Goal: Information Seeking & Learning: Learn about a topic

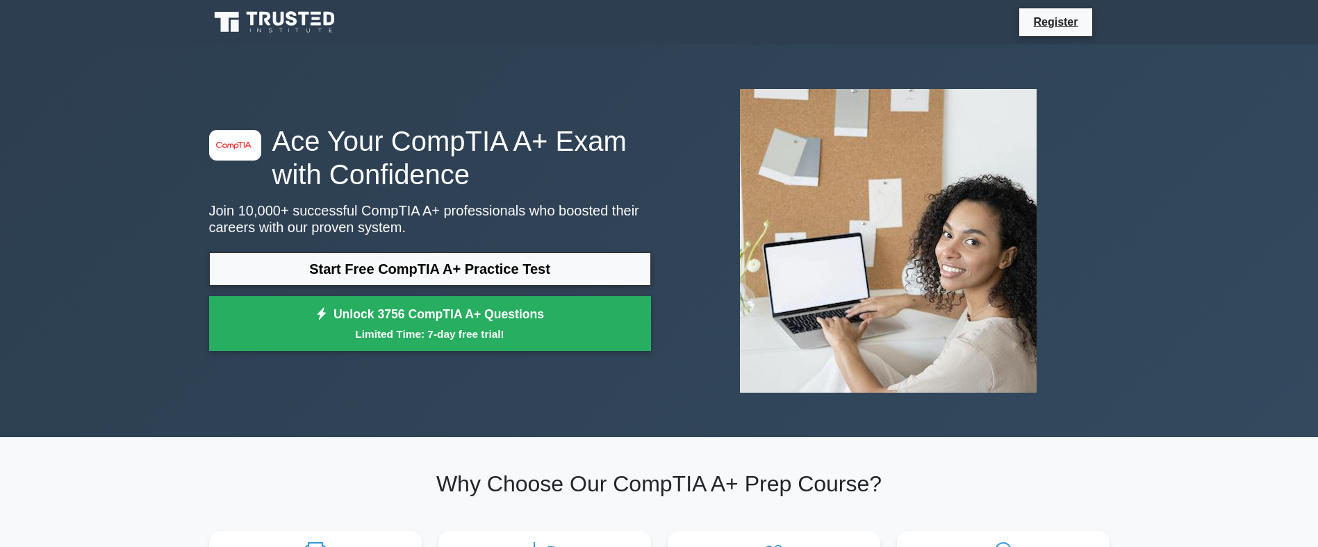
click at [293, 22] on icon at bounding box center [275, 22] width 133 height 26
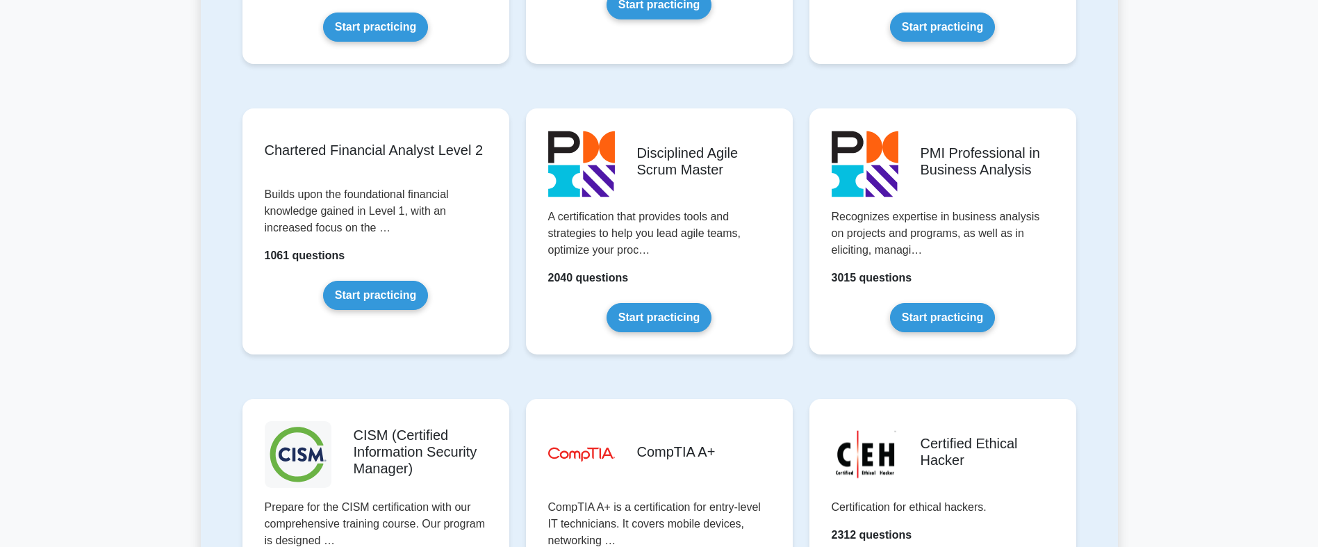
scroll to position [1737, 0]
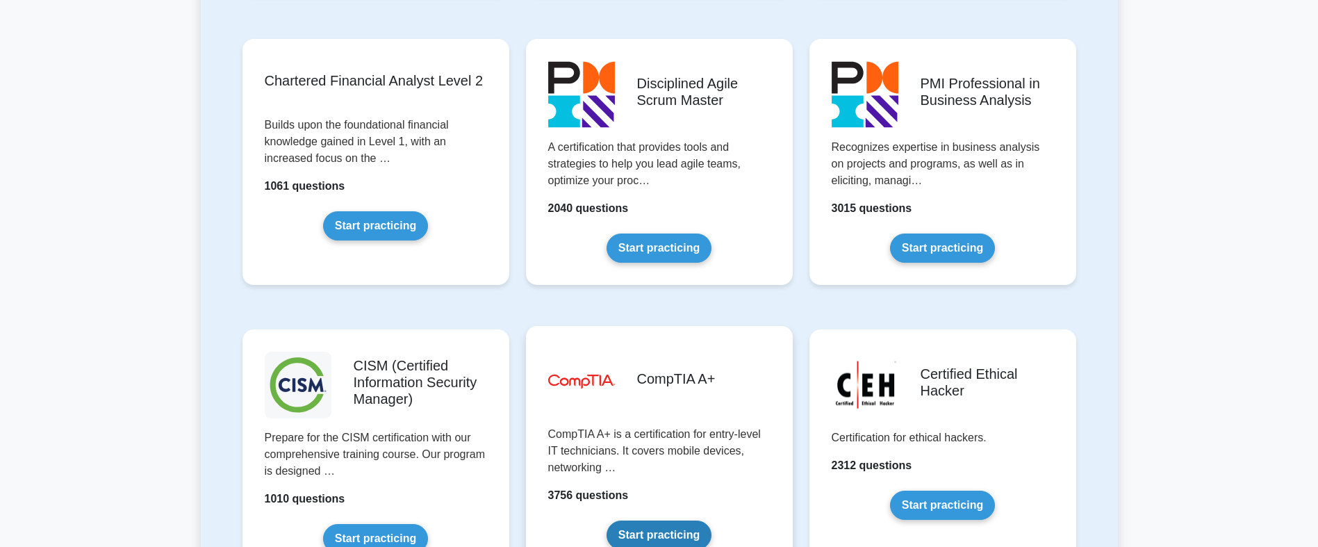
click at [634, 527] on link "Start practicing" at bounding box center [659, 534] width 105 height 29
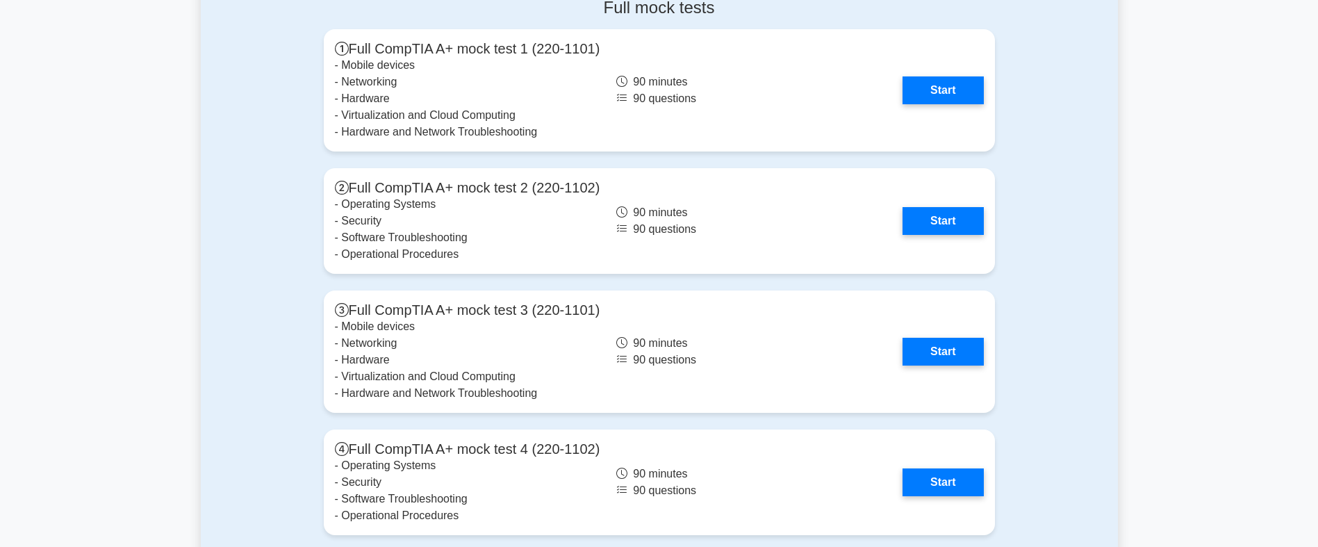
scroll to position [2988, 0]
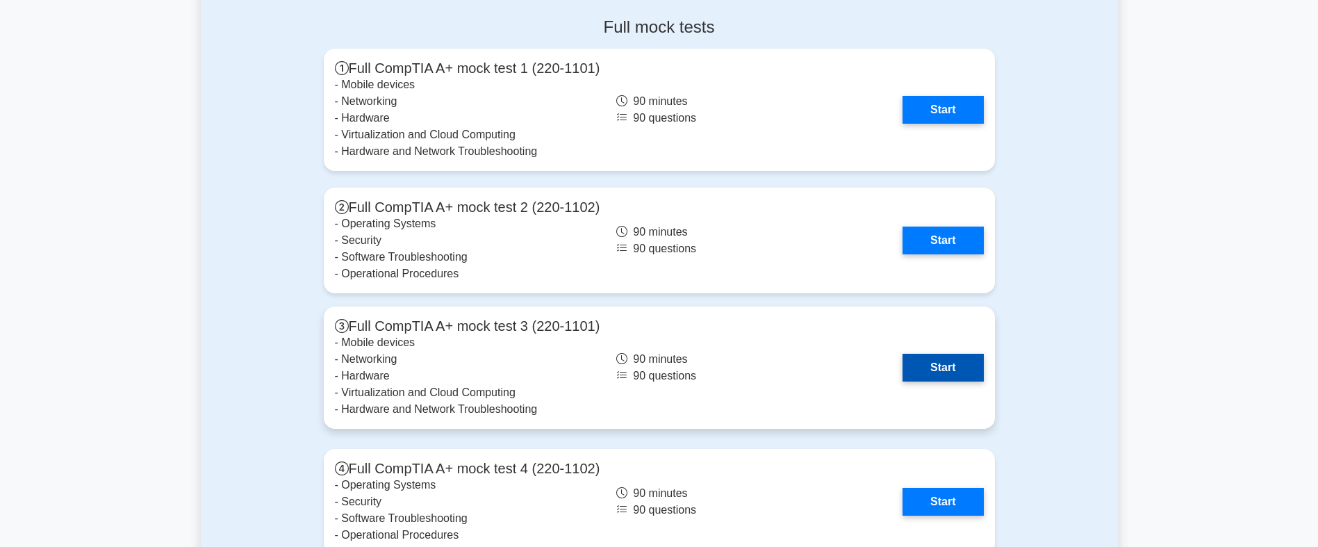
click at [903, 361] on link "Start" at bounding box center [943, 368] width 81 height 28
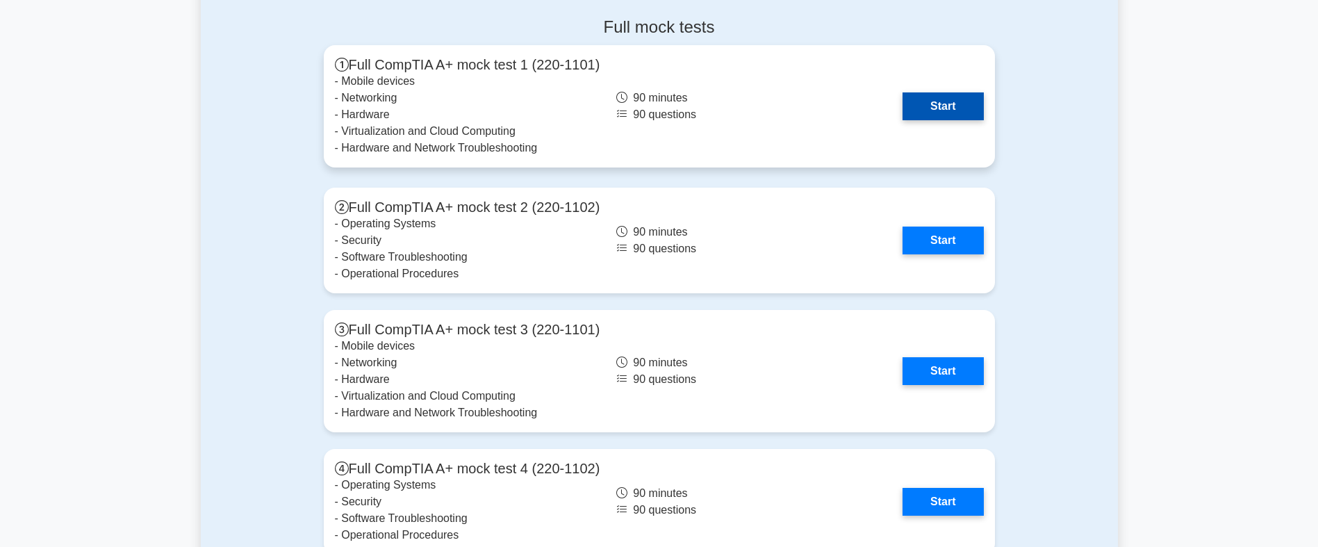
click at [925, 111] on link "Start" at bounding box center [943, 106] width 81 height 28
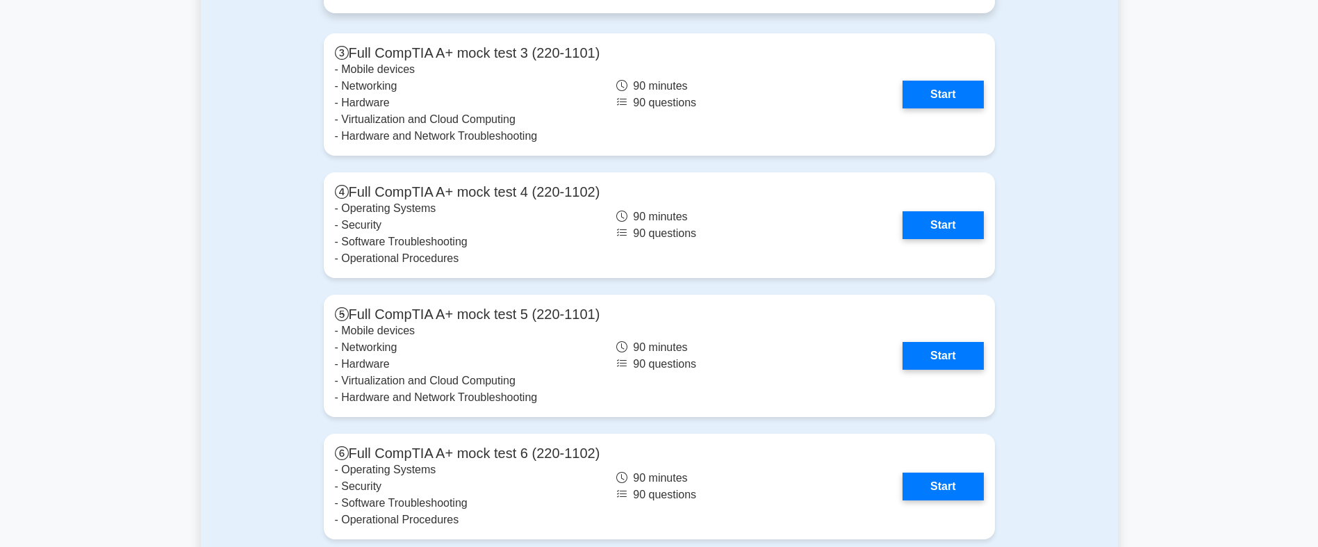
scroll to position [3266, 0]
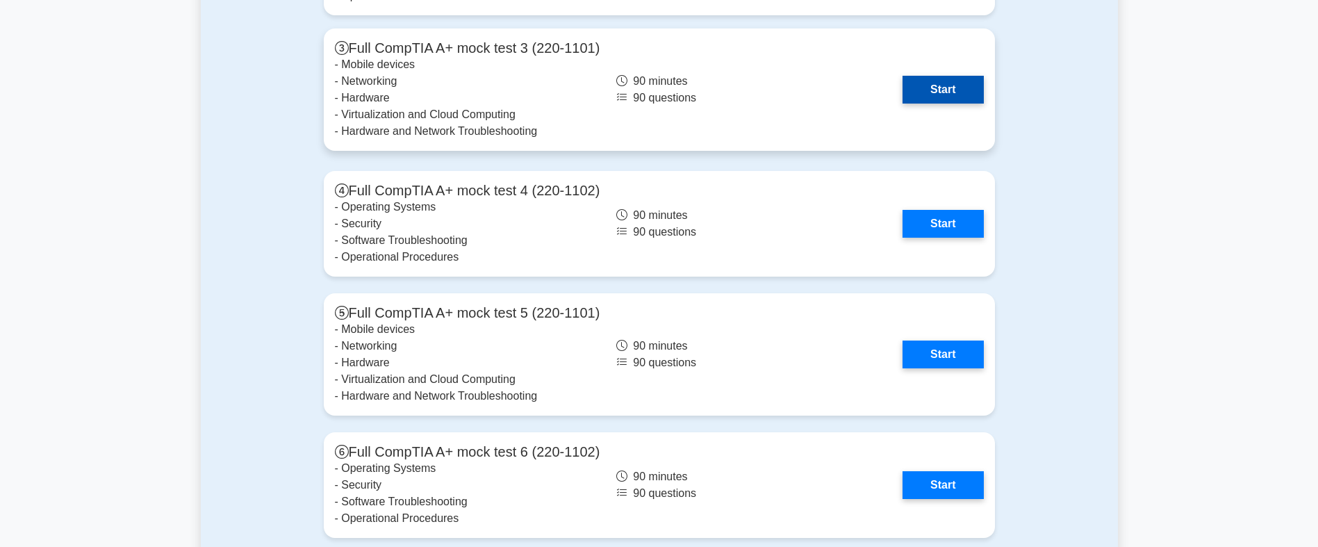
click at [944, 77] on link "Start" at bounding box center [943, 90] width 81 height 28
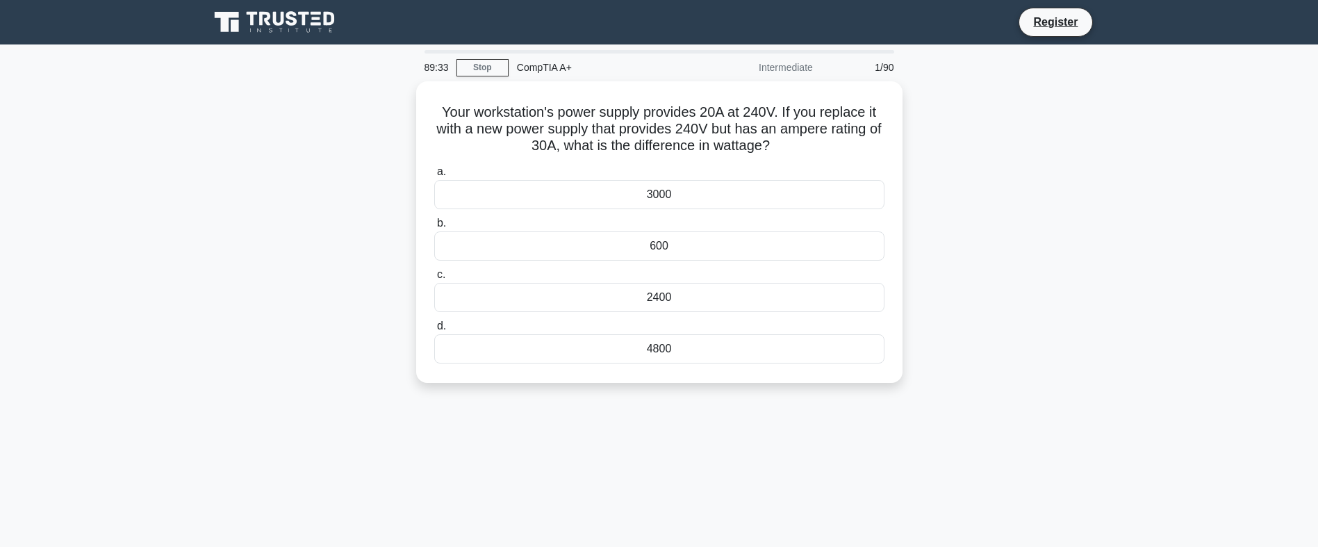
drag, startPoint x: 782, startPoint y: 142, endPoint x: 390, endPoint y: 99, distance: 394.1
click at [390, 99] on div "Your workstation's power supply provides 20A at 240V. If you replace it with a …" at bounding box center [659, 240] width 917 height 318
drag, startPoint x: 390, startPoint y: 99, endPoint x: 507, endPoint y: 137, distance: 121.9
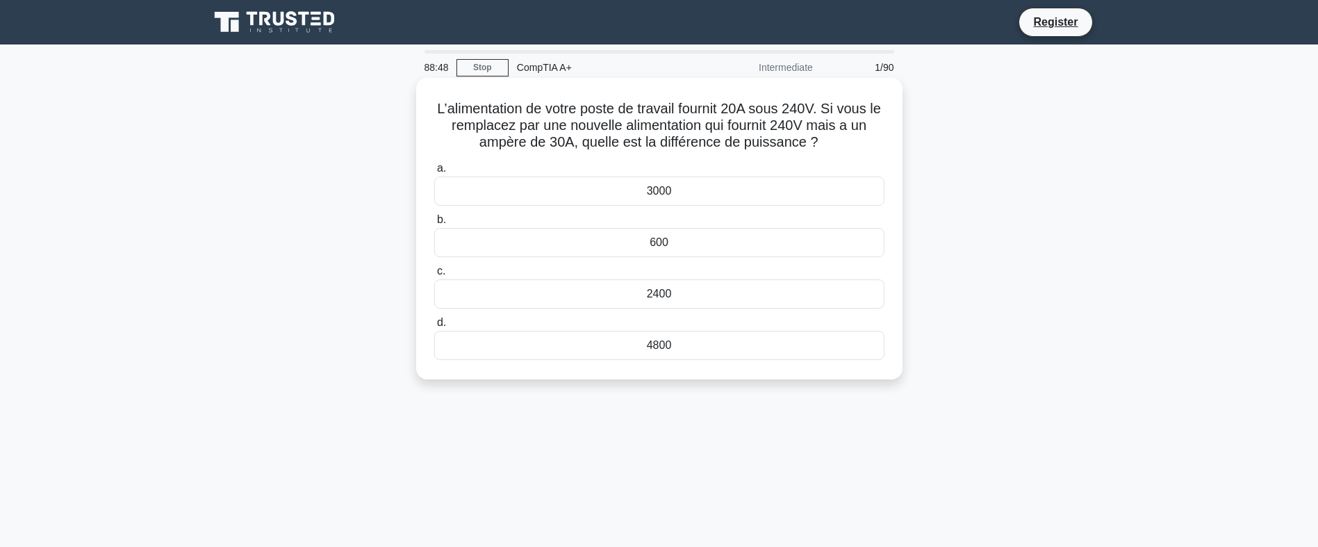
click at [735, 192] on div "3000" at bounding box center [659, 190] width 450 height 29
click at [434, 173] on input "a. 3000" at bounding box center [434, 168] width 0 height 9
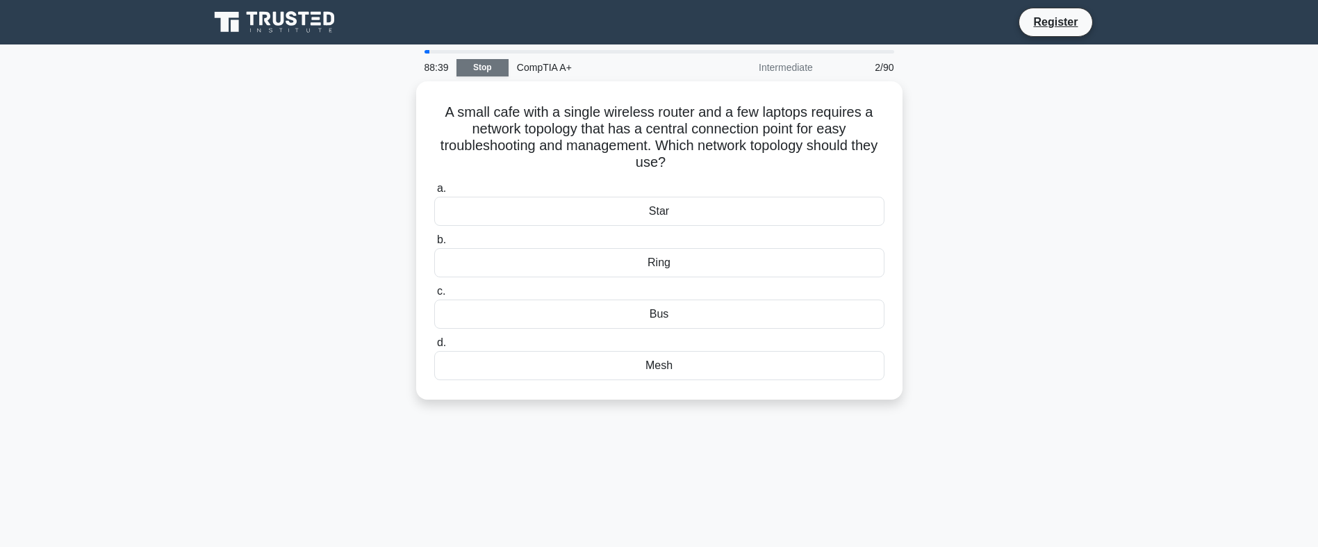
click at [466, 64] on link "Stop" at bounding box center [482, 67] width 52 height 17
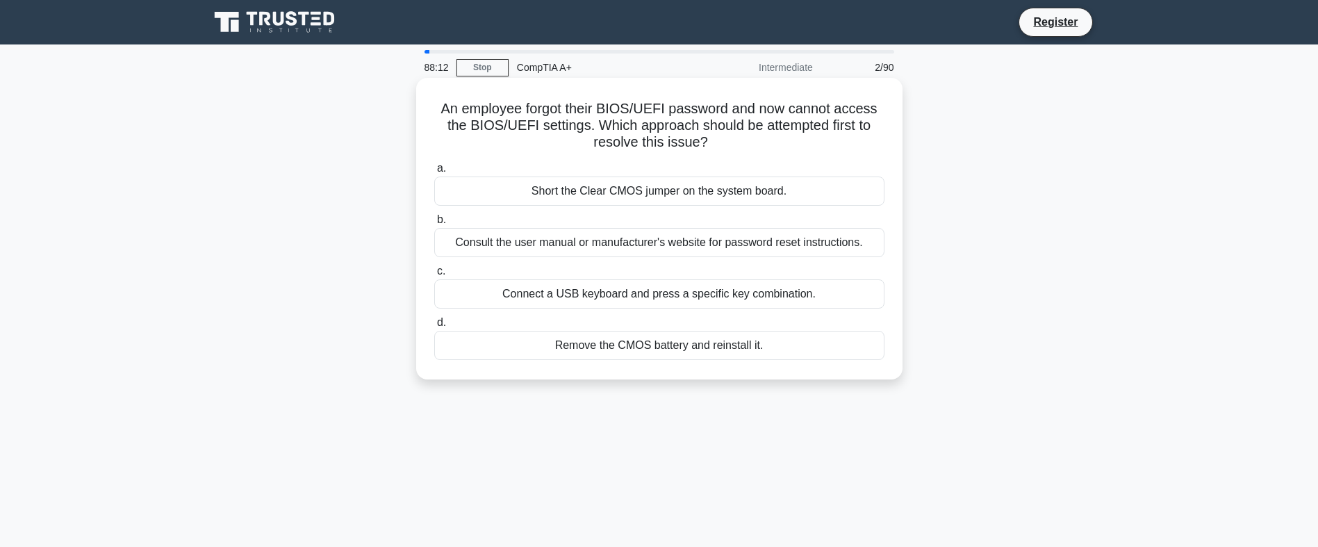
click at [727, 344] on div "Remove the CMOS battery and reinstall it." at bounding box center [659, 345] width 450 height 29
click at [434, 327] on input "d. Remove the CMOS battery and reinstall it." at bounding box center [434, 322] width 0 height 9
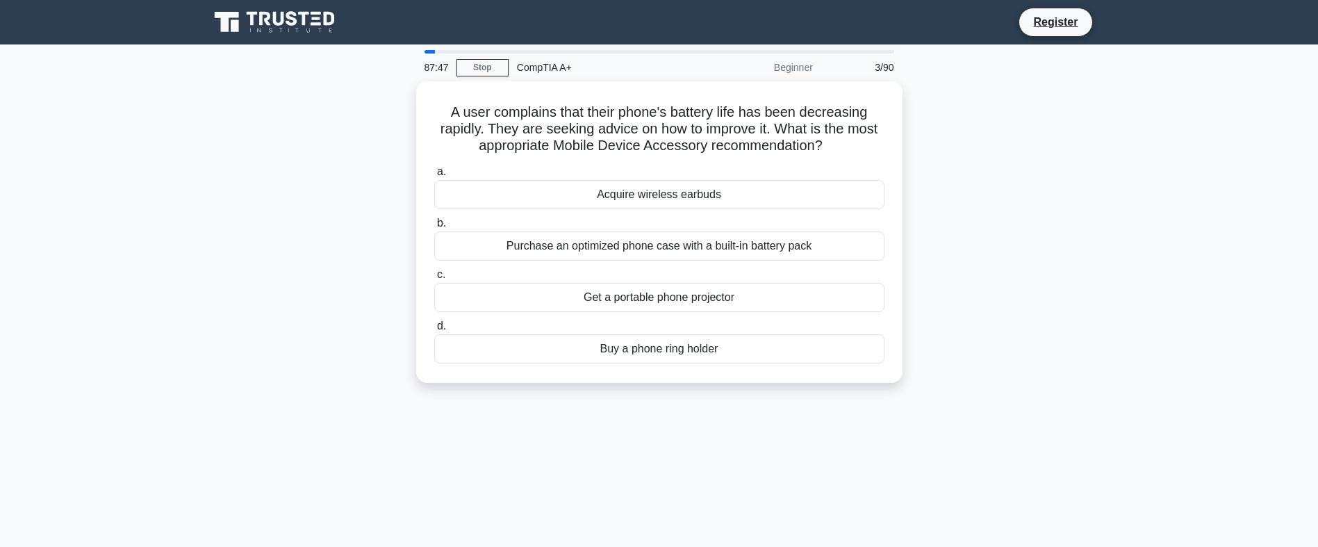
click at [1231, 235] on main "87:47 Stop CompTIA A+ Beginner 3/90 A user complains that their phone's battery…" at bounding box center [659, 397] width 1318 height 706
click at [1231, 235] on main "87:46 Stop CompTIA A+ Beginner 3/90 A user complains that their phone's battery…" at bounding box center [659, 397] width 1318 height 706
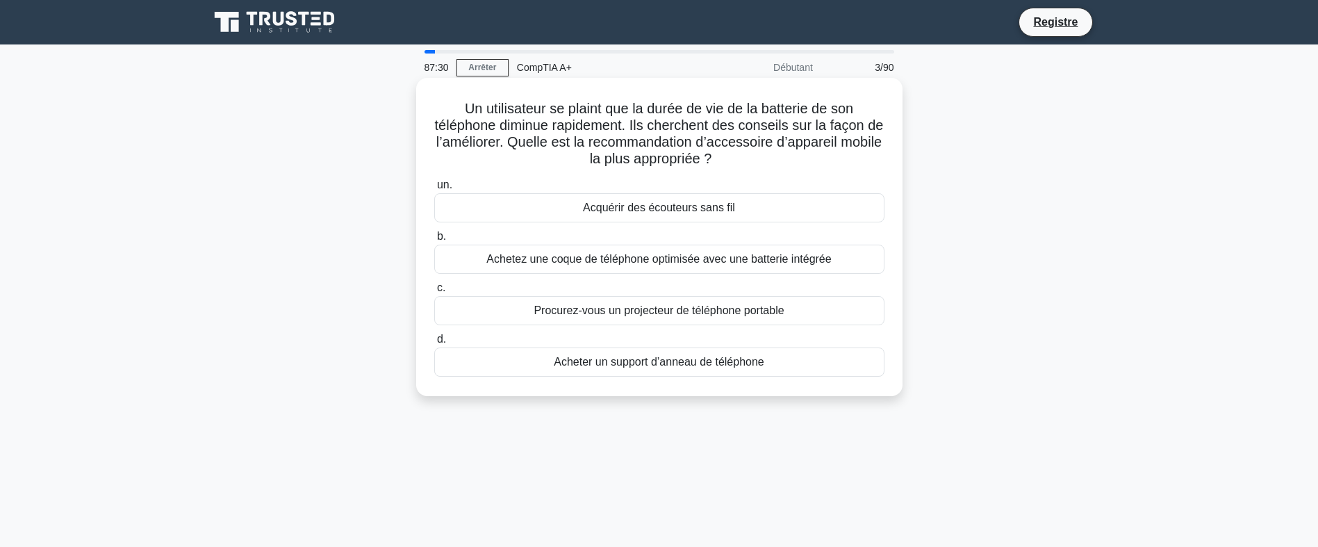
click at [682, 139] on font "Un utilisateur se plaint que la durée de vie de la batterie de son téléphone di…" at bounding box center [659, 133] width 449 height 65
click at [768, 264] on div "Achetez une coque de téléphone optimisée avec une batterie intégrée" at bounding box center [659, 259] width 450 height 29
click at [434, 241] on input "b. Achetez une coque de téléphone optimisée avec une batterie intégrée" at bounding box center [434, 236] width 0 height 9
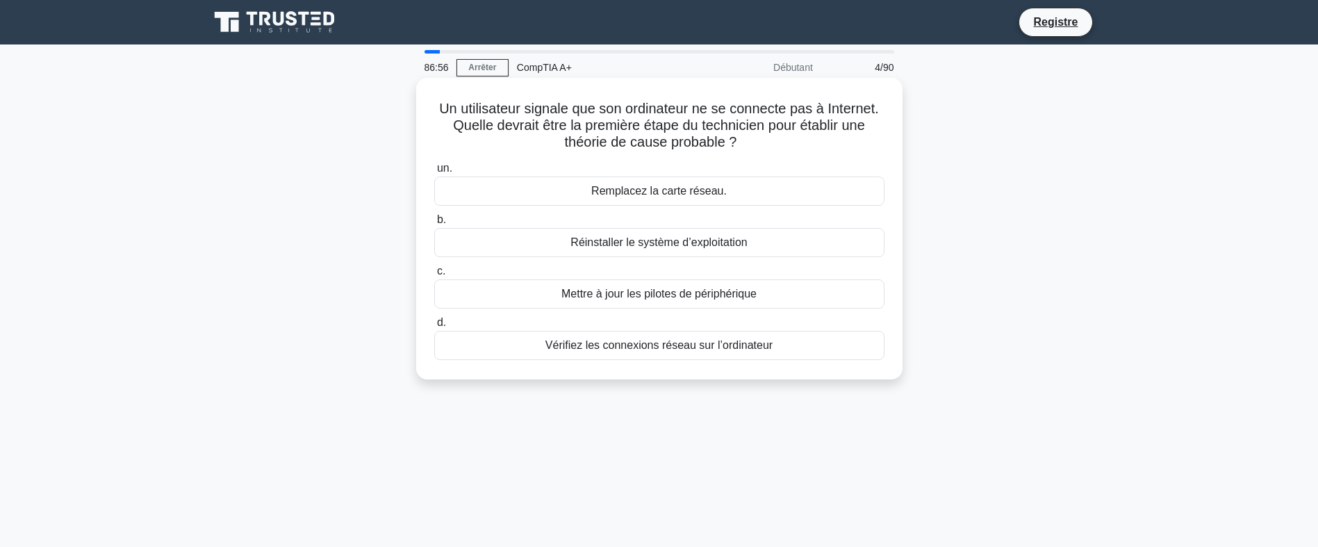
click at [762, 349] on div "Vérifiez les connexions réseau sur l’ordinateur" at bounding box center [659, 345] width 450 height 29
click at [434, 327] on input "d. Vérifiez les connexions réseau sur l’ordinateur" at bounding box center [434, 322] width 0 height 9
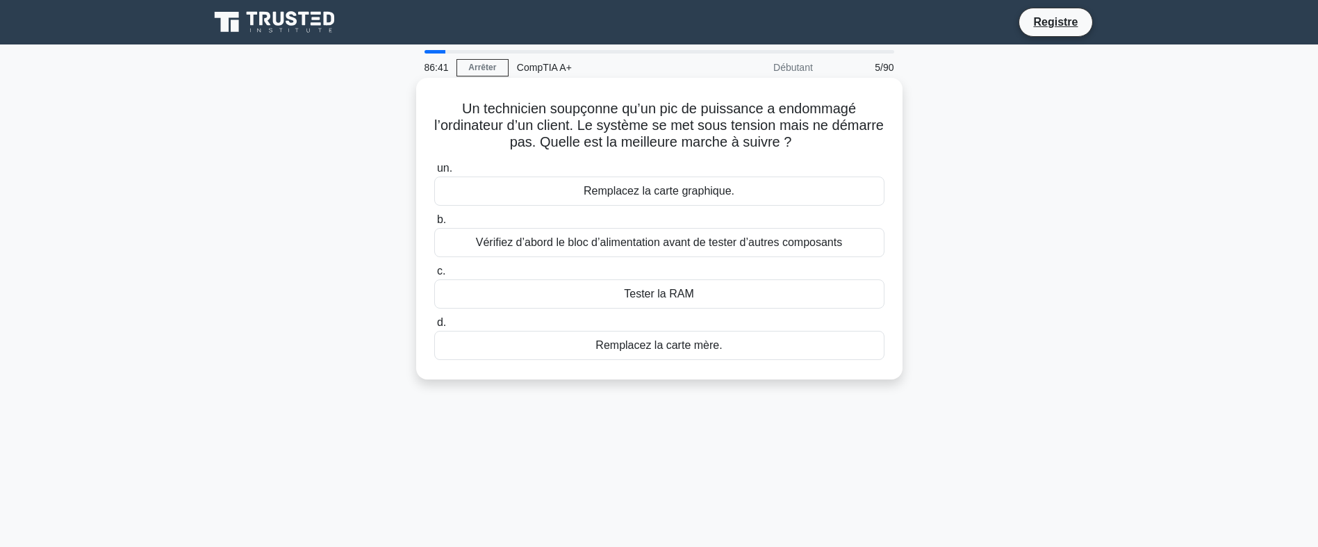
click at [747, 240] on div "Vérifiez d’abord le bloc d’alimentation avant de tester d’autres composants" at bounding box center [659, 242] width 450 height 29
click at [434, 224] on input "b. Vérifiez d’abord le bloc d’alimentation avant de tester d’autres composants" at bounding box center [434, 219] width 0 height 9
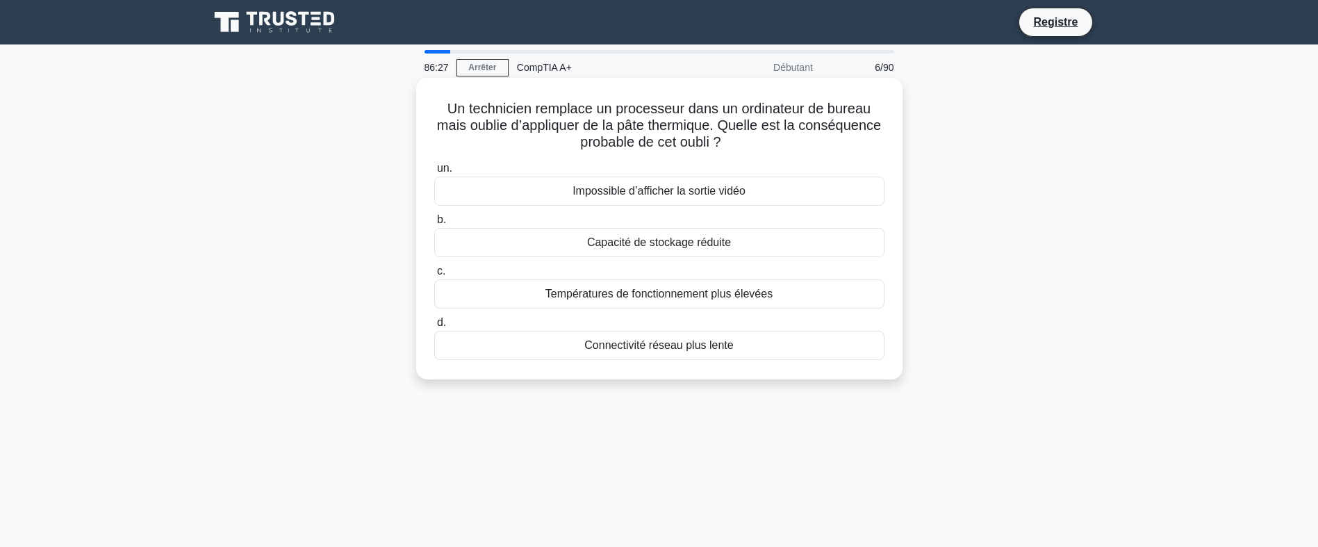
click at [743, 295] on div "Températures de fonctionnement plus élevées" at bounding box center [659, 293] width 450 height 29
click at [434, 276] on input "c. Températures de fonctionnement plus élevées" at bounding box center [434, 271] width 0 height 9
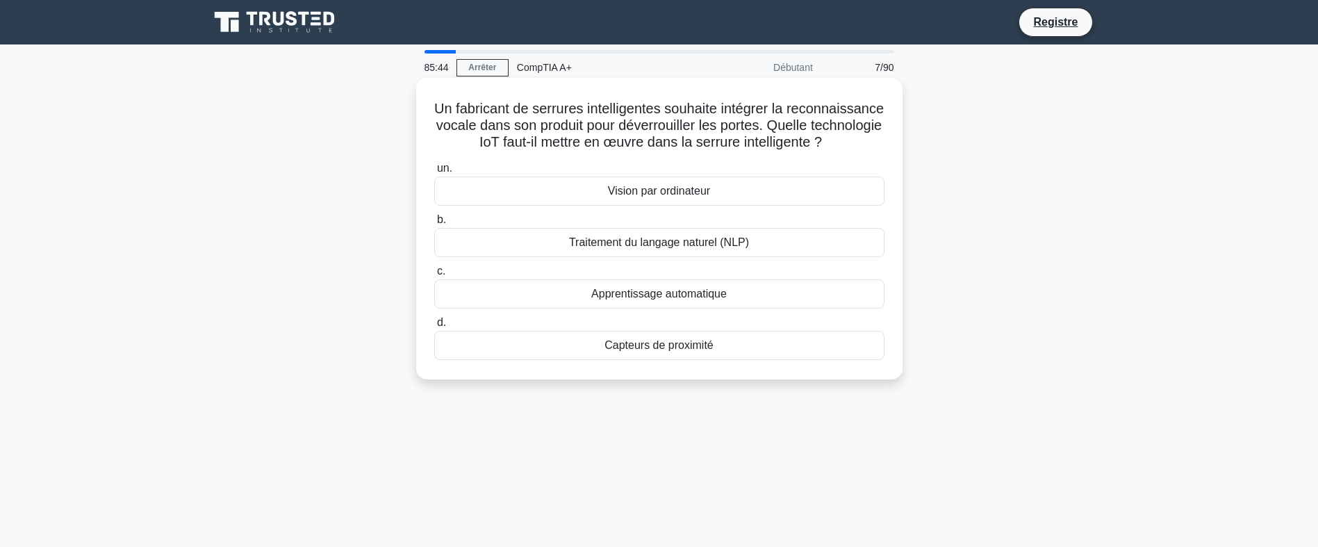
click at [717, 257] on div "Traitement du langage naturel (NLP)" at bounding box center [659, 242] width 450 height 29
click at [434, 224] on input "b. Traitement du langage naturel (NLP)" at bounding box center [434, 219] width 0 height 9
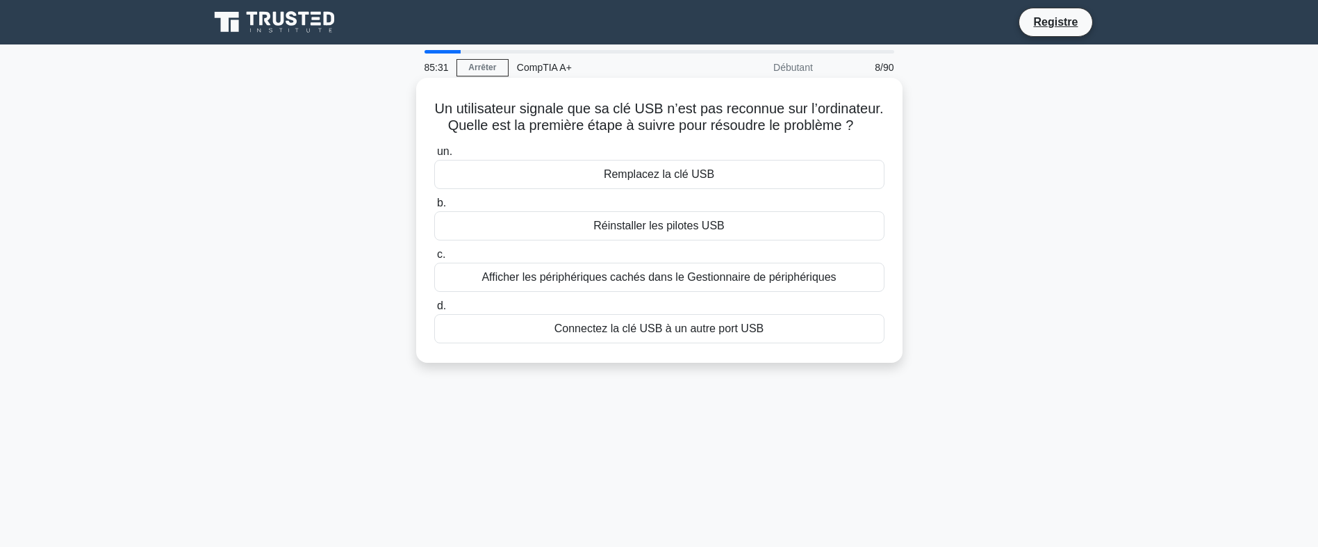
click at [771, 282] on div "Afficher les périphériques cachés dans le Gestionnaire de périphériques" at bounding box center [659, 277] width 450 height 29
click at [434, 259] on input "c. Afficher les périphériques cachés dans le Gestionnaire de périphériques" at bounding box center [434, 254] width 0 height 9
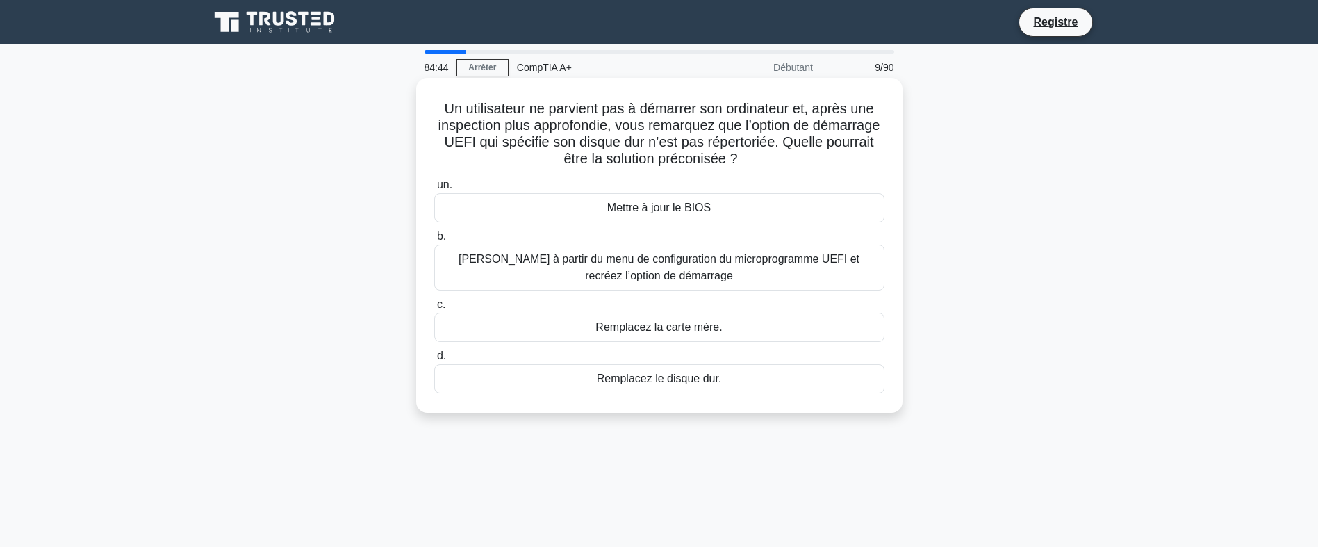
click at [750, 215] on div "Mettre à jour le BIOS" at bounding box center [659, 207] width 450 height 29
click at [434, 190] on input "un. Mettre à jour le BIOS" at bounding box center [434, 185] width 0 height 9
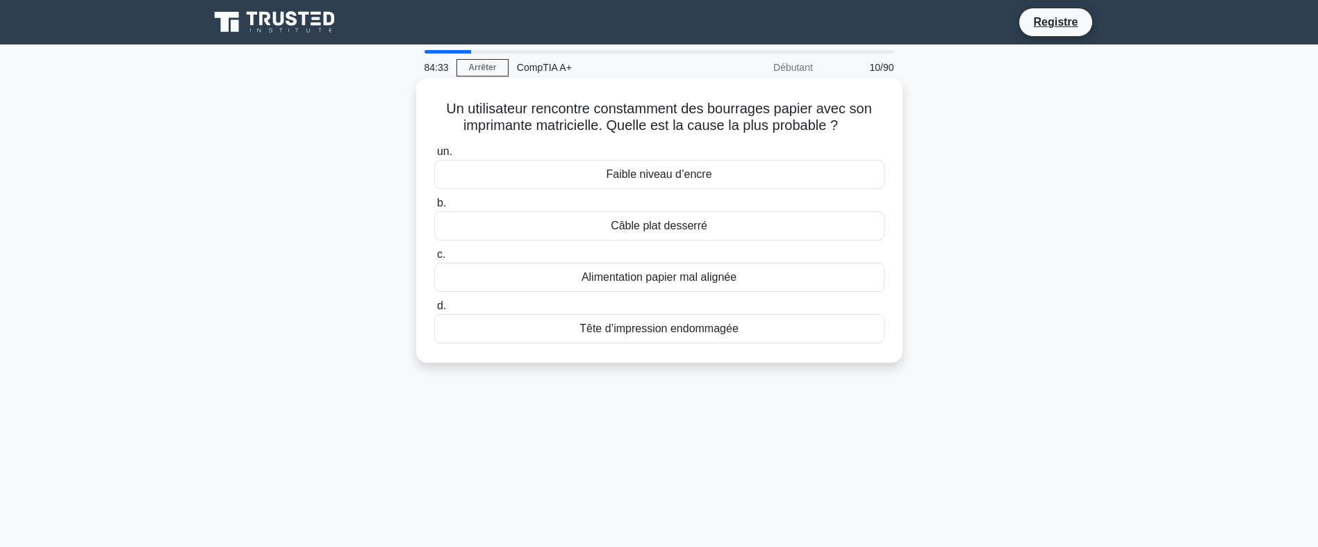
click at [785, 276] on div "Alimentation papier mal alignée" at bounding box center [659, 277] width 450 height 29
click at [434, 259] on input "c. Alimentation papier mal alignée" at bounding box center [434, 254] width 0 height 9
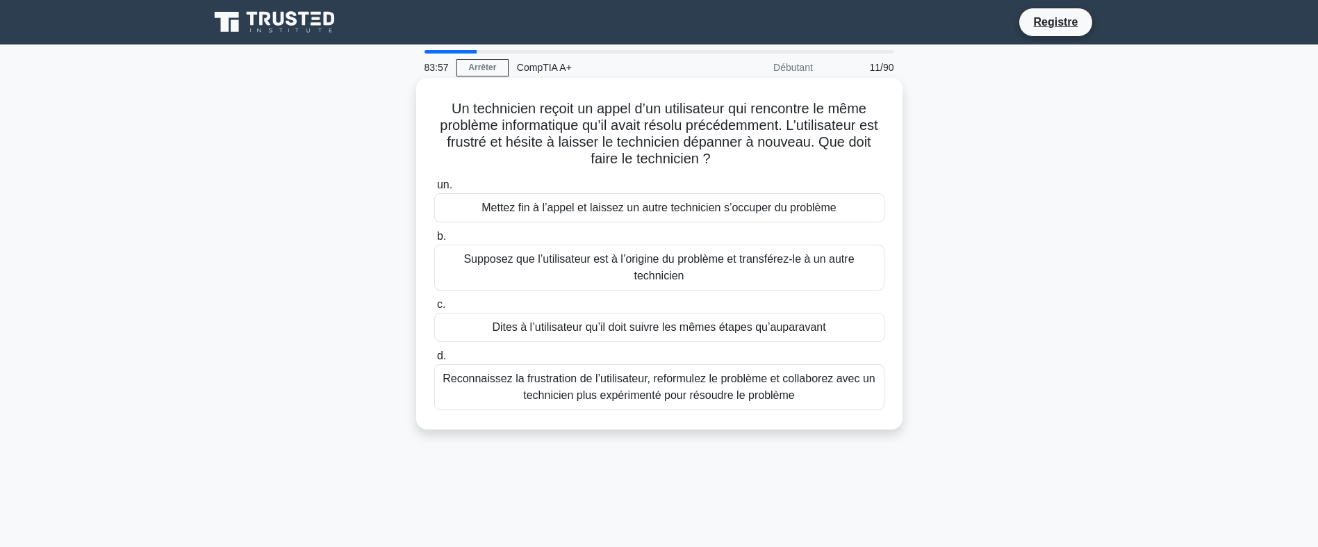
click at [722, 399] on div "Reconnaissez la frustration de l’utilisateur, reformulez le problème et collabo…" at bounding box center [659, 387] width 450 height 46
click at [434, 361] on input "d. Reconnaissez la frustration de l’utilisateur, reformulez le problème et coll…" at bounding box center [434, 356] width 0 height 9
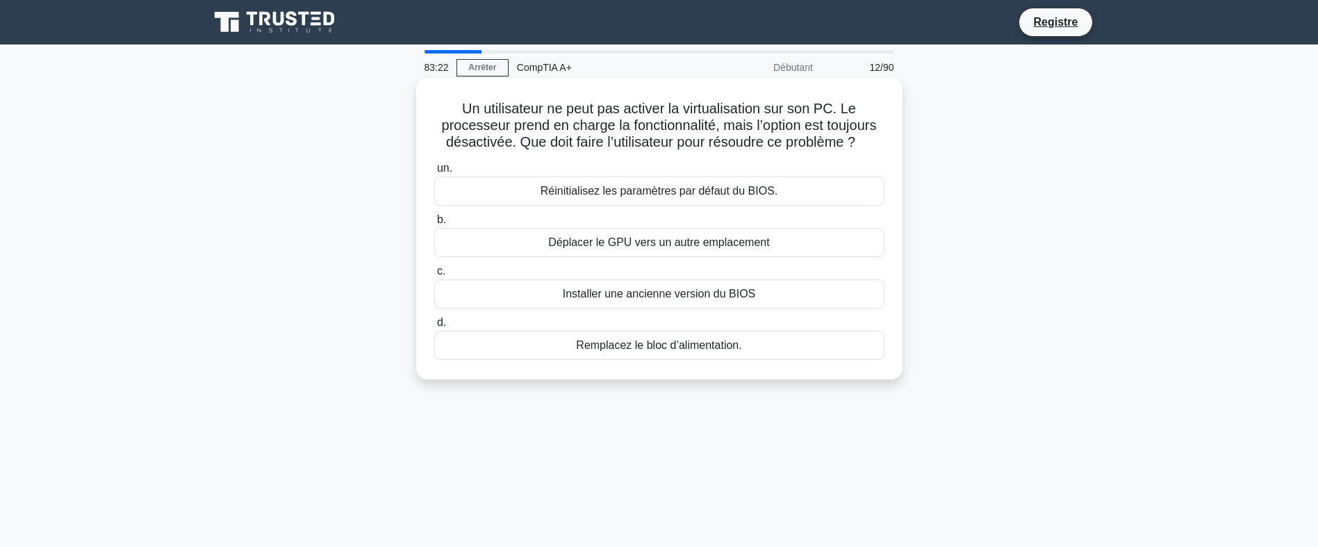
click at [759, 206] on div "Réinitialisez les paramètres par défaut du BIOS." at bounding box center [659, 190] width 450 height 29
click at [434, 173] on input "un. Réinitialisez les paramètres par défaut du BIOS." at bounding box center [434, 168] width 0 height 9
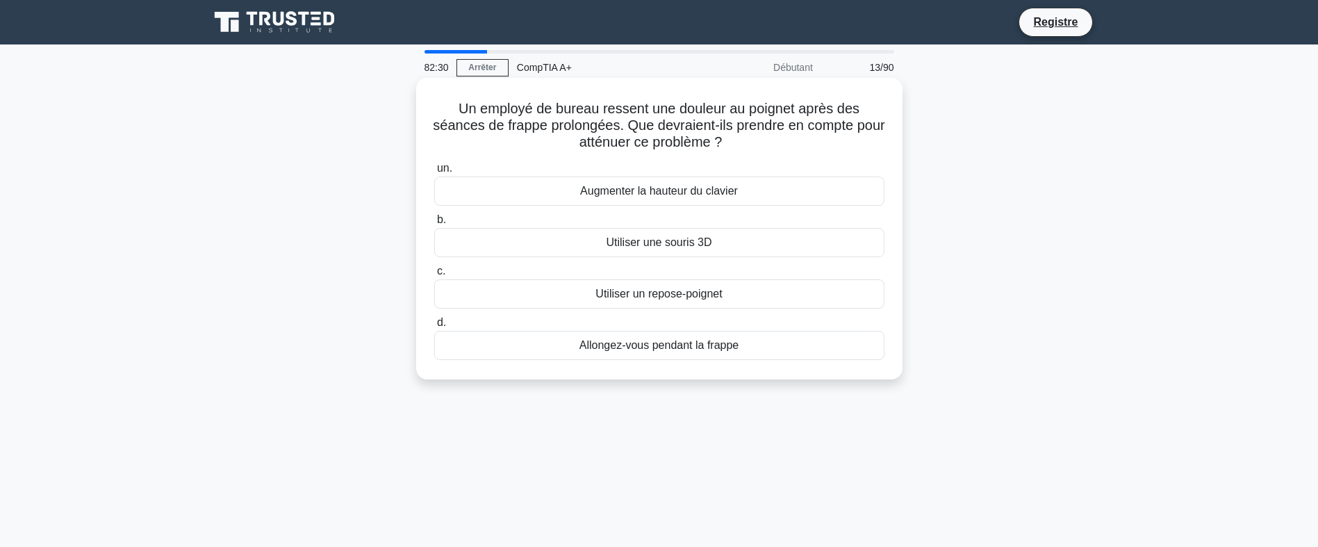
click at [660, 299] on div "Utiliser un repose-poignet" at bounding box center [659, 293] width 450 height 29
click at [434, 276] on input "c. Utiliser un repose-poignet" at bounding box center [434, 271] width 0 height 9
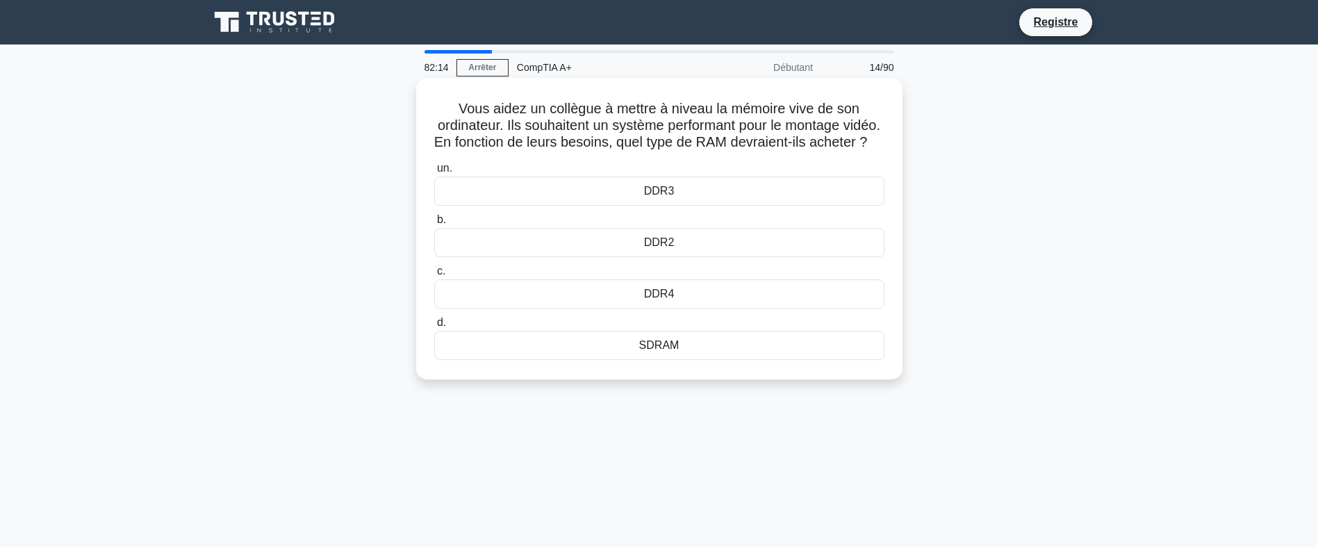
click at [673, 308] on div "DDR4" at bounding box center [659, 293] width 450 height 29
click at [434, 276] on input "c. DDR4" at bounding box center [434, 271] width 0 height 9
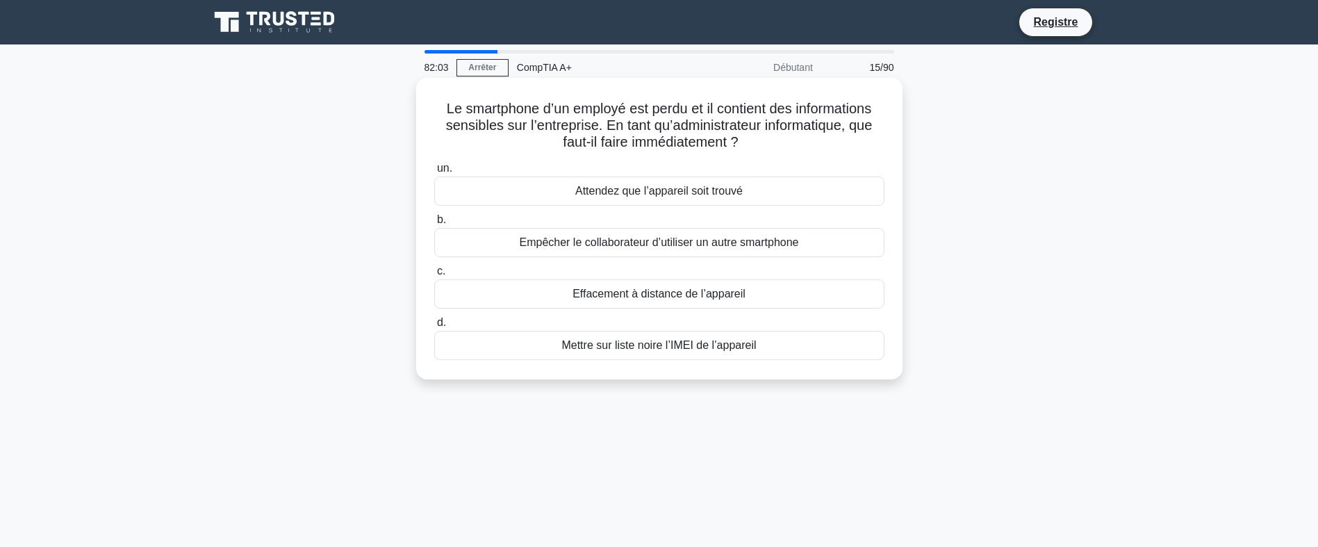
click at [678, 294] on div "Effacement à distance de l’appareil" at bounding box center [659, 293] width 450 height 29
click at [434, 276] on input "c. Effacement à distance de l’appareil" at bounding box center [434, 271] width 0 height 9
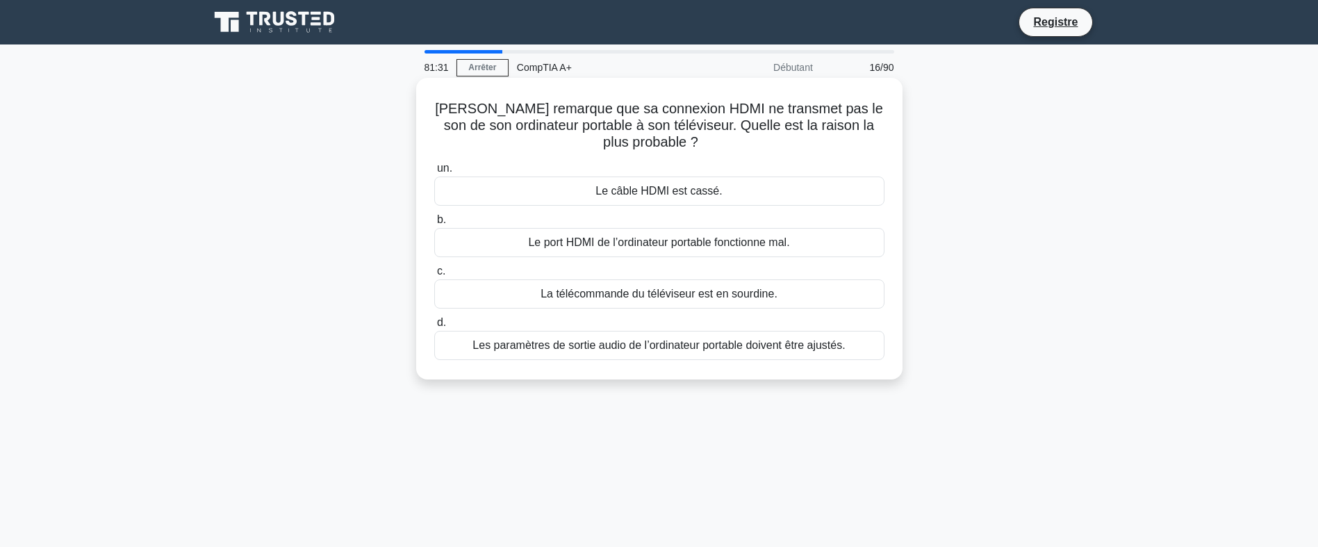
click at [691, 293] on div "La télécommande du téléviseur est en sourdine." at bounding box center [659, 293] width 450 height 29
click at [434, 276] on input "c. La télécommande du téléviseur est en sourdine." at bounding box center [434, 271] width 0 height 9
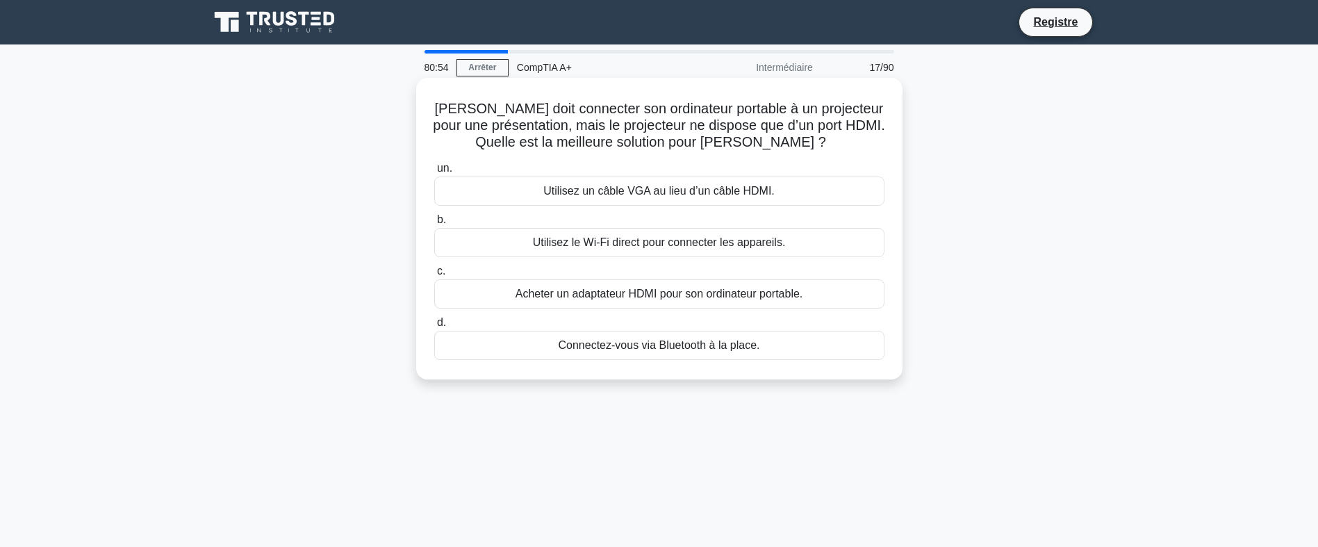
click at [654, 297] on div "Acheter un adaptateur HDMI pour son ordinateur portable." at bounding box center [659, 293] width 450 height 29
click at [434, 276] on input "c. Acheter un adaptateur HDMI pour son ordinateur portable." at bounding box center [434, 271] width 0 height 9
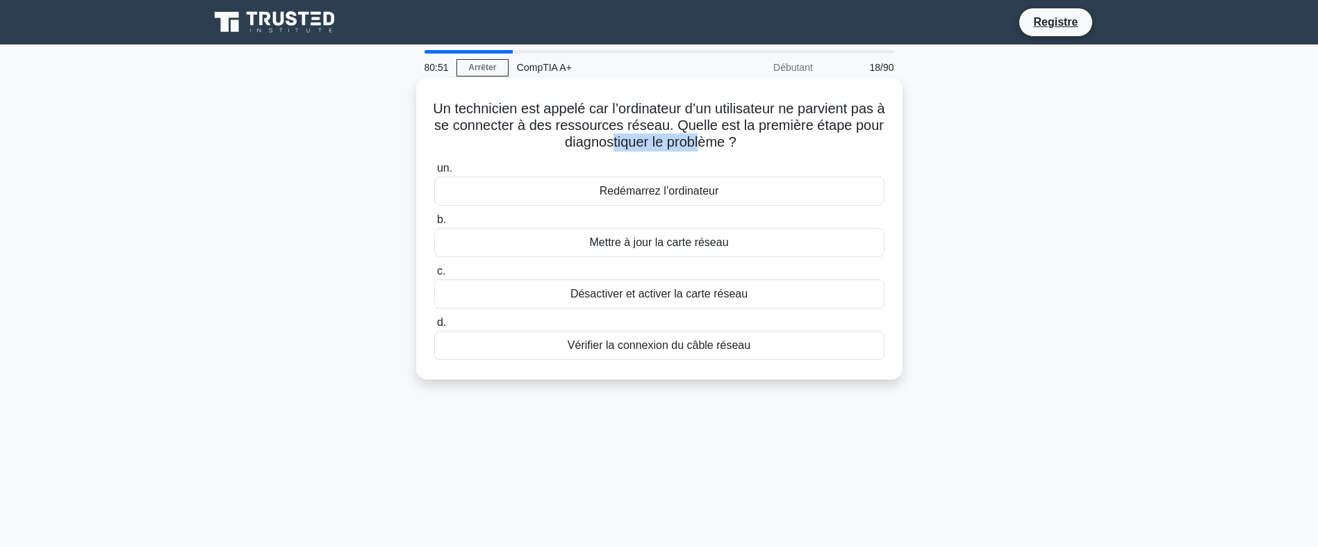
drag, startPoint x: 629, startPoint y: 149, endPoint x: 731, endPoint y: 156, distance: 102.4
click at [731, 156] on div "Un technicien est appelé car l’ordinateur d’un utilisateur ne parvient pas à se…" at bounding box center [659, 228] width 475 height 290
drag, startPoint x: 731, startPoint y: 156, endPoint x: 641, endPoint y: 156, distance: 90.3
click at [641, 156] on div "Un technicien est appelé car l’ordinateur d’un utilisateur ne parvient pas à se…" at bounding box center [659, 228] width 475 height 290
click at [713, 340] on div "Vérifier la connexion du câble réseau" at bounding box center [659, 345] width 450 height 29
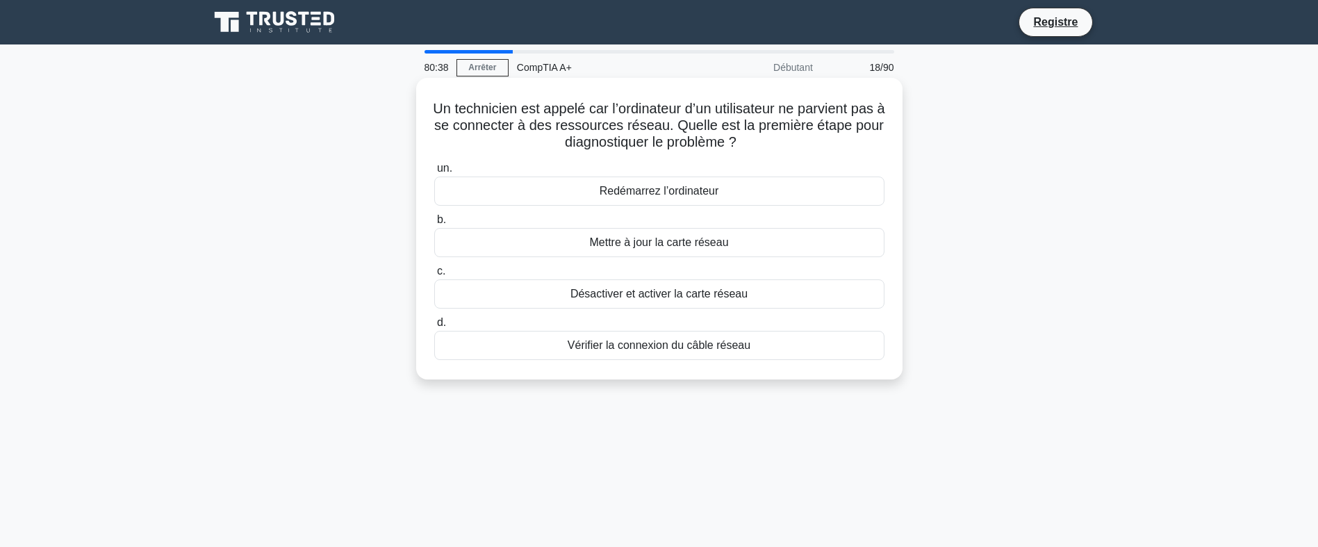
click at [434, 327] on input "d. Vérifier la connexion du câble réseau" at bounding box center [434, 322] width 0 height 9
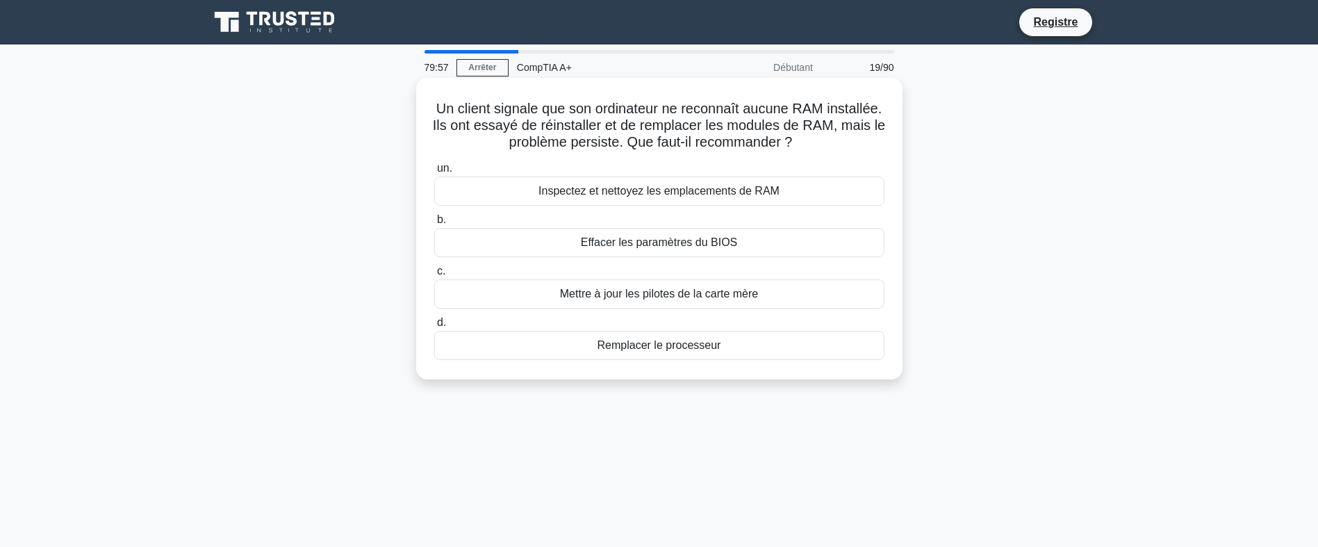
click at [708, 196] on div "Inspectez et nettoyez les emplacements de RAM" at bounding box center [659, 190] width 450 height 29
click at [434, 173] on input "un. Inspectez et nettoyez les emplacements de RAM" at bounding box center [434, 168] width 0 height 9
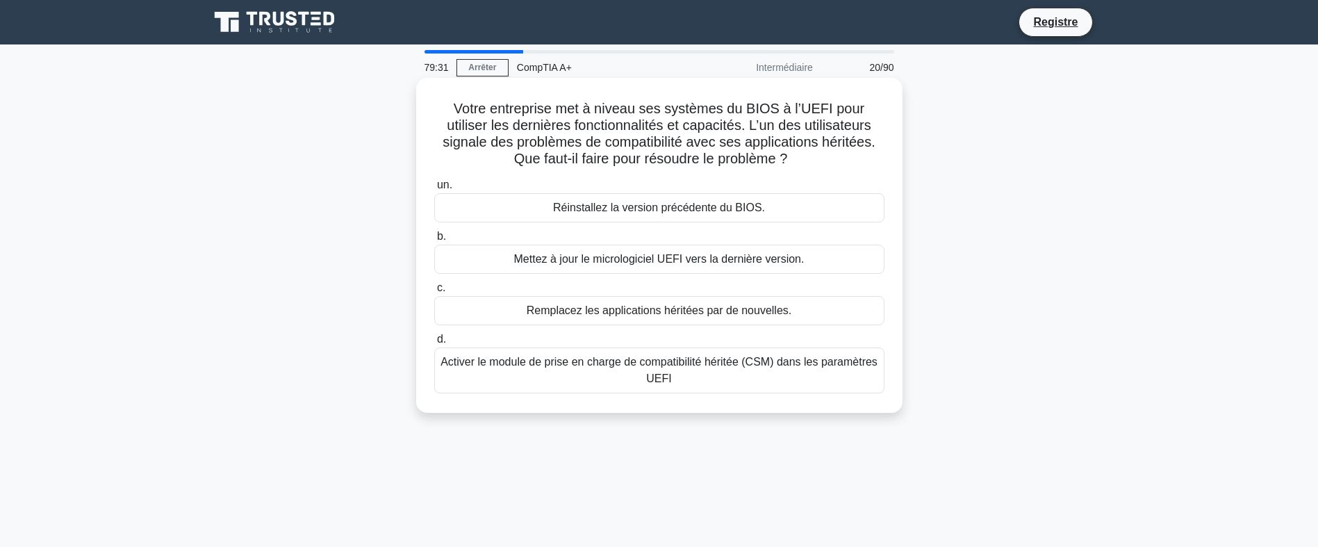
click at [629, 374] on div "Activer le module de prise en charge de compatibilité héritée (CSM) dans les pa…" at bounding box center [659, 370] width 450 height 46
click at [434, 344] on input "d. Activer le module de prise en charge de compatibilité héritée (CSM) dans les…" at bounding box center [434, 339] width 0 height 9
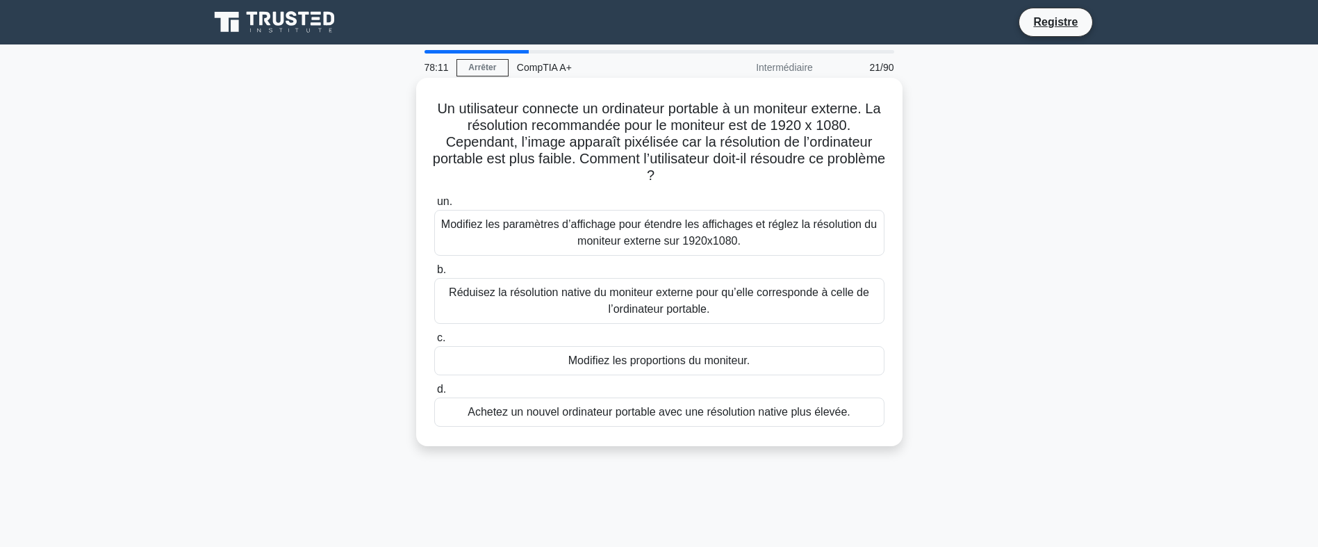
click at [734, 290] on div "Réduisez la résolution native du moniteur externe pour qu’elle corresponde à ce…" at bounding box center [659, 301] width 450 height 46
click at [434, 274] on input "b. Réduisez la résolution native du moniteur externe pour qu’elle corresponde à…" at bounding box center [434, 269] width 0 height 9
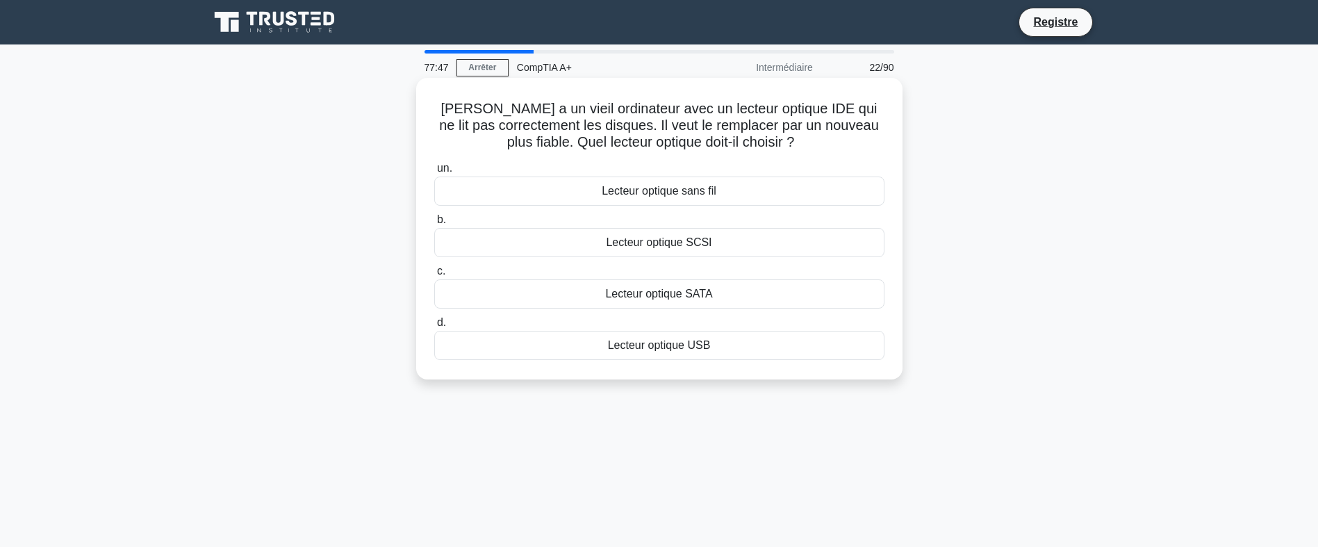
click at [721, 302] on div "Lecteur optique SATA" at bounding box center [659, 293] width 450 height 29
click at [434, 276] on input "c. Lecteur optique SATA" at bounding box center [434, 271] width 0 height 9
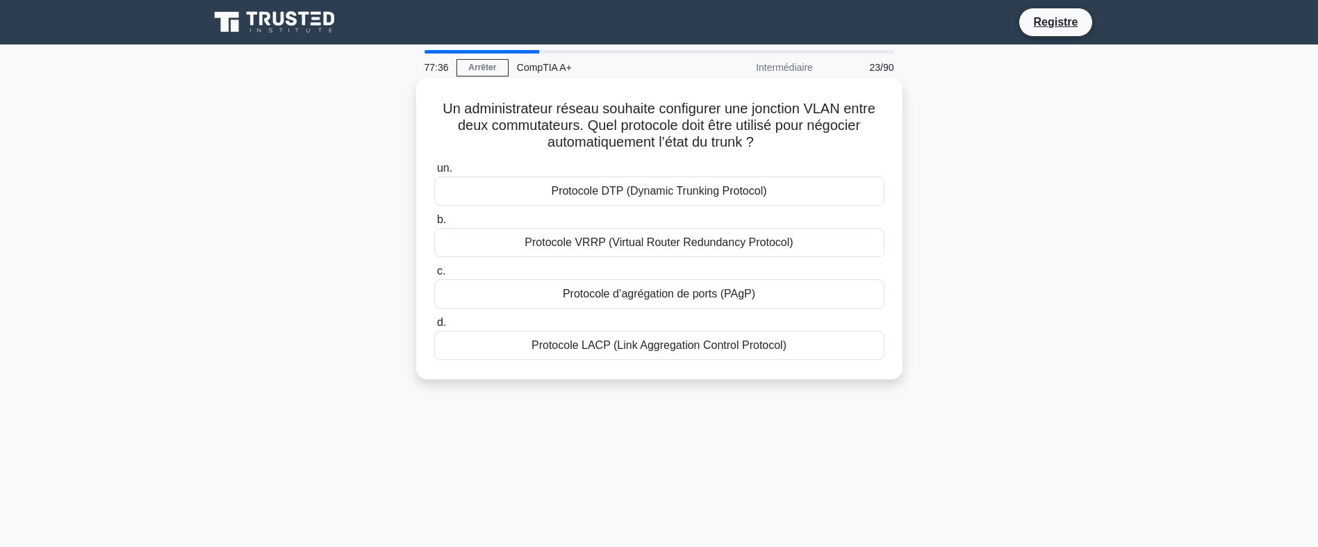
click at [725, 204] on div "Protocole DTP (Dynamic Trunking Protocol)" at bounding box center [659, 190] width 450 height 29
click at [434, 173] on input "un. Protocole DTP (Dynamic Trunking Protocol)" at bounding box center [434, 168] width 0 height 9
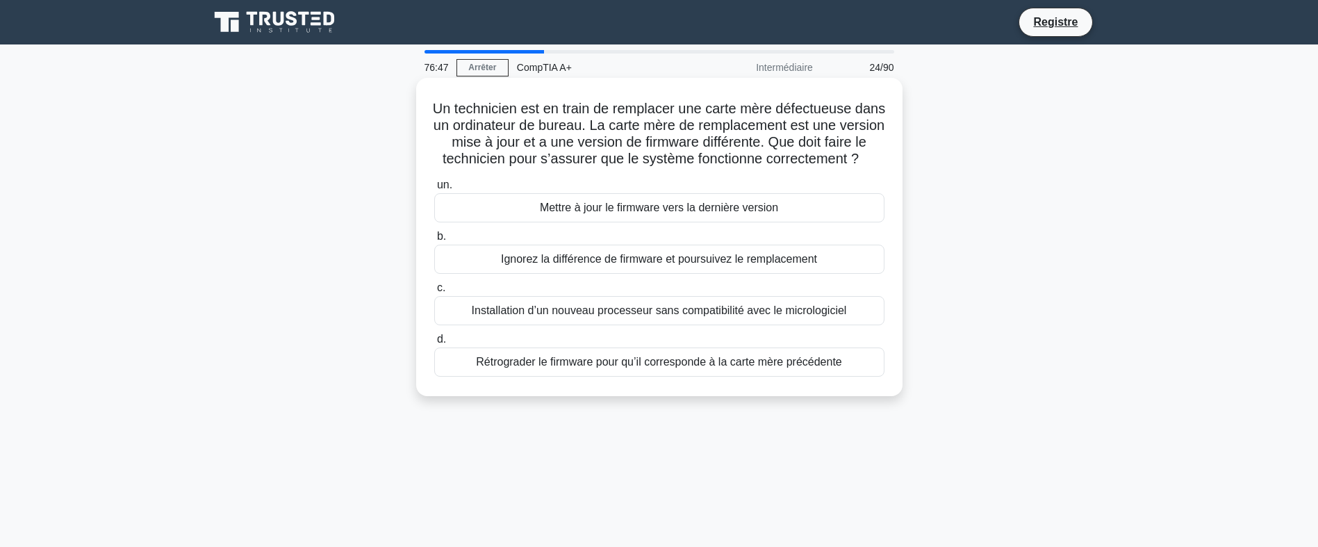
click at [728, 222] on div "Mettre à jour le firmware vers la dernière version" at bounding box center [659, 207] width 450 height 29
click at [434, 190] on input "un. Mettre à jour le firmware vers la dernière version" at bounding box center [434, 185] width 0 height 9
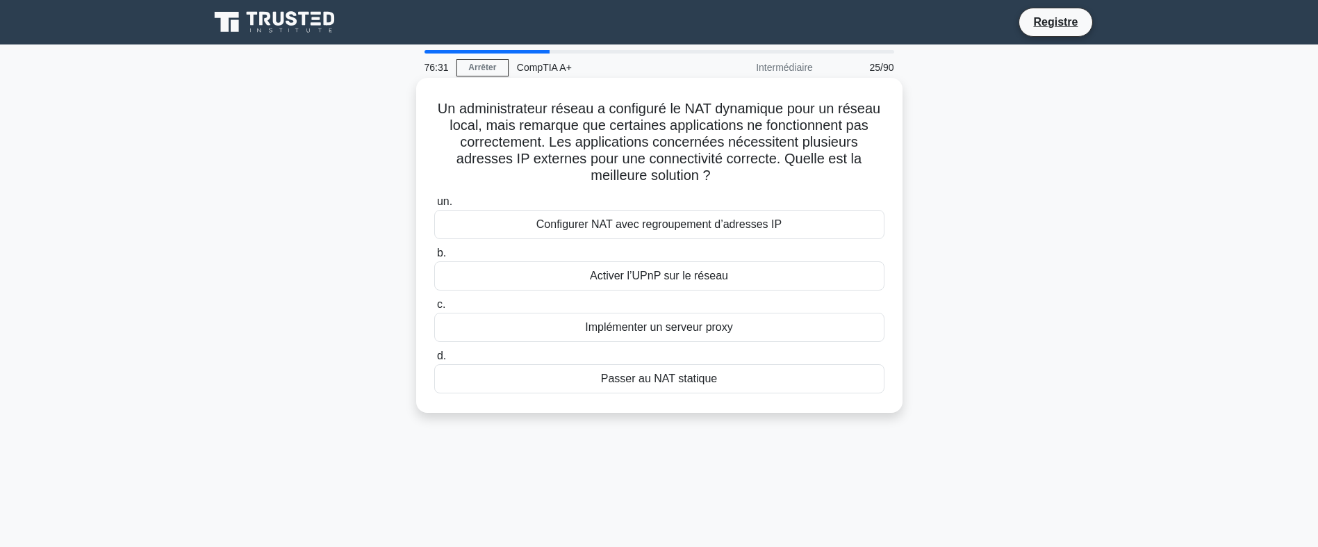
click at [738, 227] on div "Configurer NAT avec regroupement d’adresses IP" at bounding box center [659, 224] width 450 height 29
click at [434, 206] on input "un. Configurer NAT avec regroupement d’adresses IP" at bounding box center [434, 201] width 0 height 9
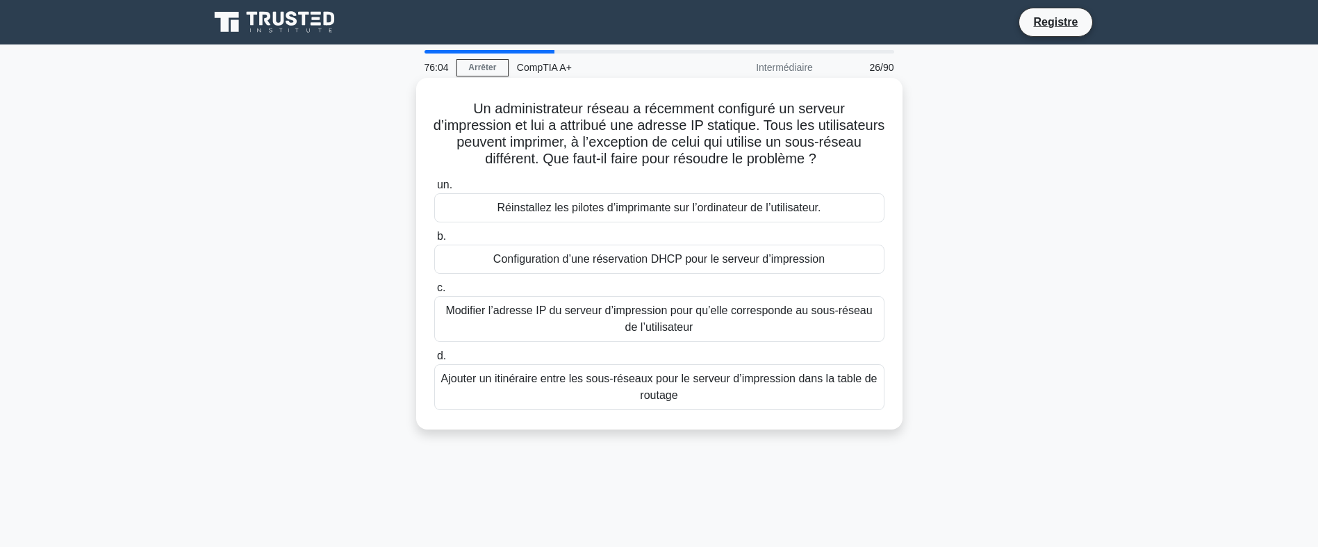
click at [718, 383] on div "Ajouter un itinéraire entre les sous-réseaux pour le serveur d’impression dans …" at bounding box center [659, 387] width 450 height 46
click at [434, 361] on input "d. Ajouter un itinéraire entre les sous-réseaux pour le serveur d’impression da…" at bounding box center [434, 356] width 0 height 9
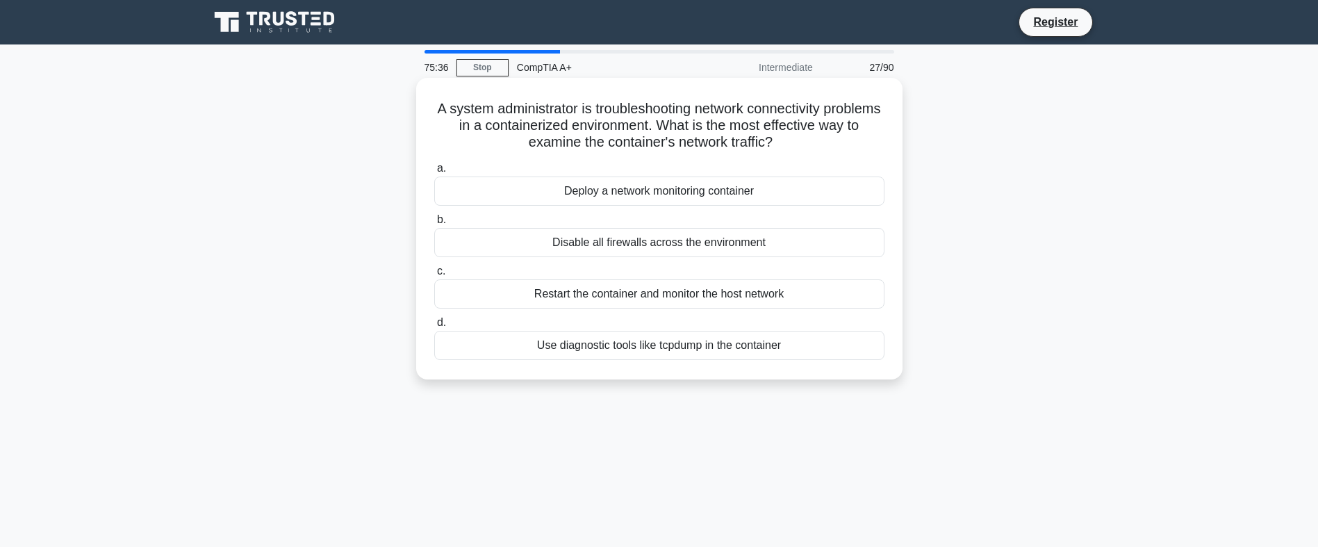
click at [798, 175] on label "a. Deploy a network monitoring container" at bounding box center [659, 183] width 450 height 46
click at [434, 173] on input "a. Deploy a network monitoring container" at bounding box center [434, 168] width 0 height 9
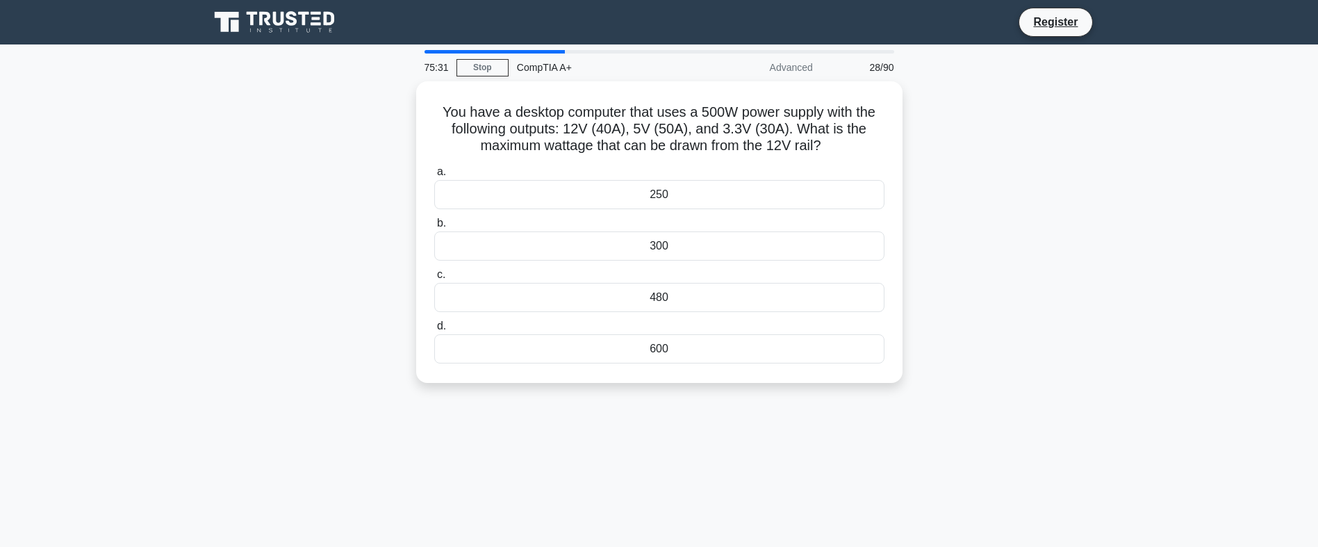
click at [1207, 87] on main "75:31 Stop CompTIA A+ Advanced 28/90 You have a desktop computer that uses a 50…" at bounding box center [659, 397] width 1318 height 706
click at [1235, 154] on main "75:26 Stop CompTIA A+ Advanced 28/90 You have a desktop computer that uses a 50…" at bounding box center [659, 397] width 1318 height 706
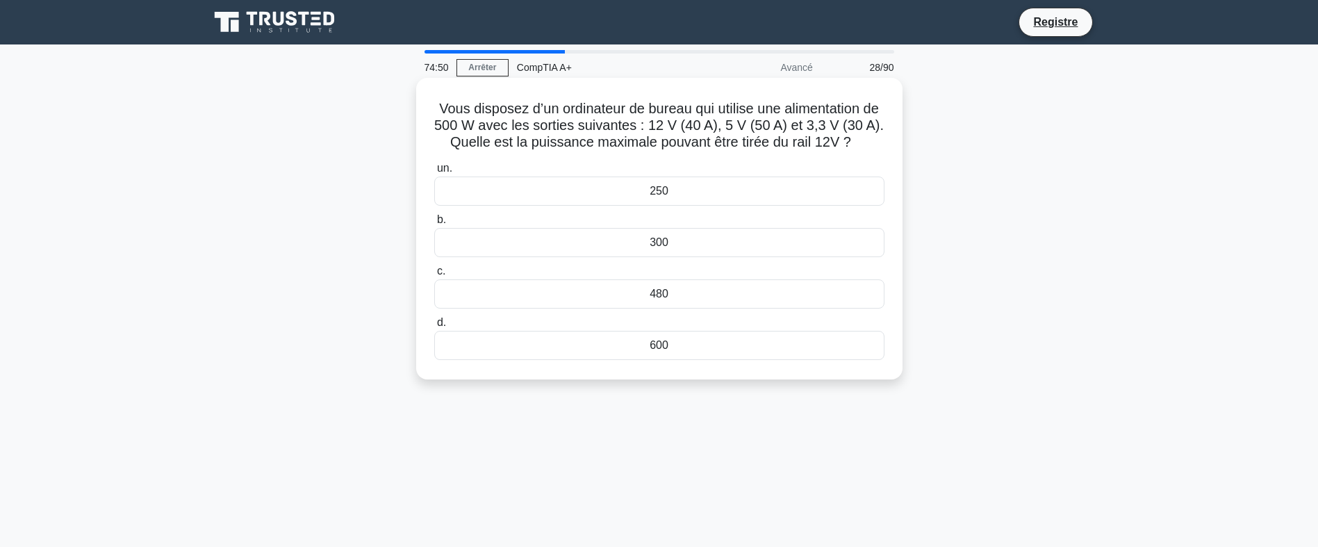
click at [682, 195] on div "250" at bounding box center [659, 190] width 450 height 29
click at [434, 173] on input "un. 250" at bounding box center [434, 168] width 0 height 9
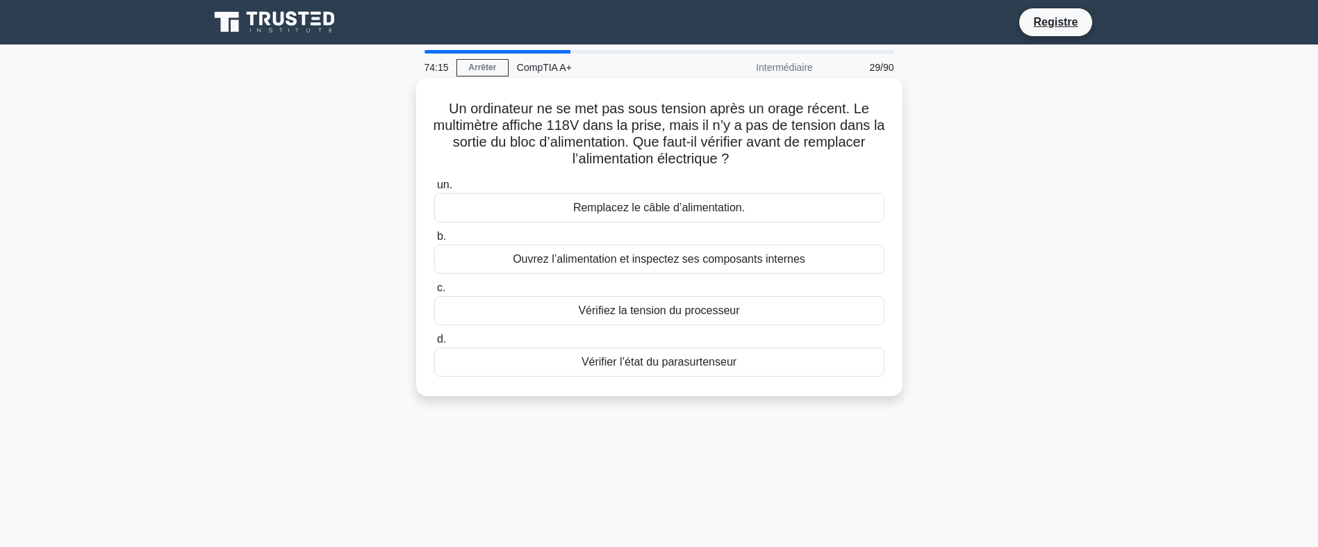
click at [648, 257] on div "Ouvrez l’alimentation et inspectez ses composants internes" at bounding box center [659, 259] width 450 height 29
click at [434, 241] on input "b. Ouvrez l’alimentation et inspectez ses composants internes" at bounding box center [434, 236] width 0 height 9
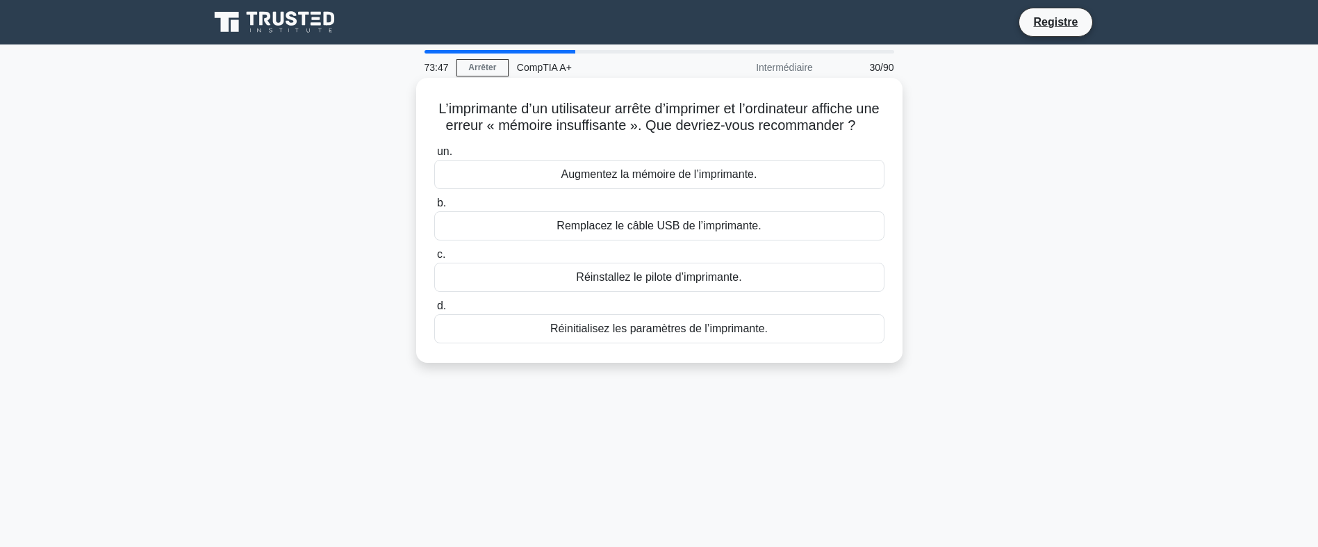
click at [688, 189] on div "Augmentez la mémoire de l’imprimante." at bounding box center [659, 174] width 450 height 29
click at [434, 156] on input "un. Augmentez la mémoire de l’imprimante." at bounding box center [434, 151] width 0 height 9
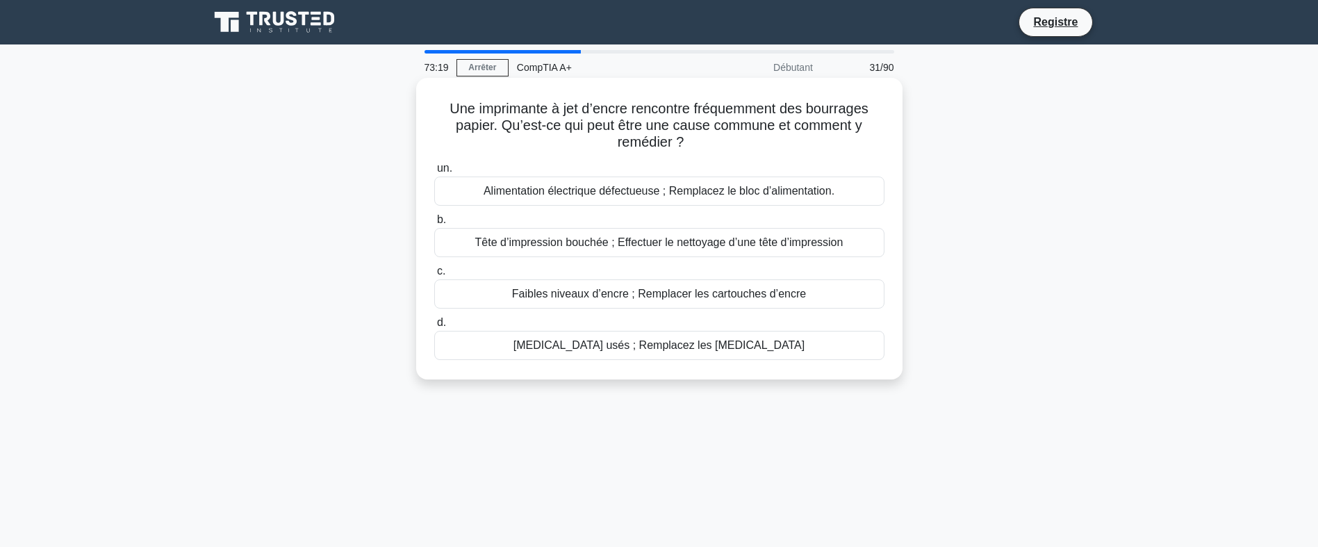
click at [735, 345] on div "Rouleaux usés ; Remplacez les rouleaux" at bounding box center [659, 345] width 450 height 29
click at [434, 327] on input "d. Rouleaux usés ; Remplacez les rouleaux" at bounding box center [434, 322] width 0 height 9
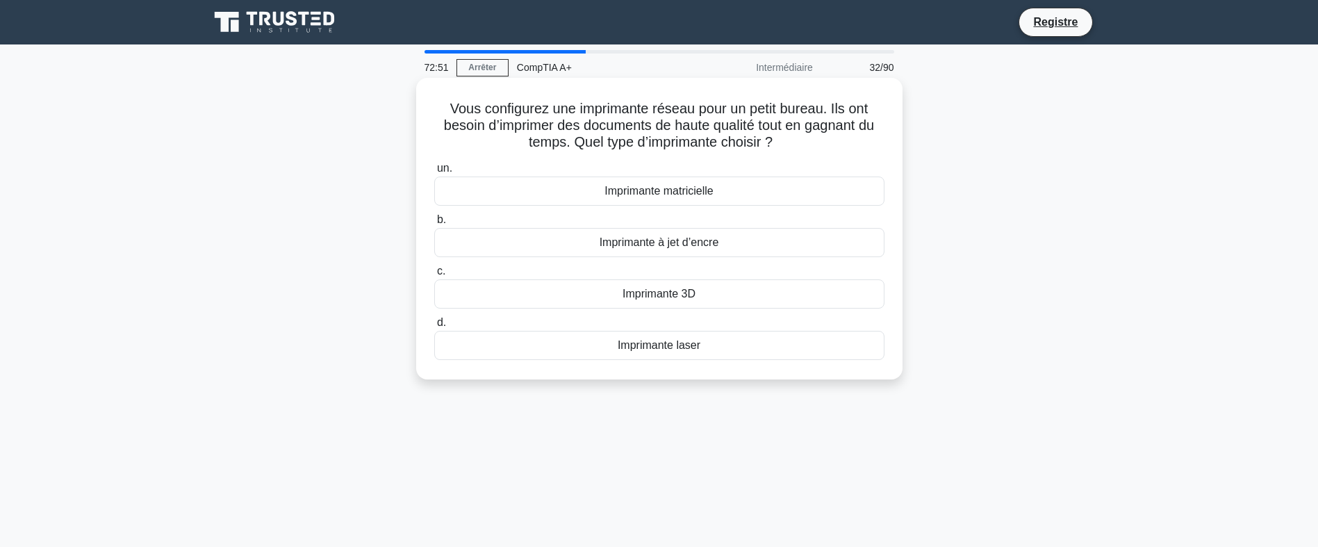
click at [711, 354] on div "Imprimante laser" at bounding box center [659, 345] width 450 height 29
click at [434, 327] on input "d. Imprimante laser" at bounding box center [434, 322] width 0 height 9
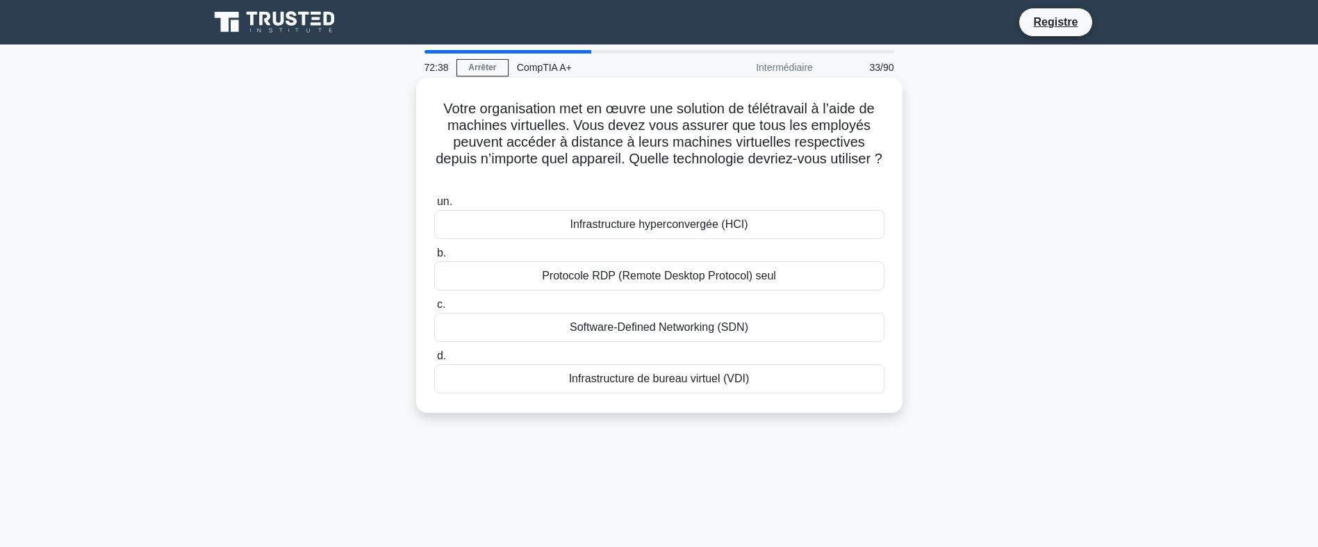
click at [746, 378] on div "Infrastructure de bureau virtuel (VDI)" at bounding box center [659, 378] width 450 height 29
click at [434, 361] on input "d. Infrastructure de bureau virtuel (VDI)" at bounding box center [434, 356] width 0 height 9
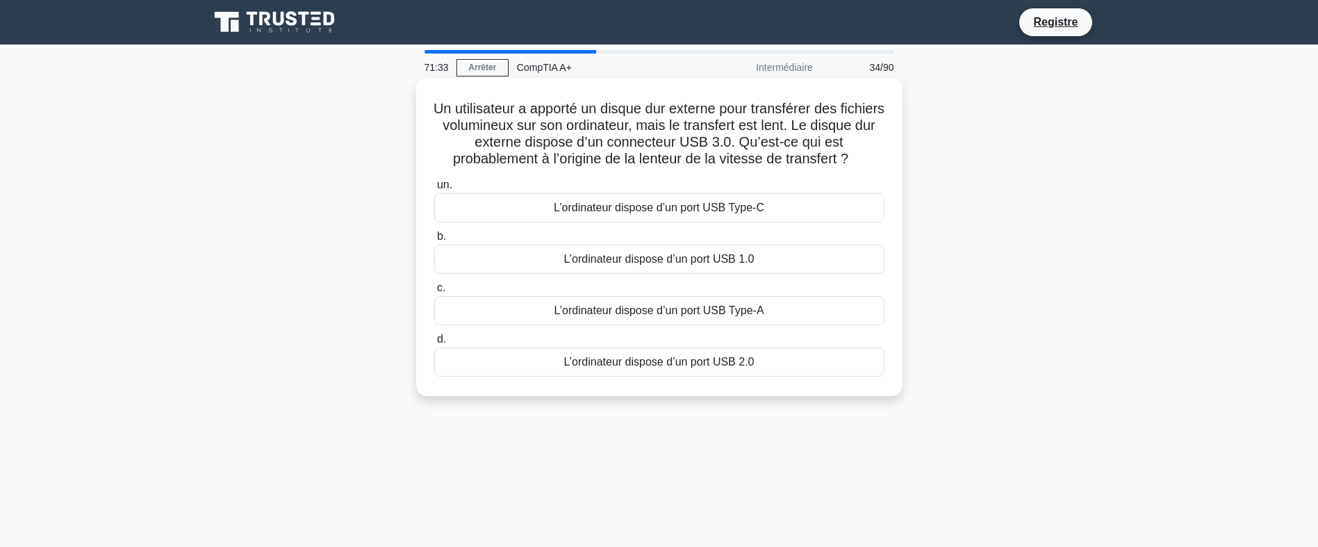
click at [805, 308] on div "L’ordinateur dispose d’un port USB Type-A" at bounding box center [659, 310] width 450 height 29
click at [434, 293] on input "c. L’ordinateur dispose d’un port USB Type-A" at bounding box center [434, 287] width 0 height 9
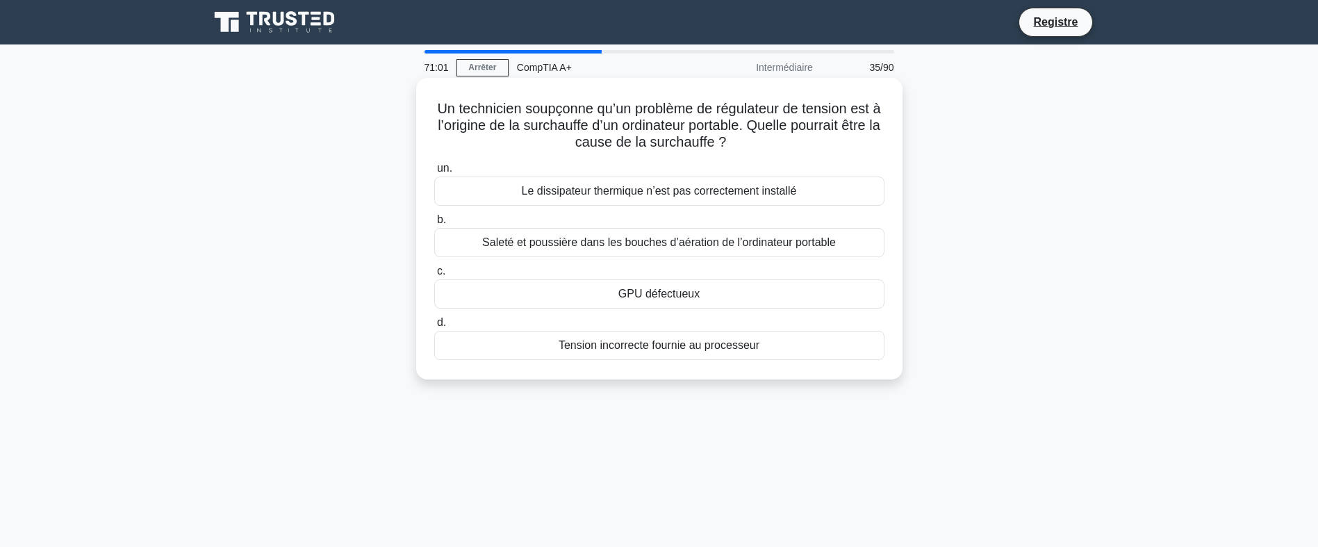
click at [761, 198] on div "Le dissipateur thermique n’est pas correctement installé" at bounding box center [659, 190] width 450 height 29
click at [434, 173] on input "un. Le dissipateur thermique n’est pas correctement installé" at bounding box center [434, 168] width 0 height 9
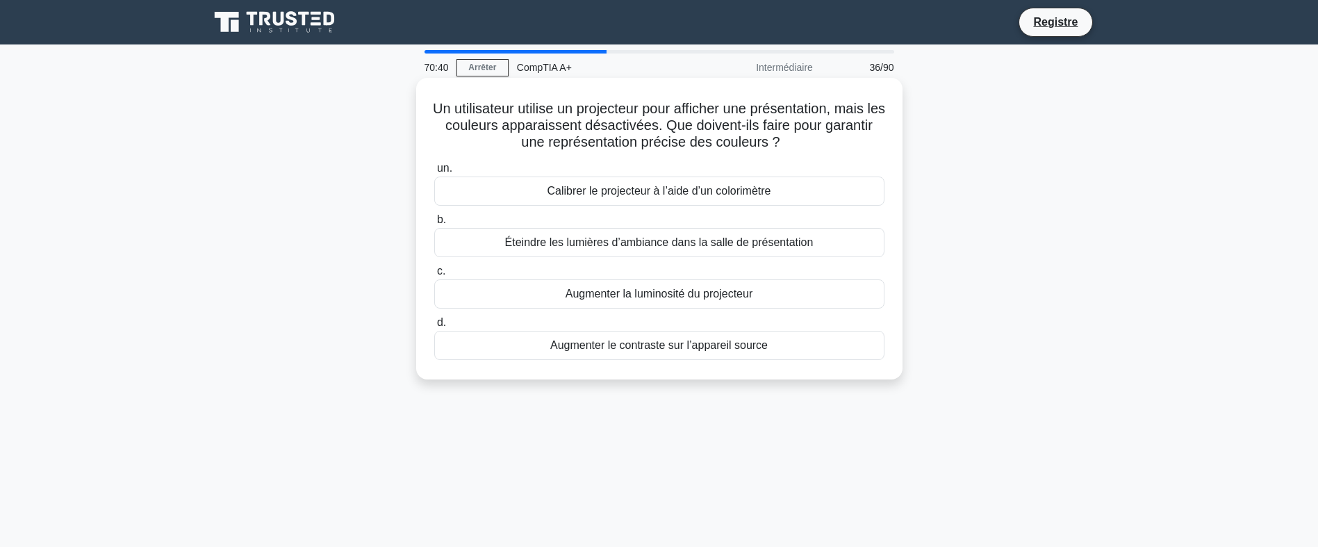
click at [792, 190] on div "Calibrer le projecteur à l’aide d’un colorimètre" at bounding box center [659, 190] width 450 height 29
click at [434, 173] on input "un. Calibrer le projecteur à l’aide d’un colorimètre" at bounding box center [434, 168] width 0 height 9
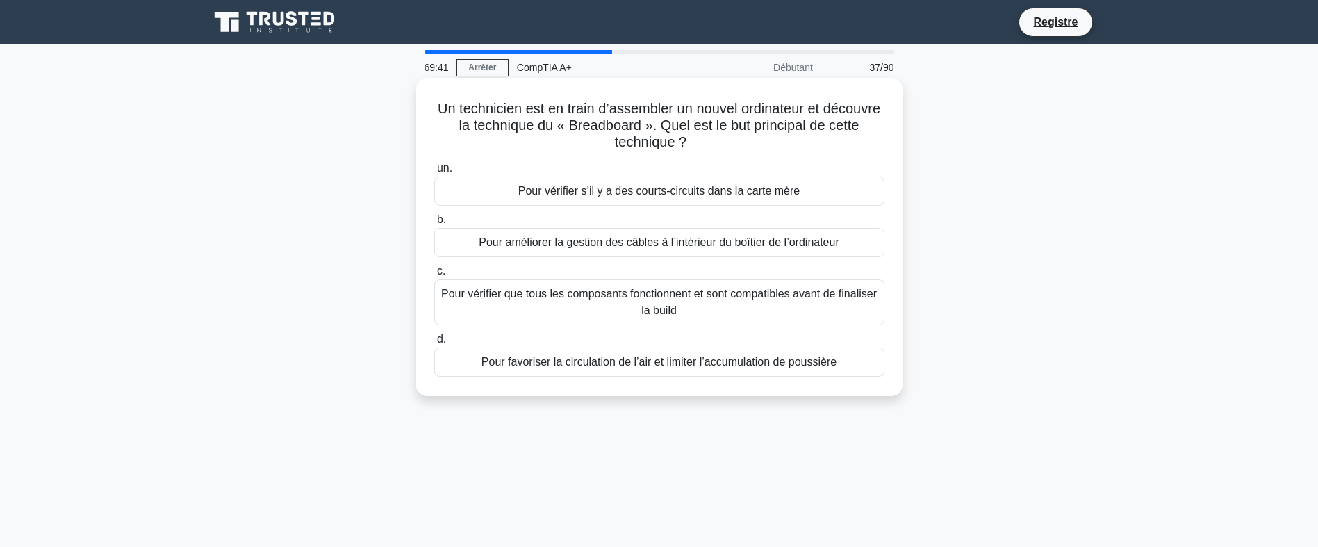
click at [718, 199] on div "Pour vérifier s’il y a des courts-circuits dans la carte mère" at bounding box center [659, 190] width 450 height 29
click at [434, 173] on input "un. Pour vérifier s’il y a des courts-circuits dans la carte mère" at bounding box center [434, 168] width 0 height 9
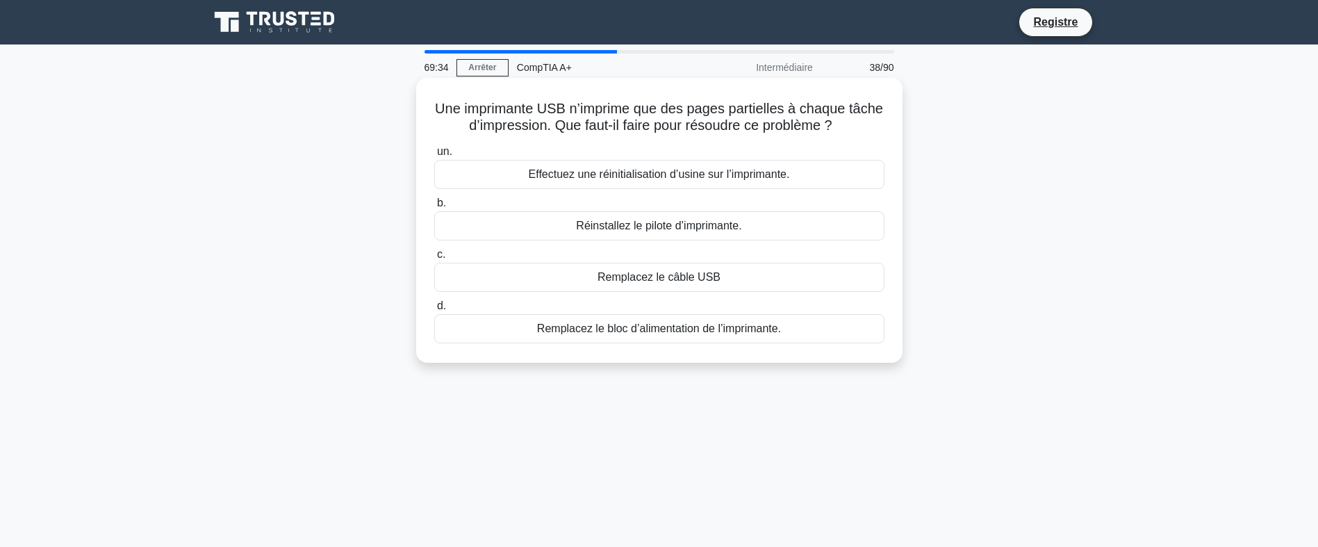
click at [703, 145] on label "un. Effectuez une réinitialisation d’usine sur l’imprimante." at bounding box center [659, 166] width 450 height 46
click at [434, 147] on input "un. Effectuez une réinitialisation d’usine sur l’imprimante." at bounding box center [434, 151] width 0 height 9
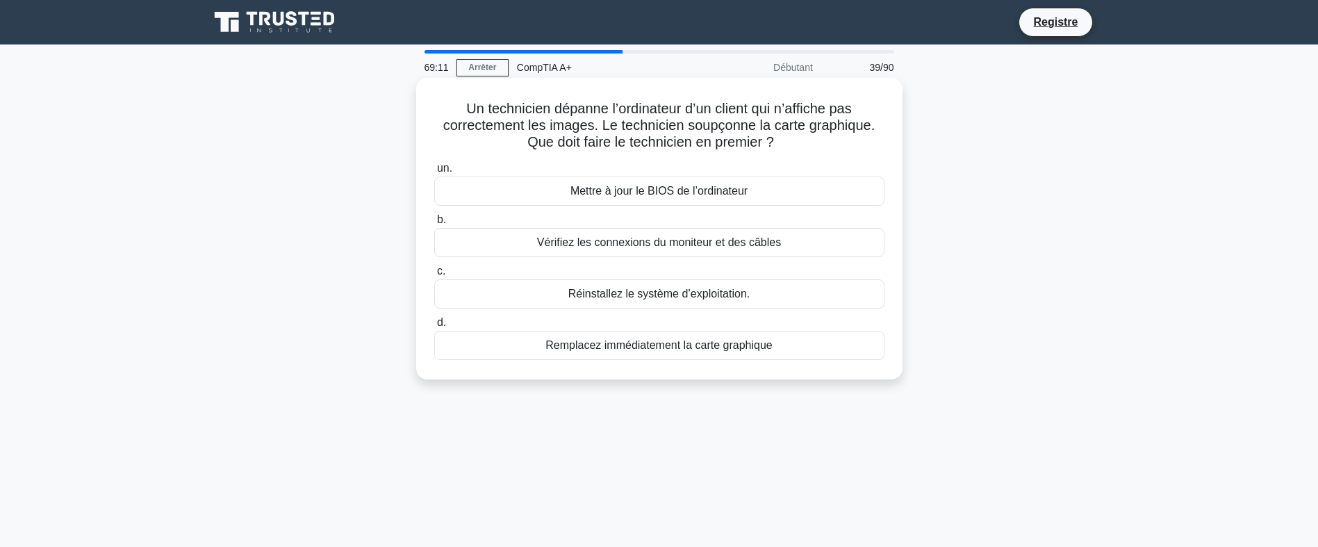
click at [750, 352] on div "Remplacez immédiatement la carte graphique" at bounding box center [659, 345] width 450 height 29
click at [434, 327] on input "d. Remplacez immédiatement la carte graphique" at bounding box center [434, 322] width 0 height 9
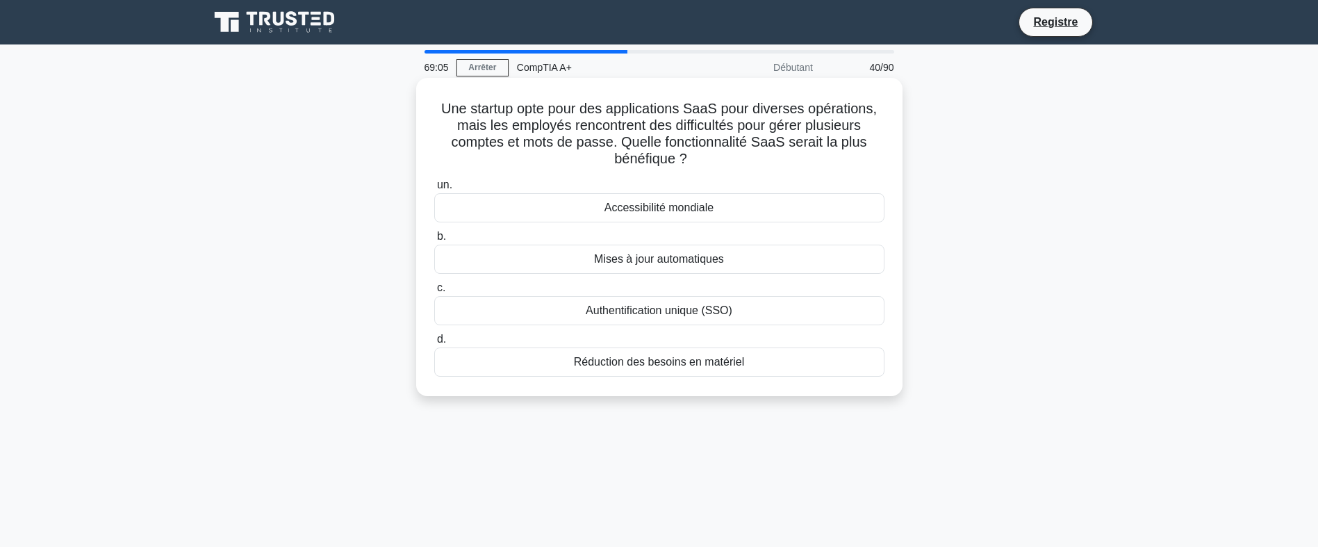
click at [776, 213] on div "Accessibilité mondiale" at bounding box center [659, 207] width 450 height 29
click at [434, 190] on input "un. Accessibilité mondiale" at bounding box center [434, 185] width 0 height 9
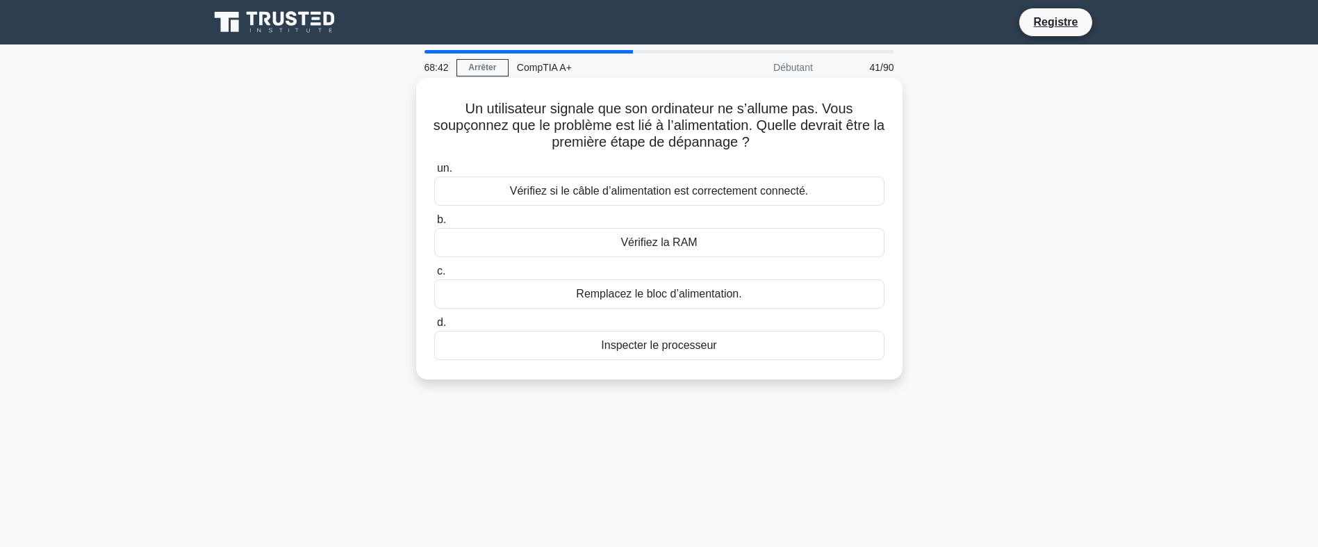
click at [756, 191] on div "Vérifiez si le câble d’alimentation est correctement connecté." at bounding box center [659, 190] width 450 height 29
click at [434, 173] on input "un. Vérifiez si le câble d’alimentation est correctement connecté." at bounding box center [434, 168] width 0 height 9
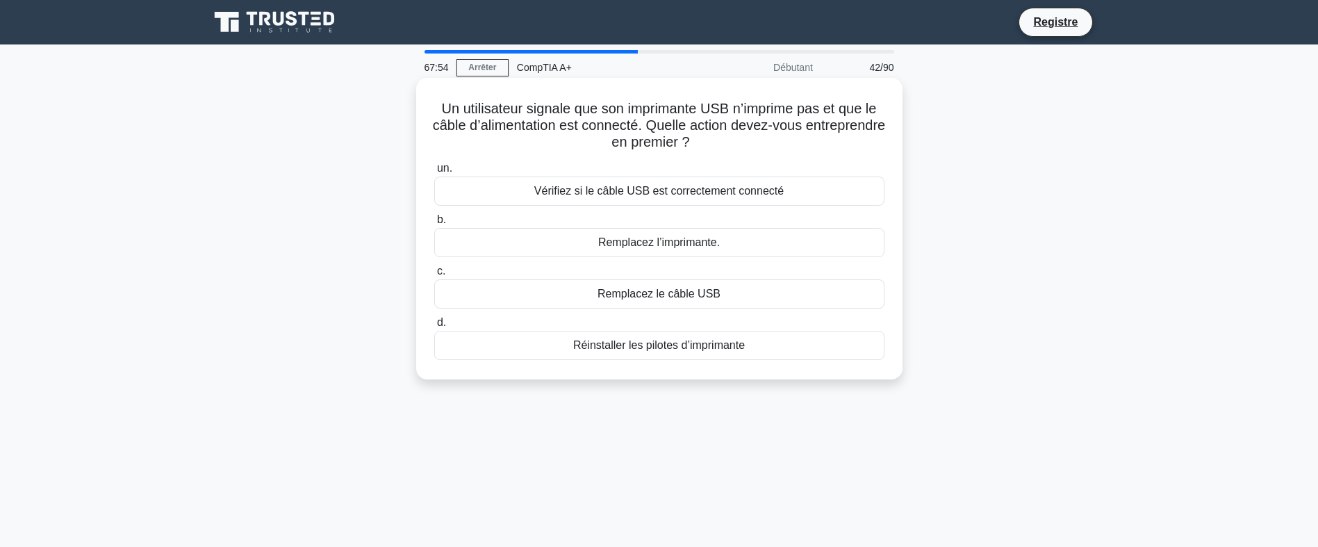
click at [781, 190] on div "Vérifiez si le câble USB est correctement connecté" at bounding box center [659, 190] width 450 height 29
click at [434, 173] on input "un. Vérifiez si le câble USB est correctement connecté" at bounding box center [434, 168] width 0 height 9
click at [709, 195] on div "Utilisez un coussin de refroidissement" at bounding box center [659, 190] width 450 height 29
click at [434, 173] on input "un. Utilisez un coussin de refroidissement" at bounding box center [434, 168] width 0 height 9
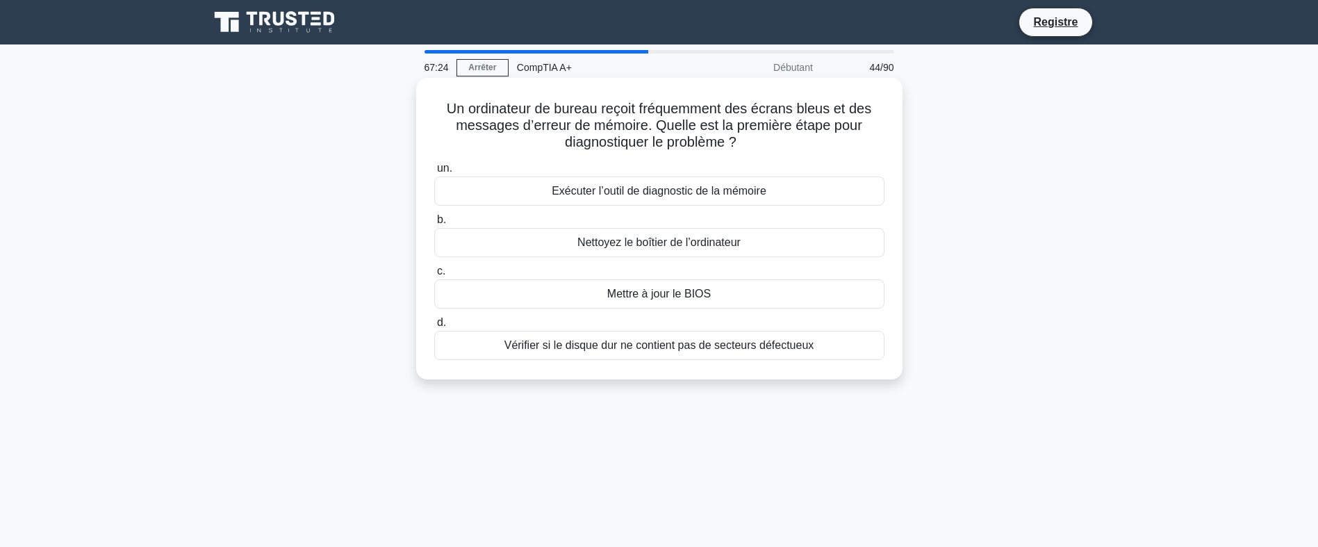
click at [816, 344] on div "Vérifier si le disque dur ne contient pas de secteurs défectueux" at bounding box center [659, 345] width 450 height 29
click at [434, 327] on input "d. Vérifier si le disque dur ne contient pas de secteurs défectueux" at bounding box center [434, 322] width 0 height 9
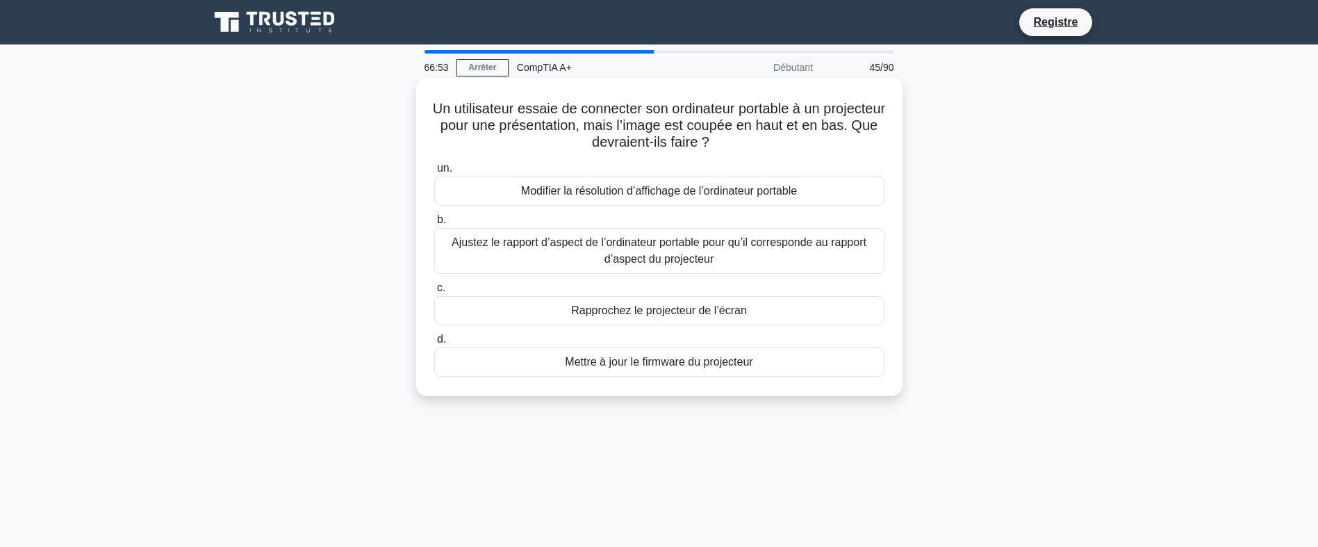
click at [759, 193] on div "Modifier la résolution d’affichage de l’ordinateur portable" at bounding box center [659, 190] width 450 height 29
click at [434, 173] on input "un. Modifier la résolution d’affichage de l’ordinateur portable" at bounding box center [434, 168] width 0 height 9
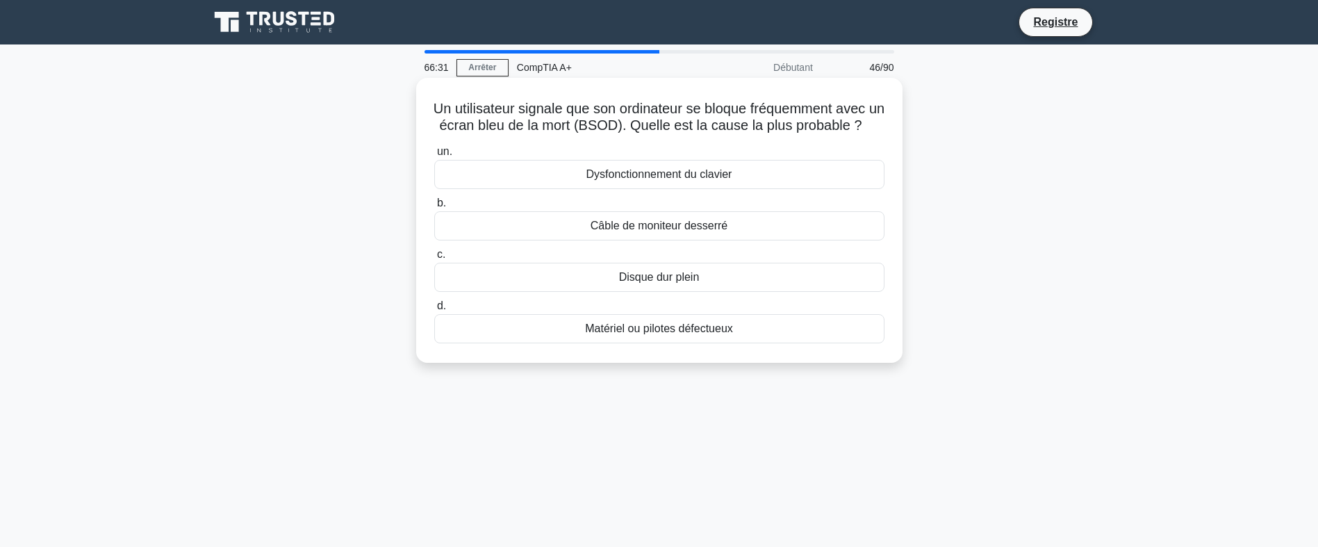
click at [689, 343] on div "Matériel ou pilotes défectueux" at bounding box center [659, 328] width 450 height 29
click at [434, 311] on input "d. Matériel ou pilotes défectueux" at bounding box center [434, 306] width 0 height 9
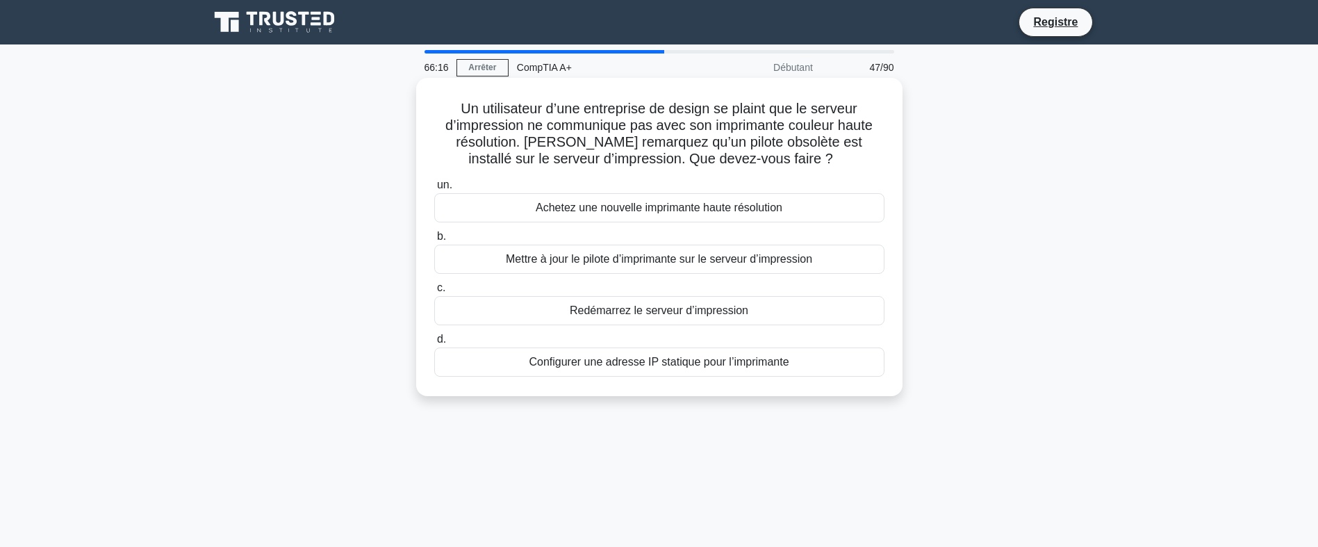
click at [822, 256] on div "Mettre à jour le pilote d’imprimante sur le serveur d’impression" at bounding box center [659, 259] width 450 height 29
click at [434, 241] on input "b. Mettre à jour le pilote d’imprimante sur le serveur d’impression" at bounding box center [434, 236] width 0 height 9
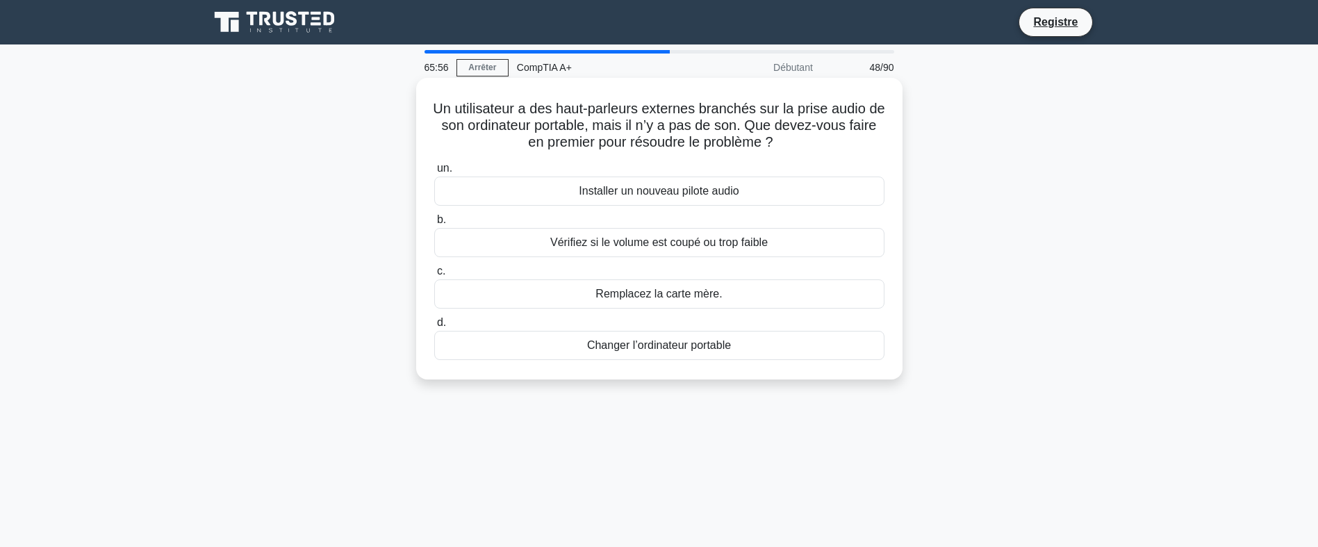
click at [758, 238] on div "Vérifiez si le volume est coupé ou trop faible" at bounding box center [659, 242] width 450 height 29
click at [434, 224] on input "b. Vérifiez si le volume est coupé ou trop faible" at bounding box center [434, 219] width 0 height 9
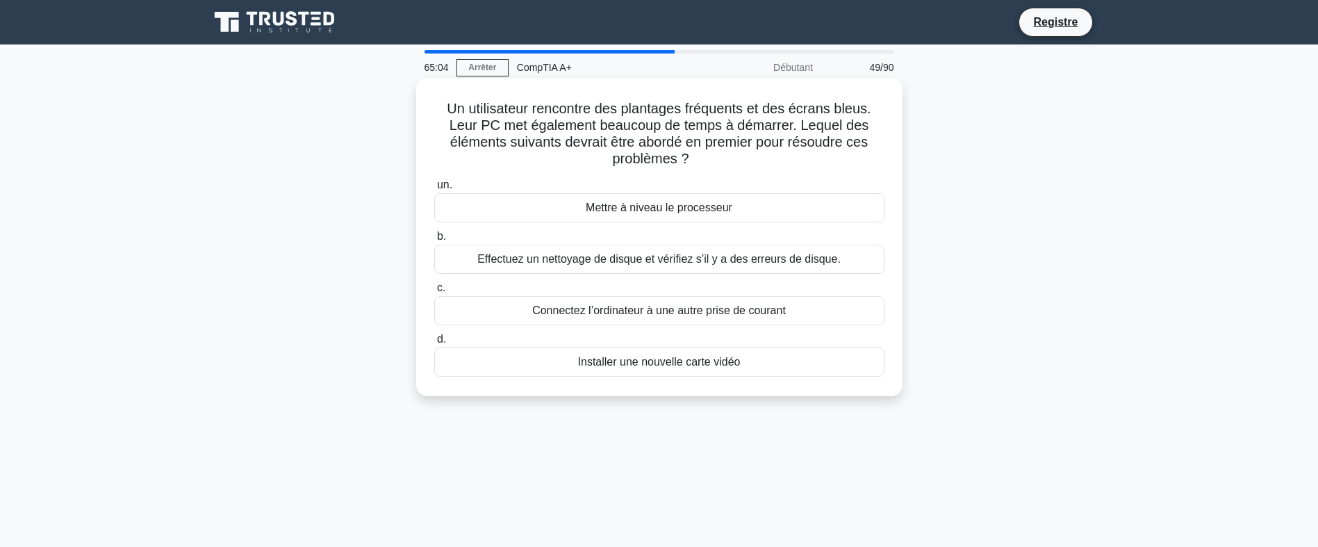
click at [773, 220] on div "Mettre à niveau le processeur" at bounding box center [659, 207] width 450 height 29
click at [434, 190] on input "un. Mettre à niveau le processeur" at bounding box center [434, 185] width 0 height 9
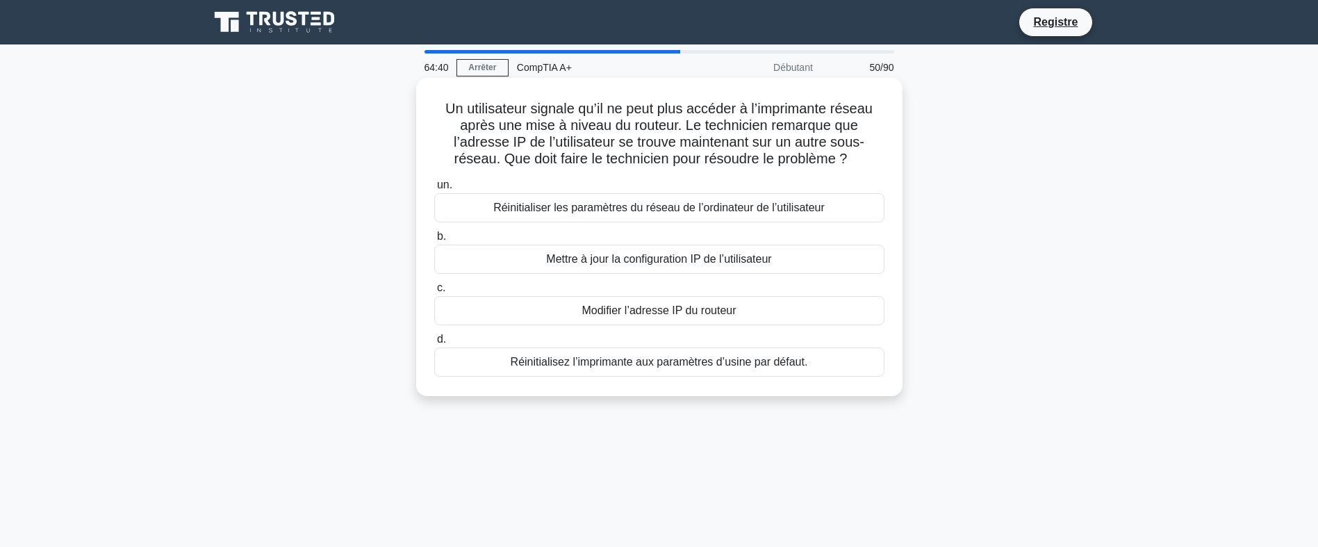
click at [776, 264] on div "Mettre à jour la configuration IP de l’utilisateur" at bounding box center [659, 259] width 450 height 29
click at [434, 241] on input "b. Mettre à jour la configuration IP de l’utilisateur" at bounding box center [434, 236] width 0 height 9
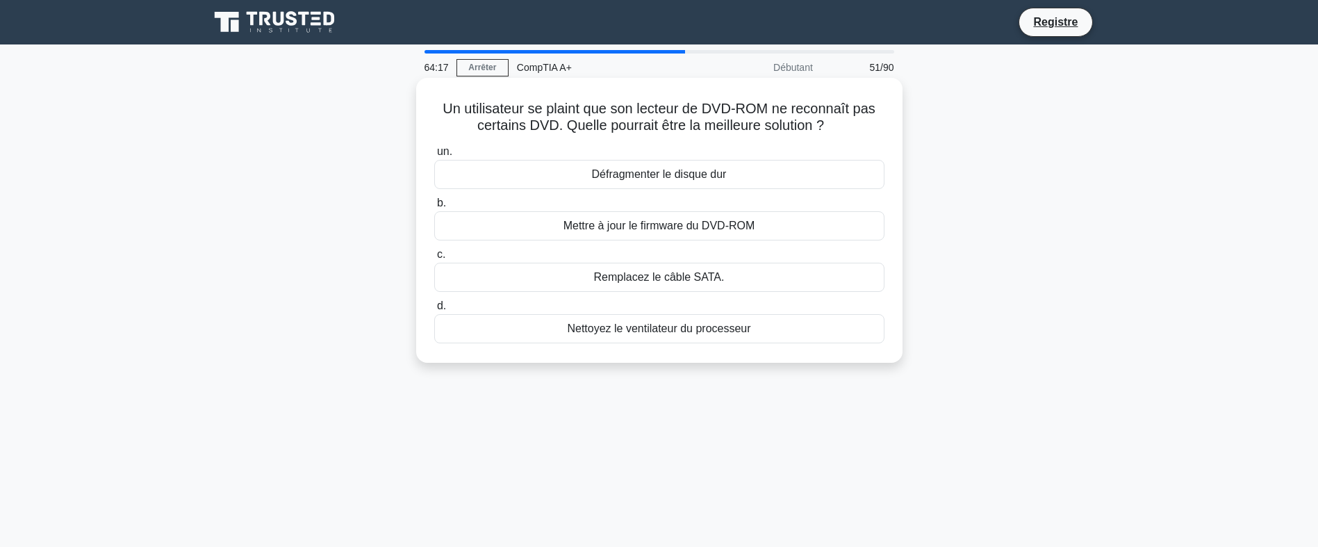
click at [768, 224] on div "Mettre à jour le firmware du DVD-ROM" at bounding box center [659, 225] width 450 height 29
click at [434, 208] on input "b. Mettre à jour le firmware du DVD-ROM" at bounding box center [434, 203] width 0 height 9
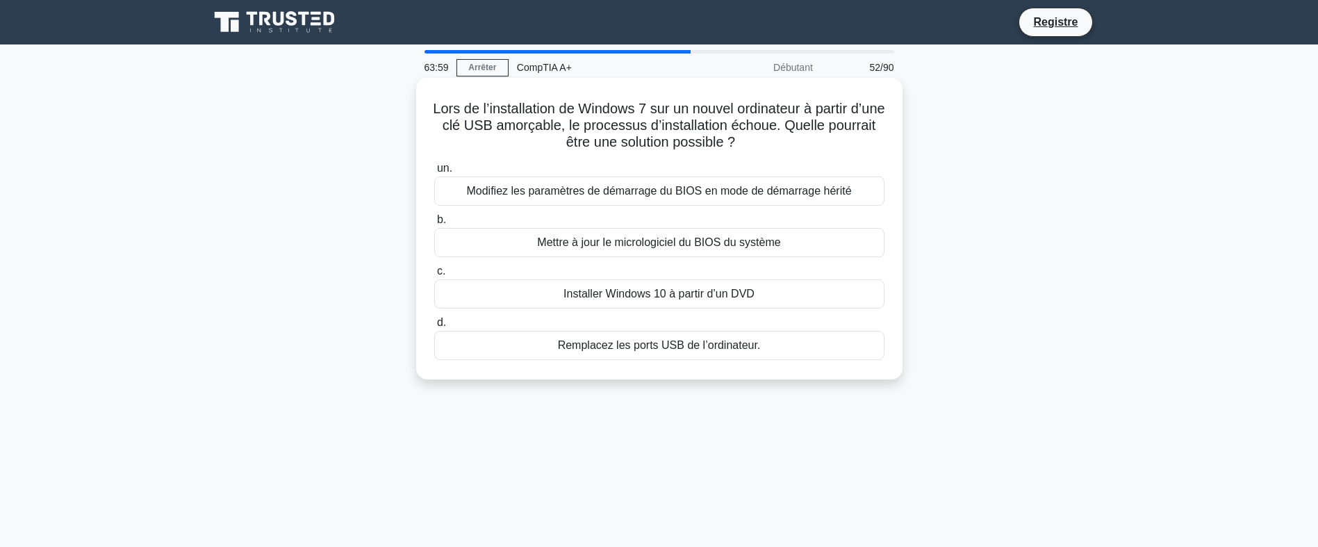
click at [794, 187] on div "Modifiez les paramètres de démarrage du BIOS en mode de démarrage hérité" at bounding box center [659, 190] width 450 height 29
click at [434, 173] on input "un. Modifiez les paramètres de démarrage du BIOS en mode de démarrage hérité" at bounding box center [434, 168] width 0 height 9
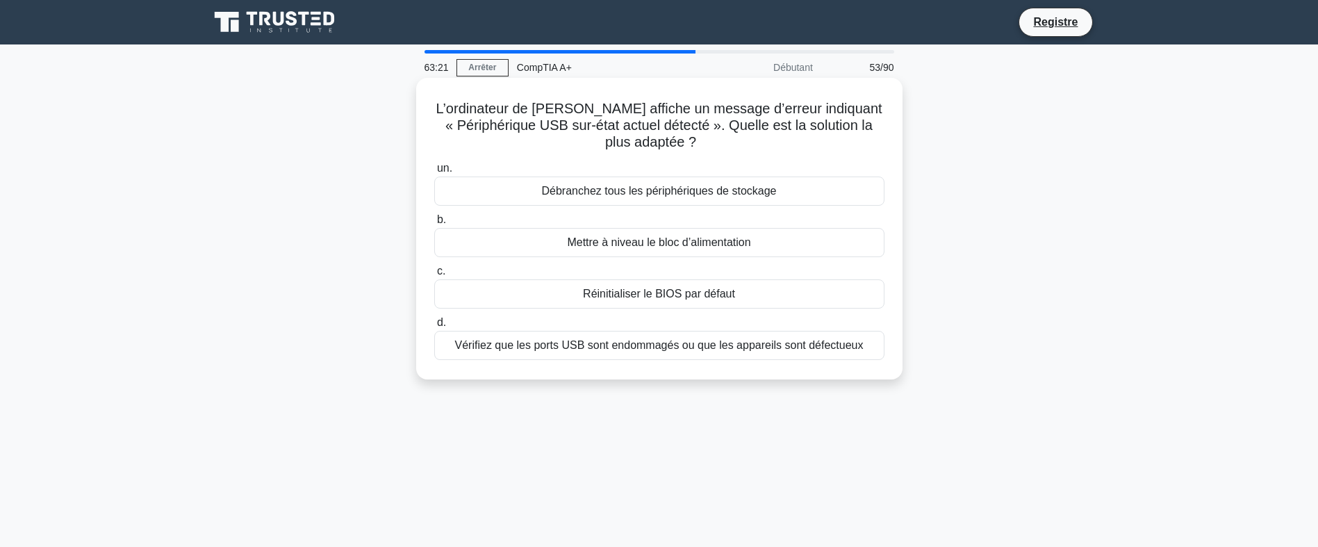
click at [686, 352] on div "Vérifiez que les ports USB sont endommagés ou que les appareils sont défectueux" at bounding box center [659, 345] width 450 height 29
click at [434, 327] on input "d. Vérifiez que les ports USB sont endommagés ou que les appareils sont défectu…" at bounding box center [434, 322] width 0 height 9
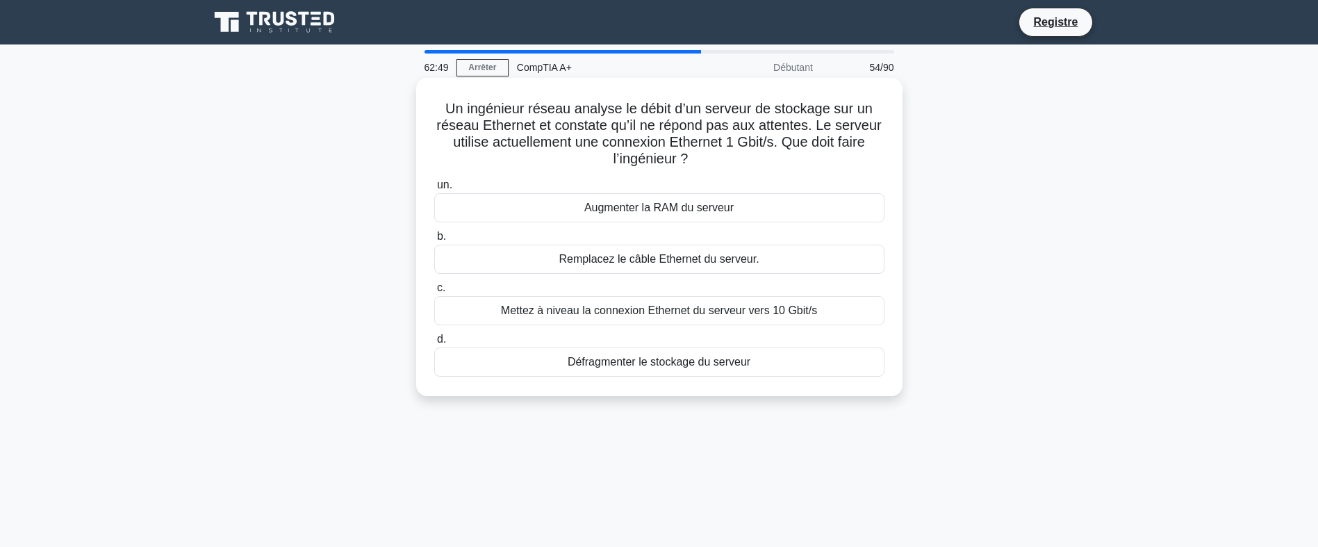
click at [778, 315] on div "Mettez à niveau la connexion Ethernet du serveur vers 10 Gbit/s" at bounding box center [659, 310] width 450 height 29
click at [434, 293] on input "c. Mettez à niveau la connexion Ethernet du serveur vers 10 Gbit/s" at bounding box center [434, 287] width 0 height 9
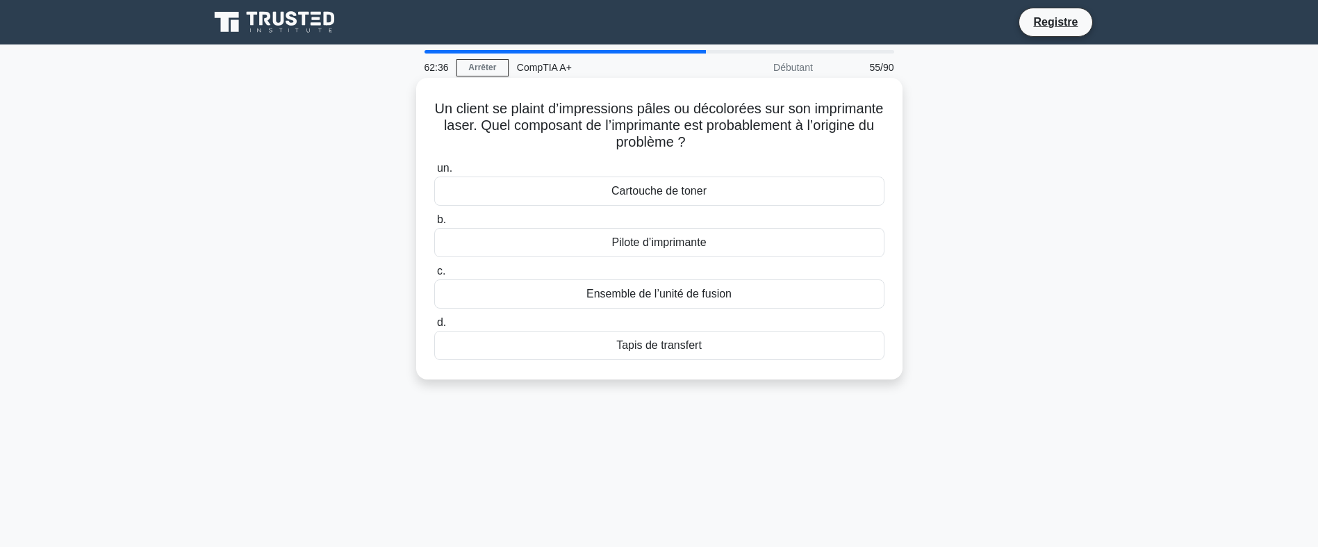
click at [787, 192] on div "Cartouche de toner" at bounding box center [659, 190] width 450 height 29
click at [434, 173] on input "un. Cartouche de toner" at bounding box center [434, 168] width 0 height 9
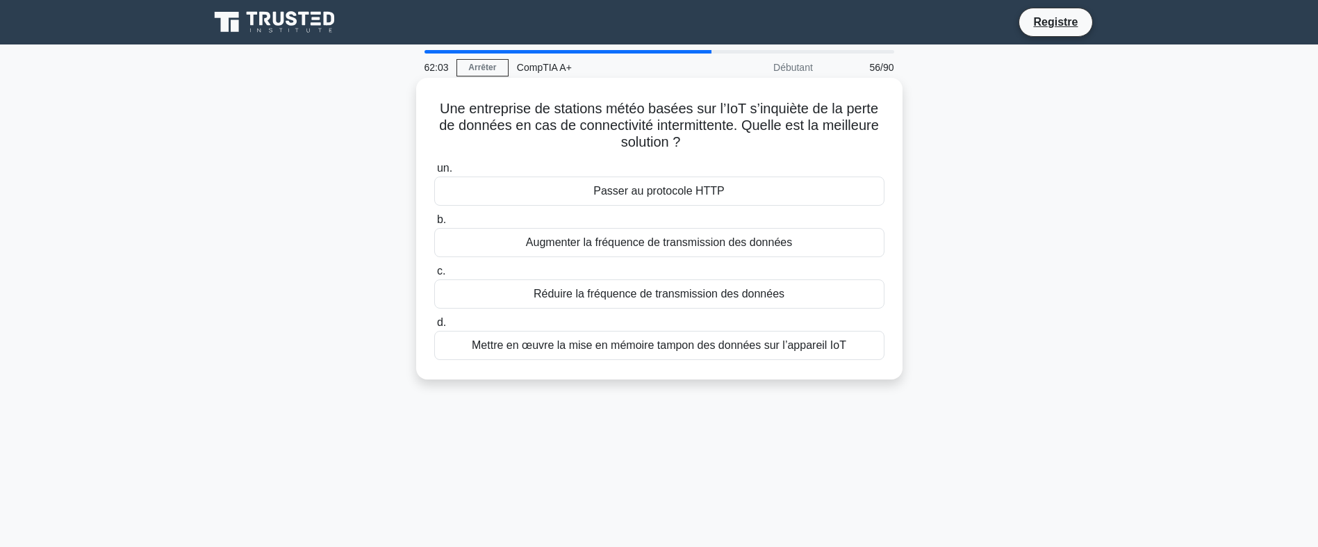
click at [761, 355] on div "Mettre en œuvre la mise en mémoire tampon des données sur l’appareil IoT" at bounding box center [659, 345] width 450 height 29
click at [434, 327] on input "d. Mettre en œuvre la mise en mémoire tampon des données sur l’appareil IoT" at bounding box center [434, 322] width 0 height 9
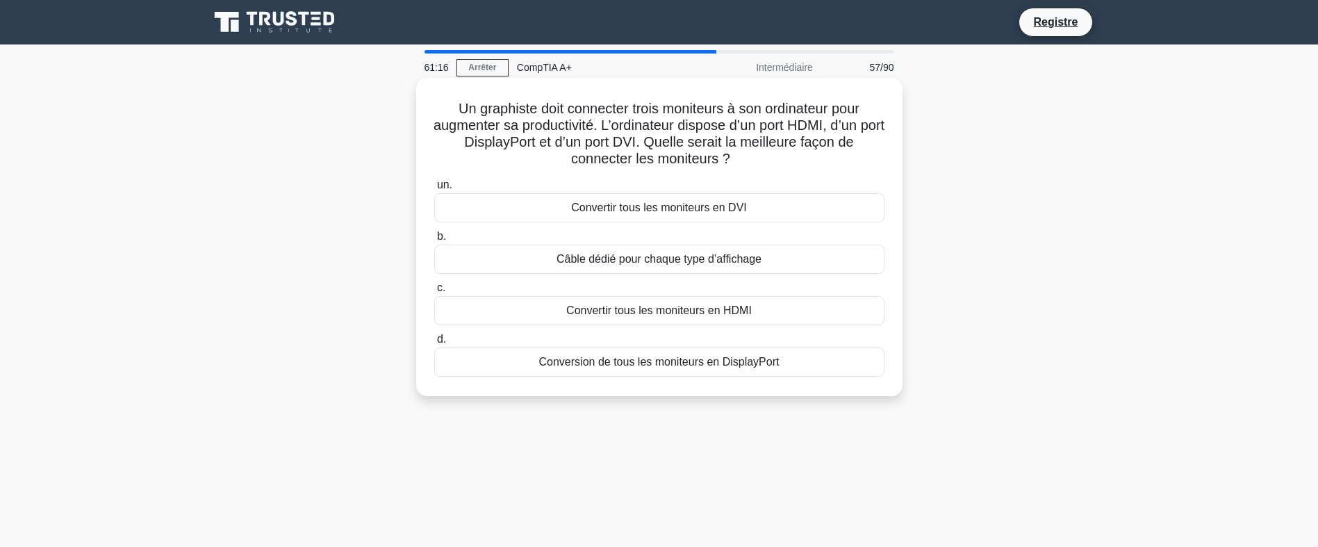
click at [734, 258] on div "Câble dédié pour chaque type d’affichage" at bounding box center [659, 259] width 450 height 29
click at [434, 241] on input "b. Câble dédié pour chaque type d’affichage" at bounding box center [434, 236] width 0 height 9
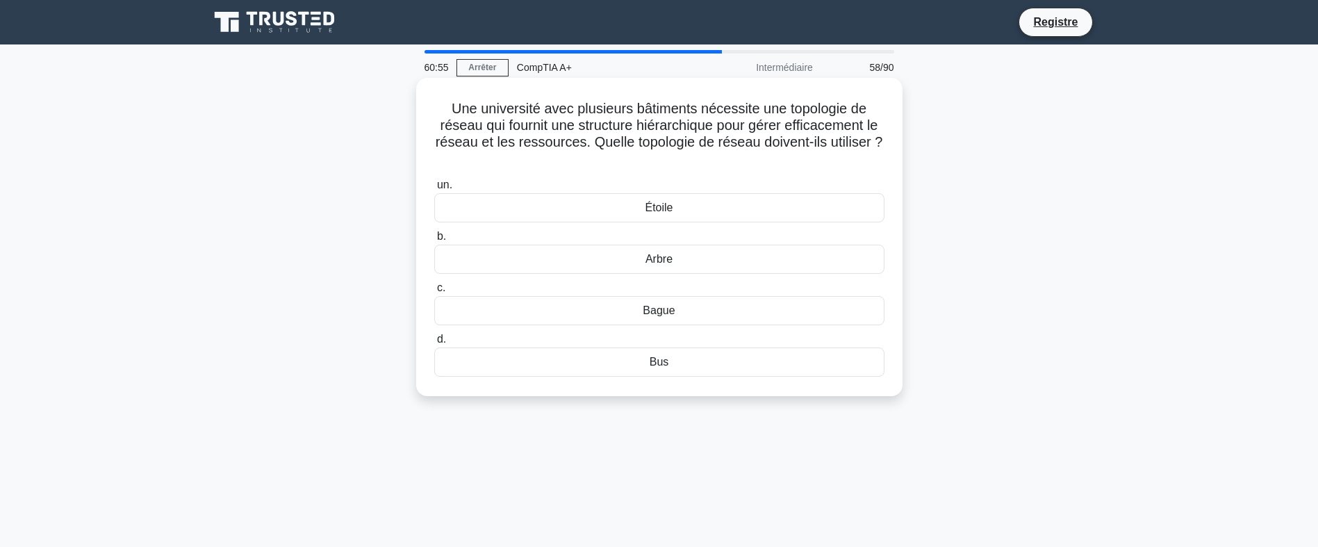
click at [639, 371] on div "Bus" at bounding box center [659, 361] width 450 height 29
click at [434, 344] on input "d. Bus" at bounding box center [434, 339] width 0 height 9
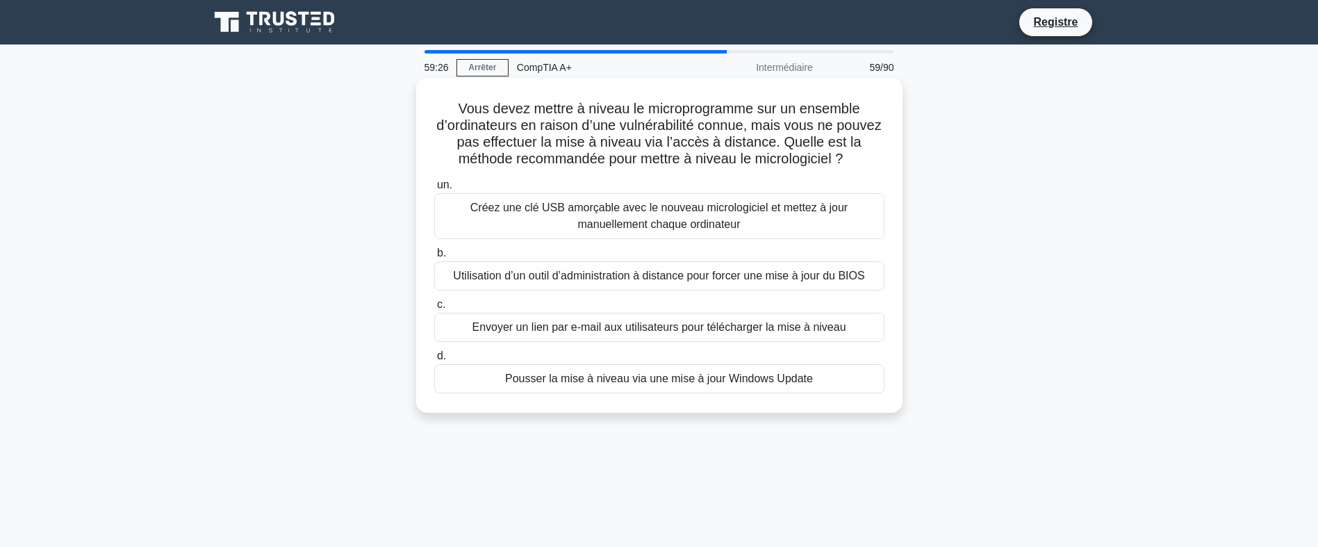
click at [782, 344] on div "un. Créez une clé USB amorçable avec le nouveau micrologiciel et mettez à jour …" at bounding box center [659, 285] width 467 height 222
click at [782, 322] on div "Envoyer un lien par e-mail aux utilisateurs pour télécharger la mise à niveau" at bounding box center [659, 327] width 450 height 29
click at [434, 309] on input "c. Envoyer un lien par e-mail aux utilisateurs pour télécharger la mise à niveau" at bounding box center [434, 304] width 0 height 9
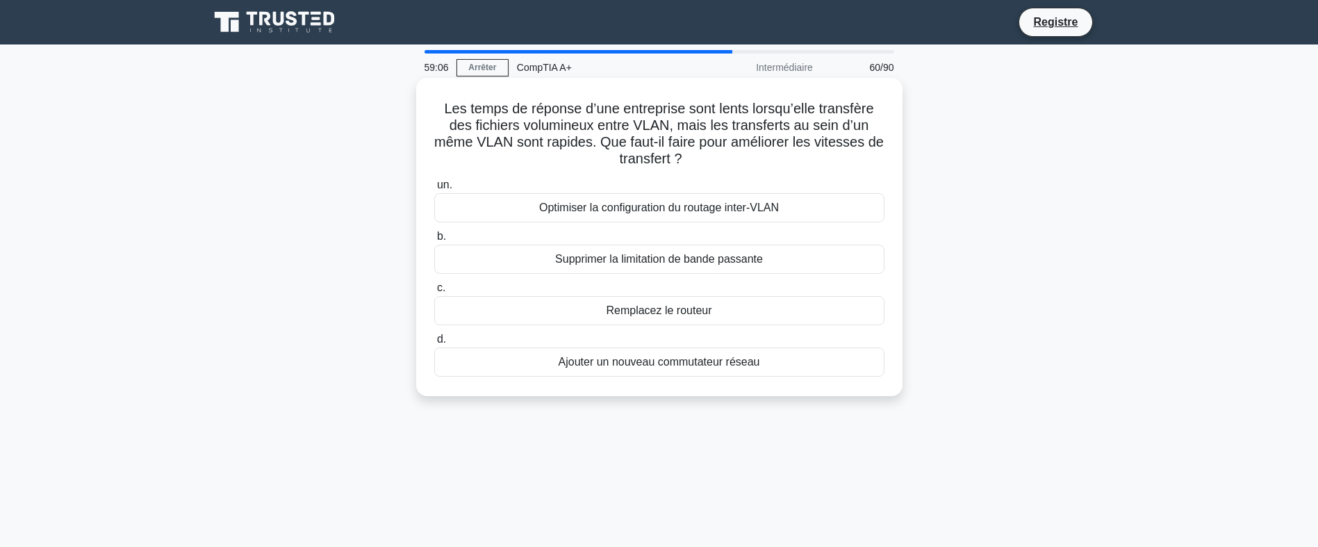
click at [805, 207] on div "Optimiser la configuration du routage inter-VLAN" at bounding box center [659, 207] width 450 height 29
click at [434, 190] on input "un. Optimiser la configuration du routage inter-VLAN" at bounding box center [434, 185] width 0 height 9
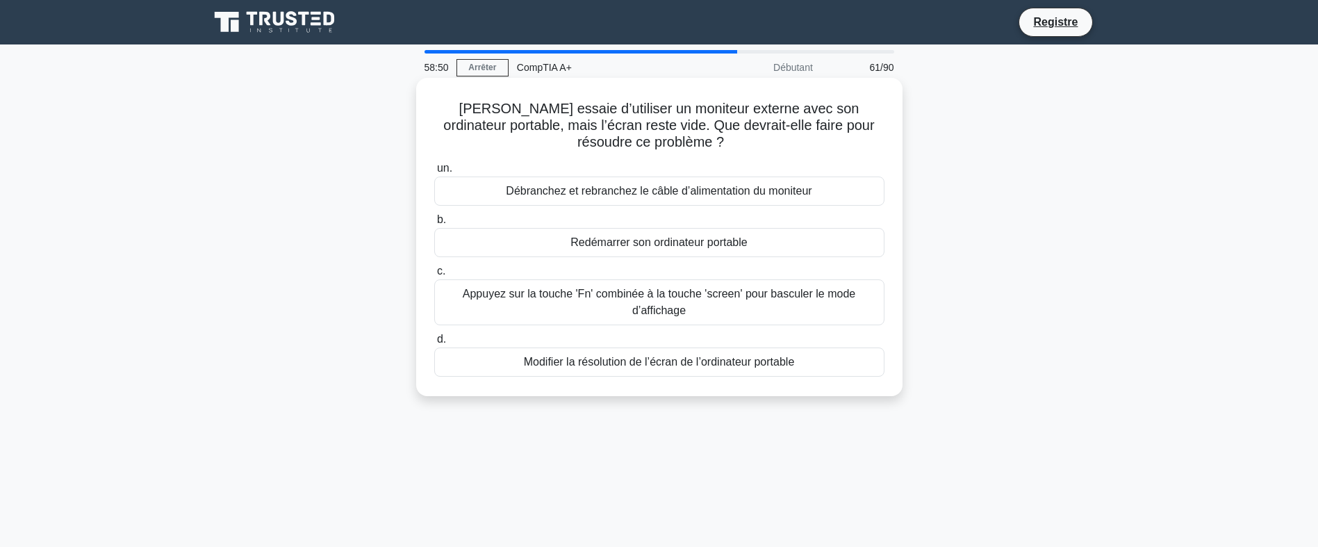
click at [727, 311] on div "Appuyez sur la touche 'Fn' combinée à la touche 'screen' pour basculer le mode …" at bounding box center [659, 302] width 450 height 46
click at [434, 276] on input "c. Appuyez sur la touche 'Fn' combinée à la touche 'screen' pour basculer le mo…" at bounding box center [434, 271] width 0 height 9
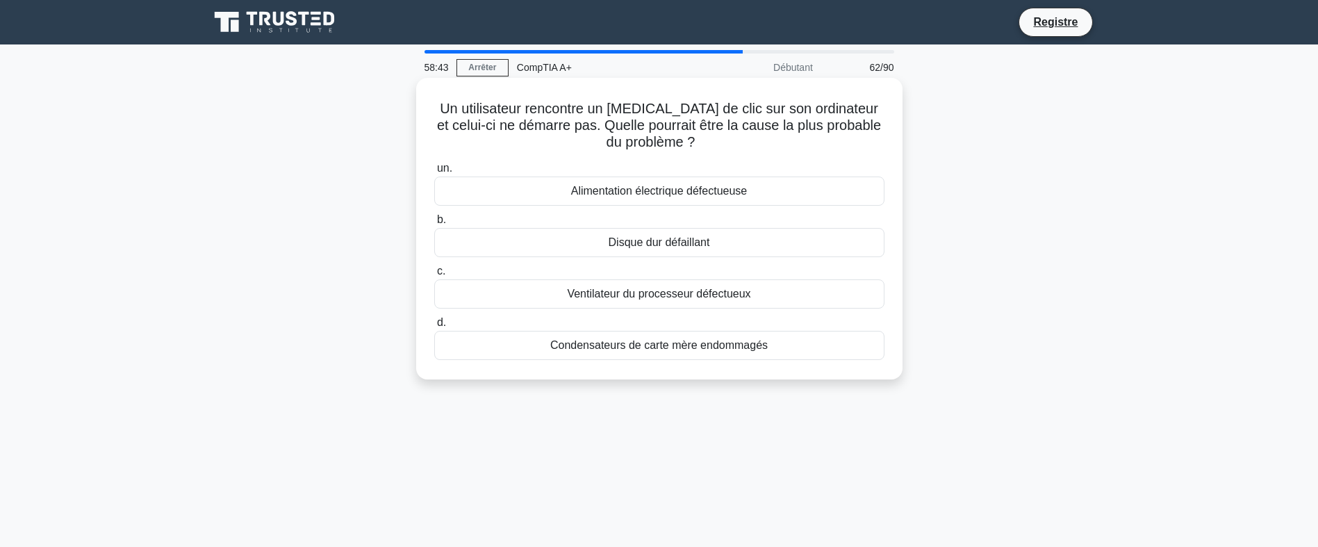
click at [700, 236] on div "Disque dur défaillant" at bounding box center [659, 242] width 450 height 29
click at [434, 224] on input "b. Disque dur défaillant" at bounding box center [434, 219] width 0 height 9
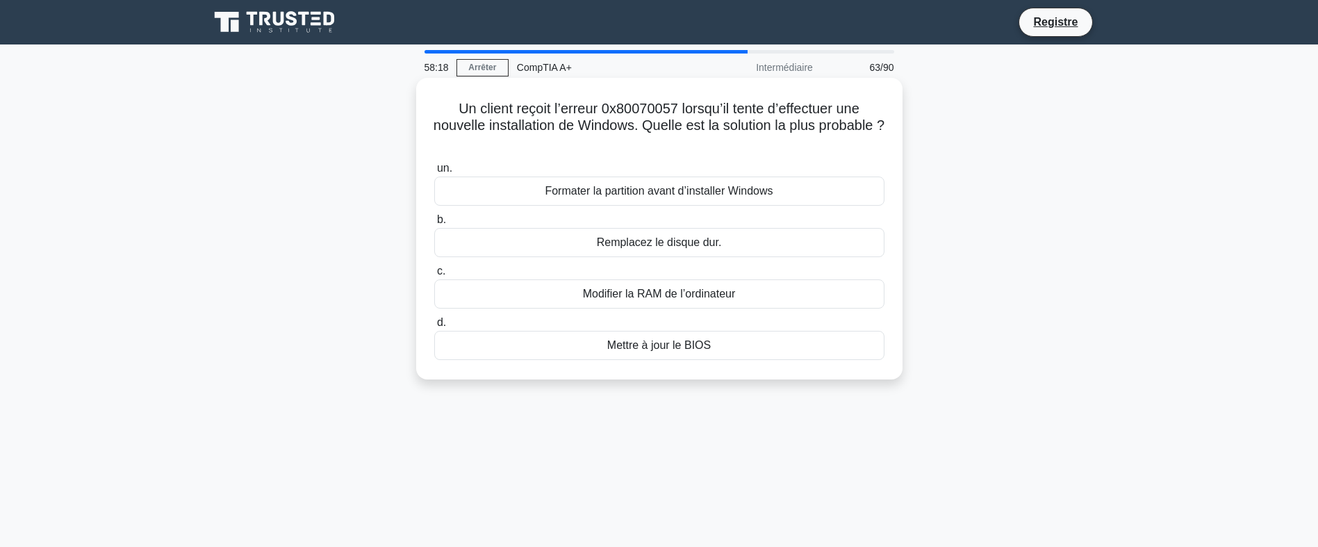
click at [758, 193] on div "Formater la partition avant d’installer Windows" at bounding box center [659, 190] width 450 height 29
click at [434, 173] on input "un. Formater la partition avant d’installer Windows" at bounding box center [434, 168] width 0 height 9
click at [707, 346] on div "Défaillance du contrôleur RAID" at bounding box center [659, 345] width 450 height 29
click at [434, 327] on input "d. Défaillance du contrôleur RAID" at bounding box center [434, 322] width 0 height 9
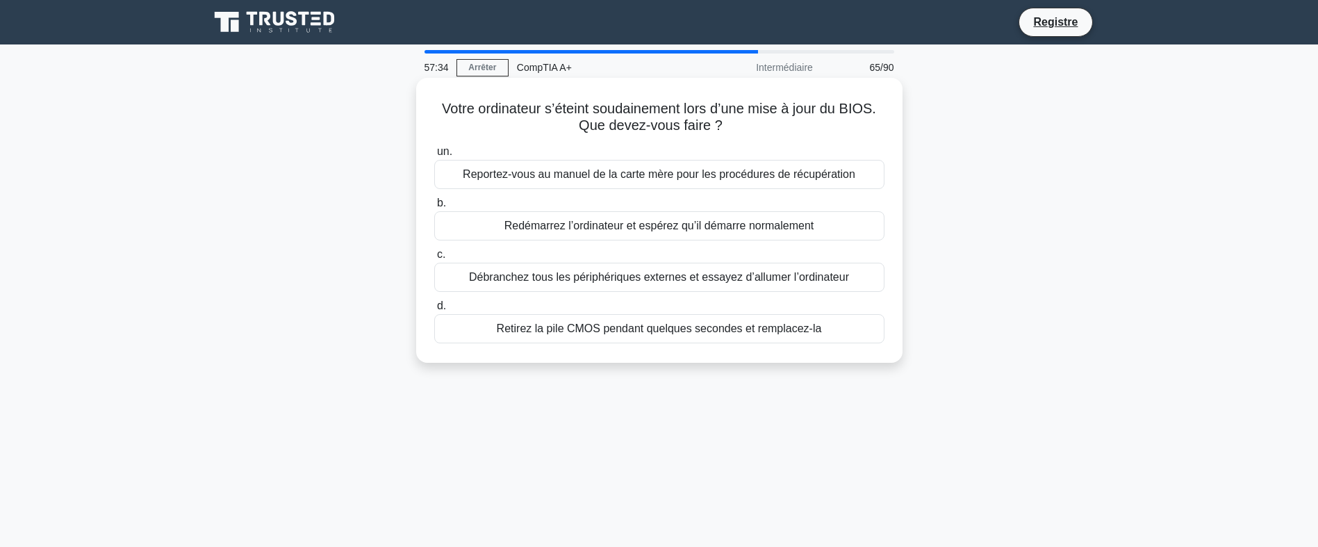
click at [728, 334] on div "Retirez la pile CMOS pendant quelques secondes et remplacez-la" at bounding box center [659, 328] width 450 height 29
click at [434, 311] on input "d. Retirez la pile CMOS pendant quelques secondes et remplacez-la" at bounding box center [434, 306] width 0 height 9
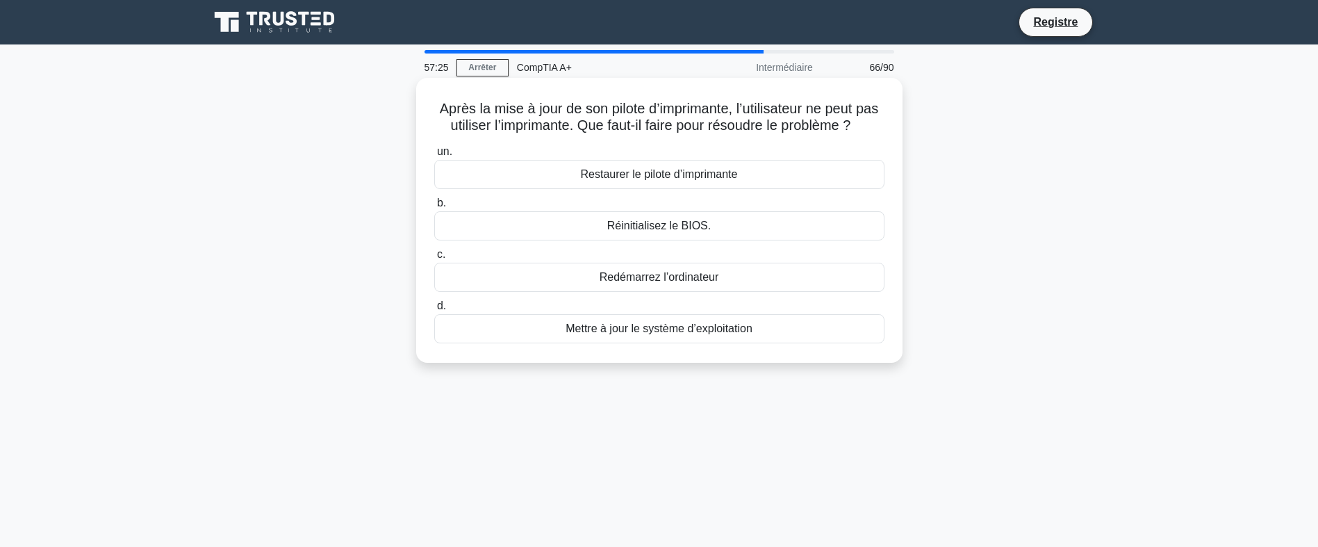
click at [727, 189] on div "Restaurer le pilote d’imprimante" at bounding box center [659, 174] width 450 height 29
click at [434, 156] on input "un. Restaurer le pilote d’imprimante" at bounding box center [434, 151] width 0 height 9
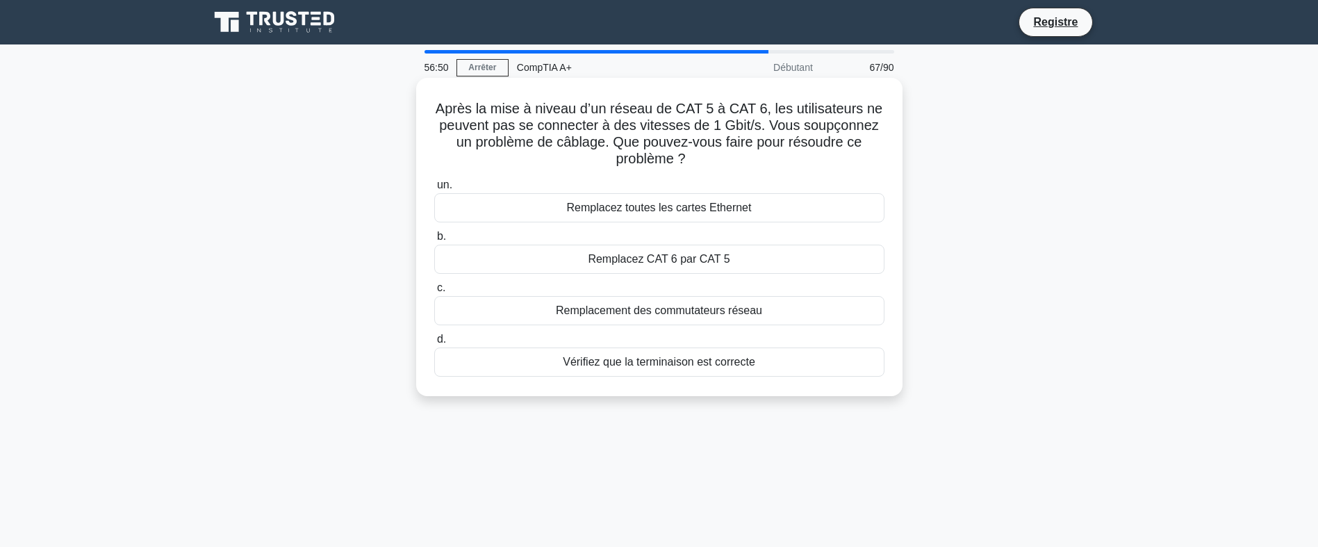
click at [757, 358] on div "Vérifiez que la terminaison est correcte" at bounding box center [659, 361] width 450 height 29
click at [434, 344] on input "d. Vérifiez que la terminaison est correcte" at bounding box center [434, 339] width 0 height 9
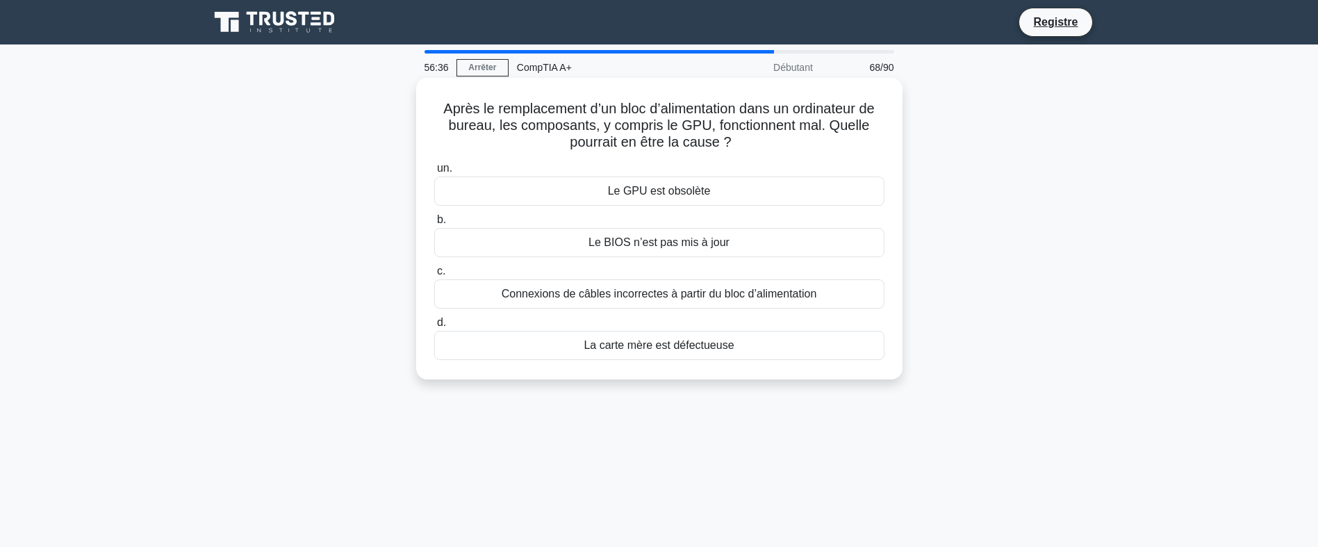
click at [736, 301] on div "Connexions de câbles incorrectes à partir du bloc d’alimentation" at bounding box center [659, 293] width 450 height 29
click at [434, 276] on input "c. Connexions de câbles incorrectes à partir du bloc d’alimentation" at bounding box center [434, 271] width 0 height 9
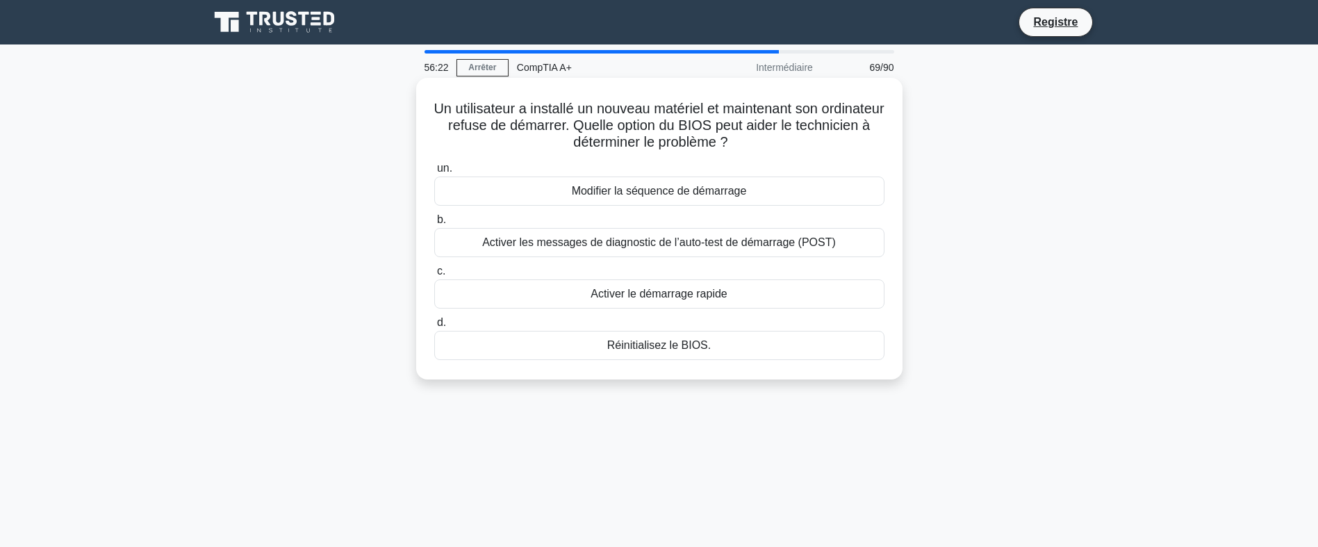
click at [731, 247] on div "Activer les messages de diagnostic de l’auto-test de démarrage (POST)" at bounding box center [659, 242] width 450 height 29
click at [434, 224] on input "b. Activer les messages de diagnostic de l’auto-test de démarrage (POST)" at bounding box center [434, 219] width 0 height 9
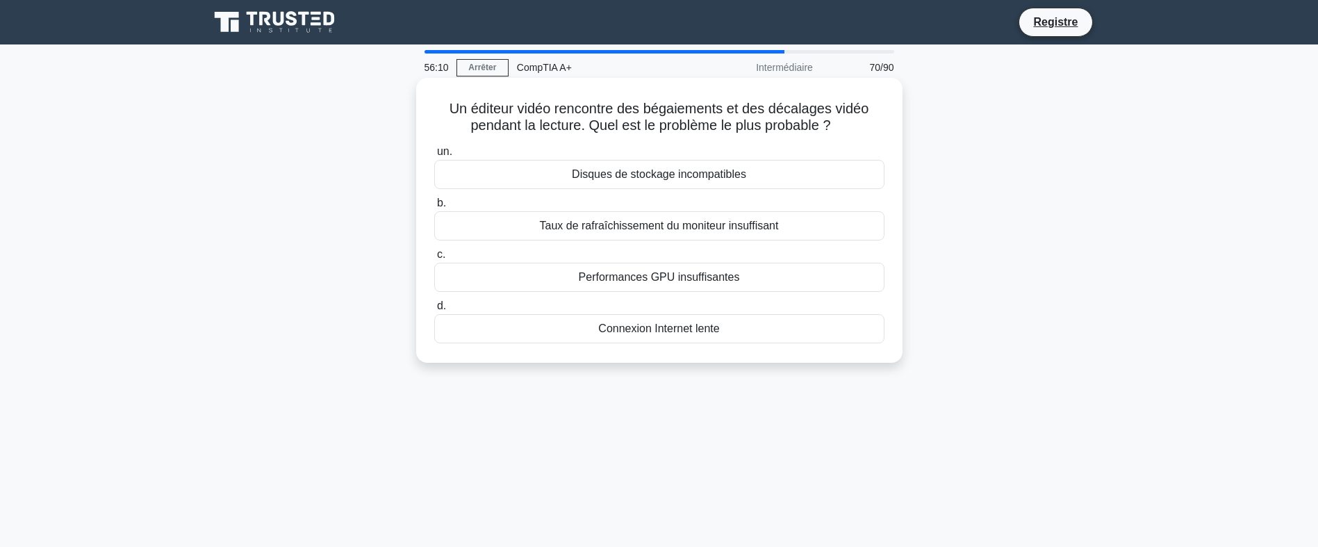
click at [791, 227] on div "Taux de rafraîchissement du moniteur insuffisant" at bounding box center [659, 225] width 450 height 29
click at [434, 208] on input "b. Taux de rafraîchissement du moniteur insuffisant" at bounding box center [434, 203] width 0 height 9
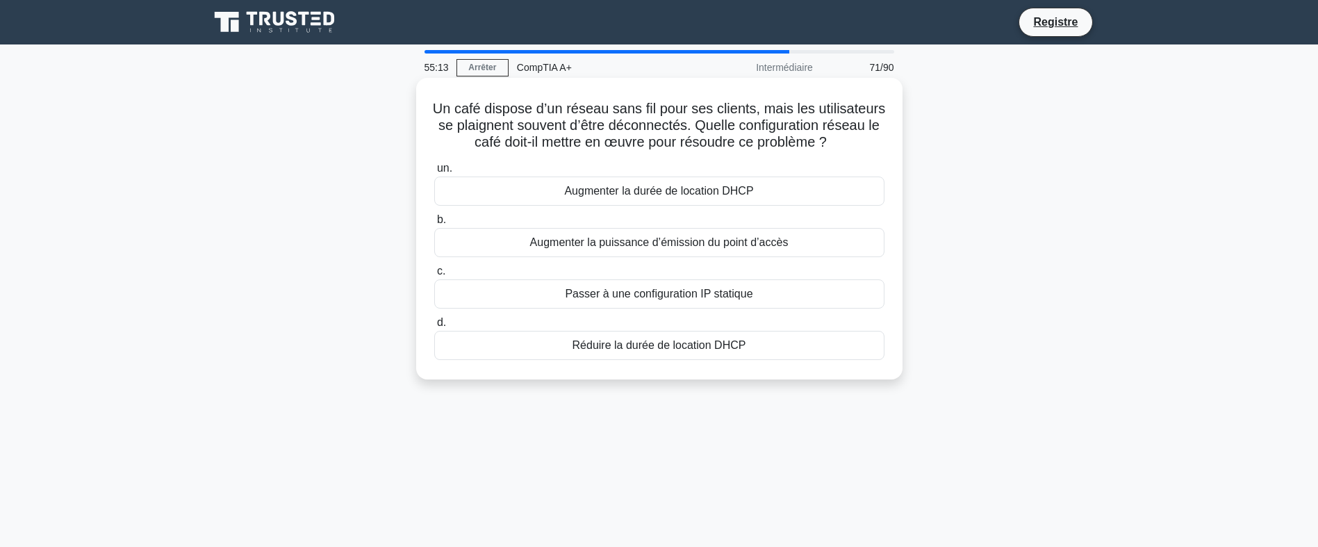
click at [683, 178] on label "un. Augmenter la durée de location DHCP" at bounding box center [659, 183] width 450 height 46
click at [434, 173] on input "un. Augmenter la durée de location DHCP" at bounding box center [434, 168] width 0 height 9
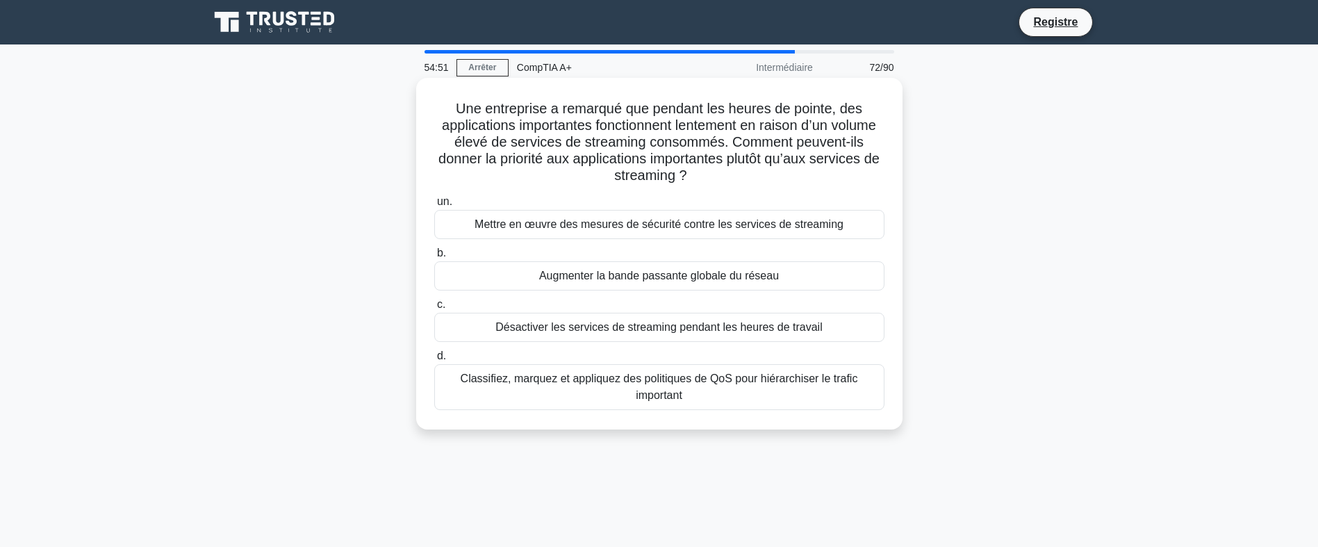
click at [680, 329] on div "Désactiver les services de streaming pendant les heures de travail" at bounding box center [659, 327] width 450 height 29
click at [434, 309] on input "c. Désactiver les services de streaming pendant les heures de travail" at bounding box center [434, 304] width 0 height 9
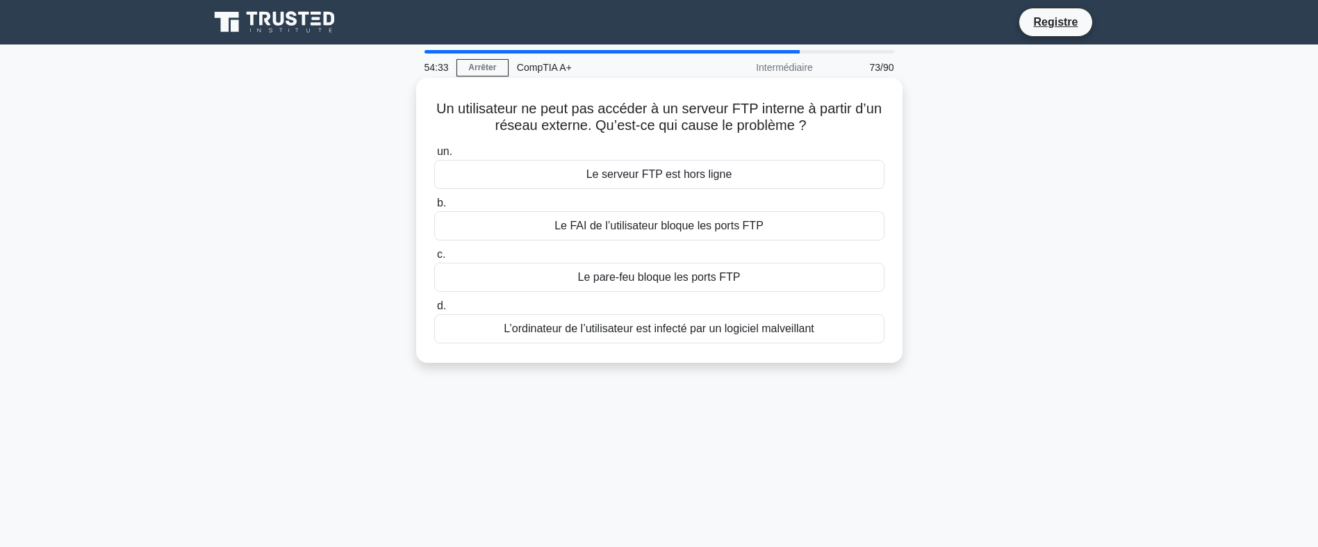
click at [778, 281] on div "Le pare-feu bloque les ports FTP" at bounding box center [659, 277] width 450 height 29
click at [434, 259] on input "c. Le pare-feu bloque les ports FTP" at bounding box center [434, 254] width 0 height 9
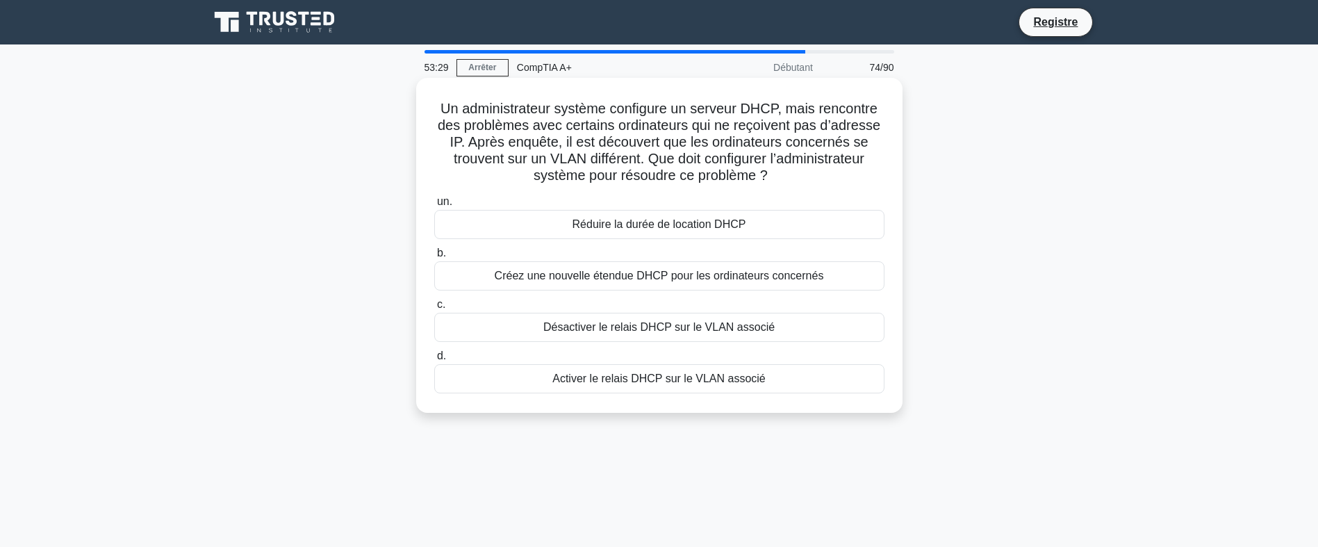
click at [741, 379] on div "Activer le relais DHCP sur le VLAN associé" at bounding box center [659, 378] width 450 height 29
click at [434, 361] on input "d. Activer le relais DHCP sur le VLAN associé" at bounding box center [434, 356] width 0 height 9
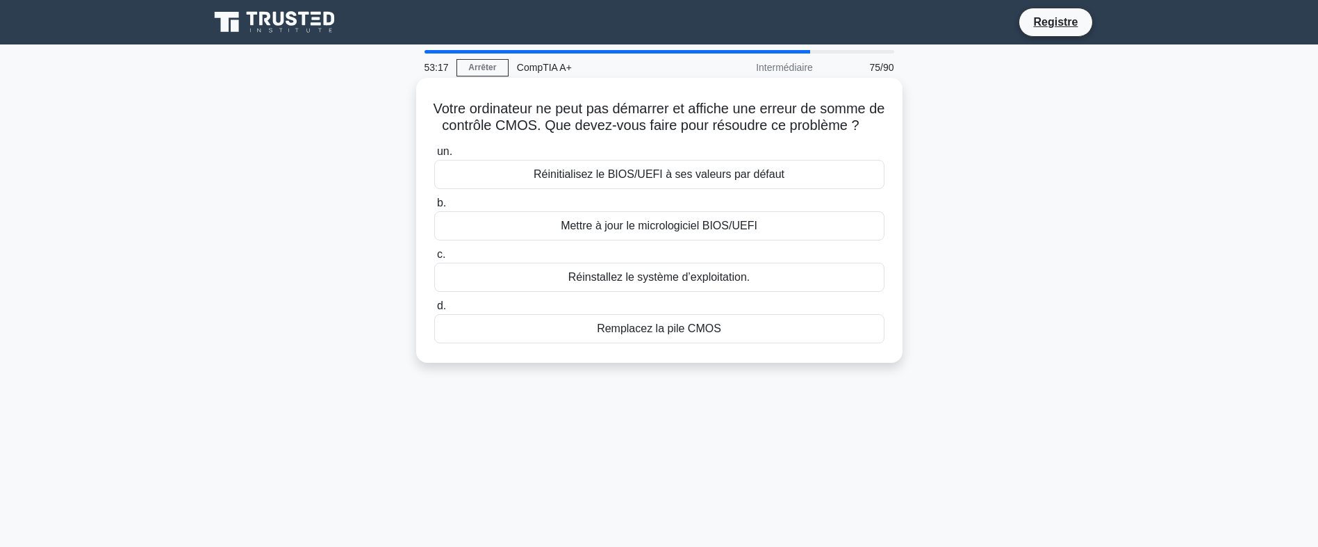
click at [753, 343] on div "Remplacez la pile CMOS" at bounding box center [659, 328] width 450 height 29
click at [434, 311] on input "d. Remplacez la pile CMOS" at bounding box center [434, 306] width 0 height 9
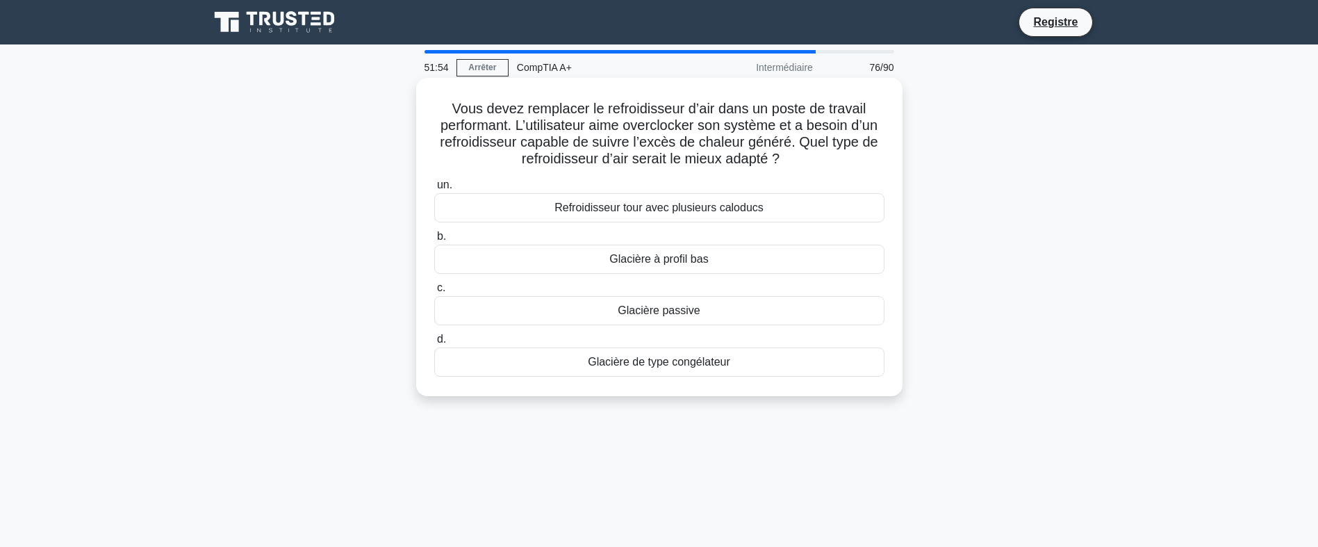
click at [691, 206] on div "Refroidisseur tour avec plusieurs caloducs" at bounding box center [659, 207] width 450 height 29
click at [434, 190] on input "un. Refroidisseur tour avec plusieurs caloducs" at bounding box center [434, 185] width 0 height 9
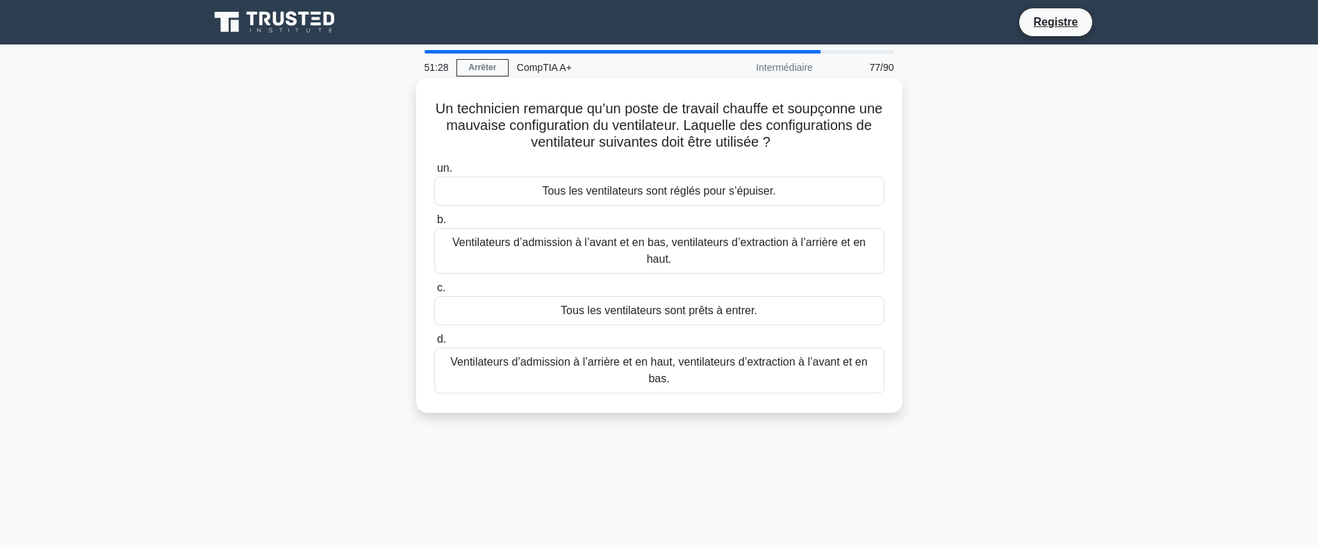
click at [772, 199] on div "Tous les ventilateurs sont réglés pour s’épuiser." at bounding box center [659, 190] width 450 height 29
click at [434, 173] on input "un. Tous les ventilateurs sont réglés pour s’épuiser." at bounding box center [434, 168] width 0 height 9
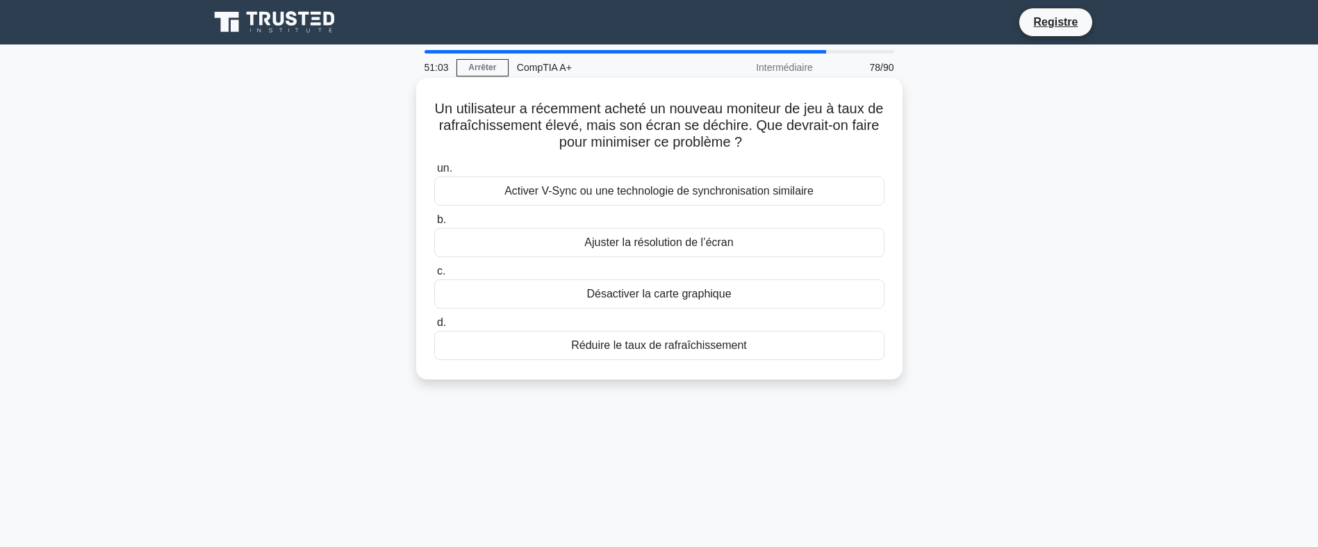
click at [709, 352] on div "Réduire le taux de rafraîchissement" at bounding box center [659, 345] width 450 height 29
click at [434, 327] on input "d. Réduire le taux de rafraîchissement" at bounding box center [434, 322] width 0 height 9
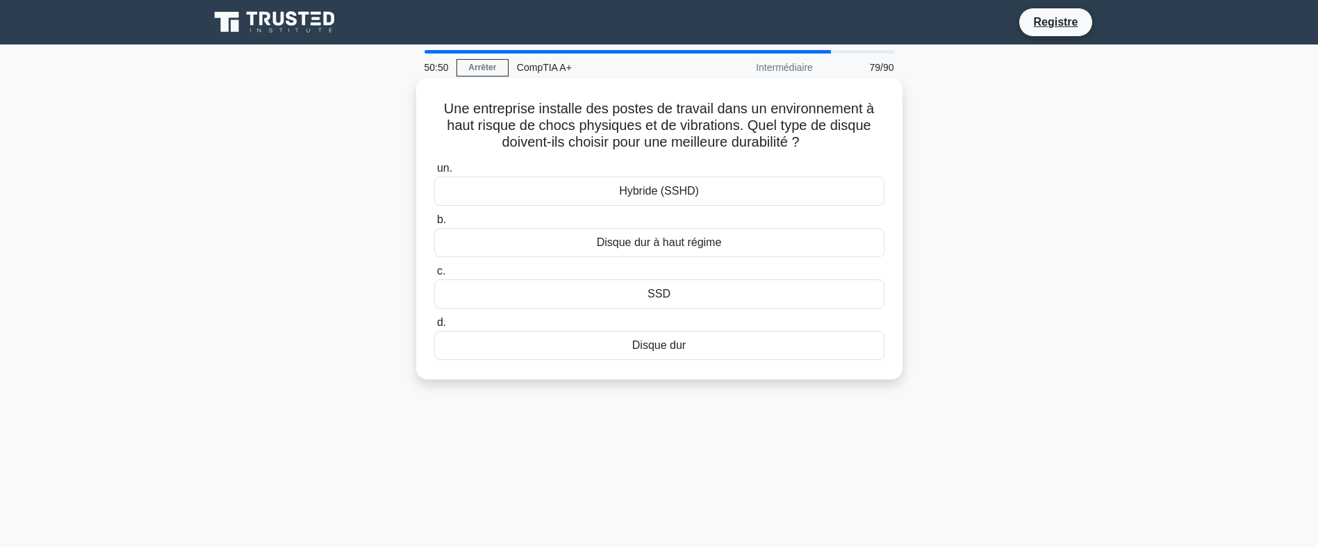
click at [688, 297] on div "SSD" at bounding box center [659, 293] width 450 height 29
click at [434, 276] on input "c. SSD" at bounding box center [434, 271] width 0 height 9
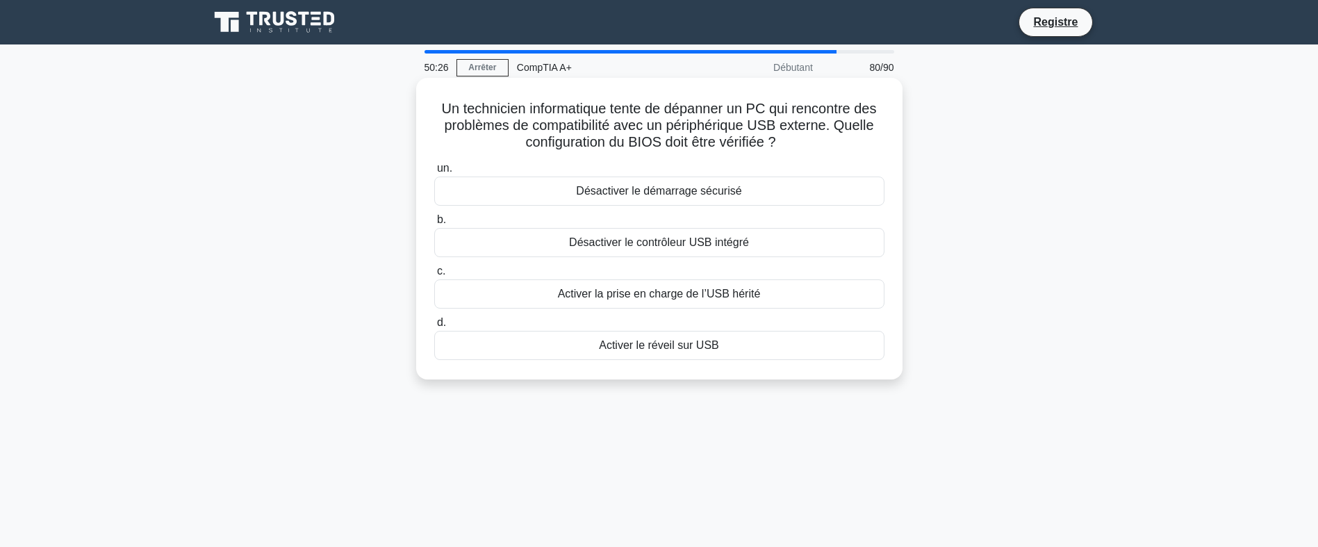
click at [743, 291] on div "Activer la prise en charge de l’USB hérité" at bounding box center [659, 293] width 450 height 29
click at [434, 276] on input "c. Activer la prise en charge de l’USB hérité" at bounding box center [434, 271] width 0 height 9
click at [732, 242] on div "Haute disponibilité (HA)" at bounding box center [659, 242] width 450 height 29
click at [434, 224] on input "b. Haute disponibilité (HA)" at bounding box center [434, 219] width 0 height 9
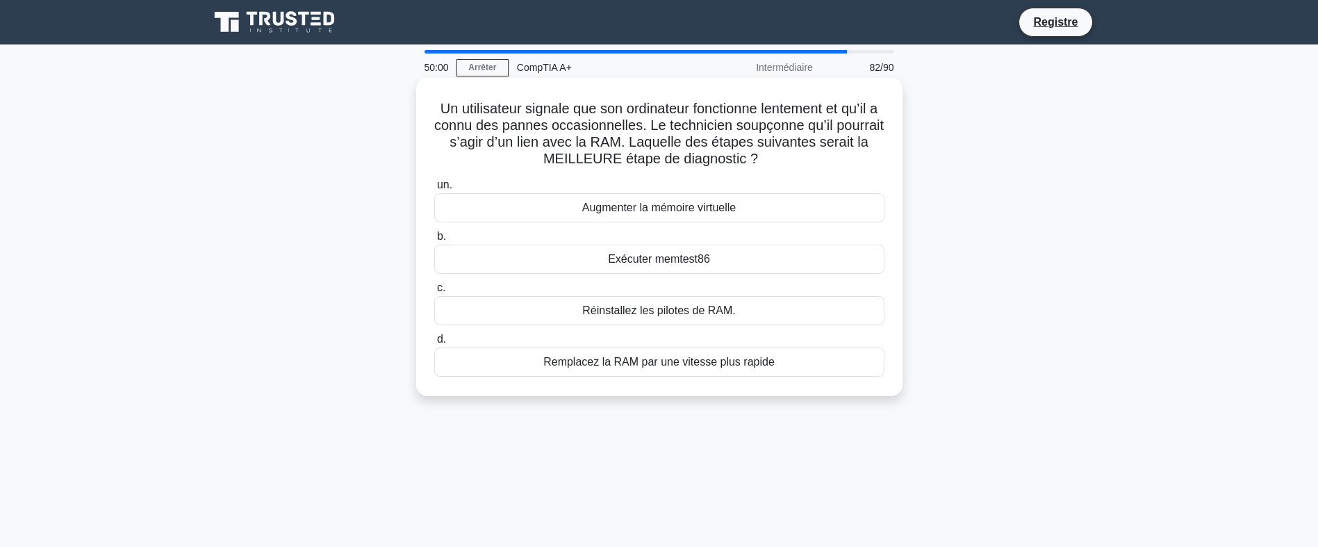
click at [718, 269] on div "Exécuter memtest86" at bounding box center [659, 259] width 450 height 29
click at [434, 241] on input "b. Exécuter memtest86" at bounding box center [434, 236] width 0 height 9
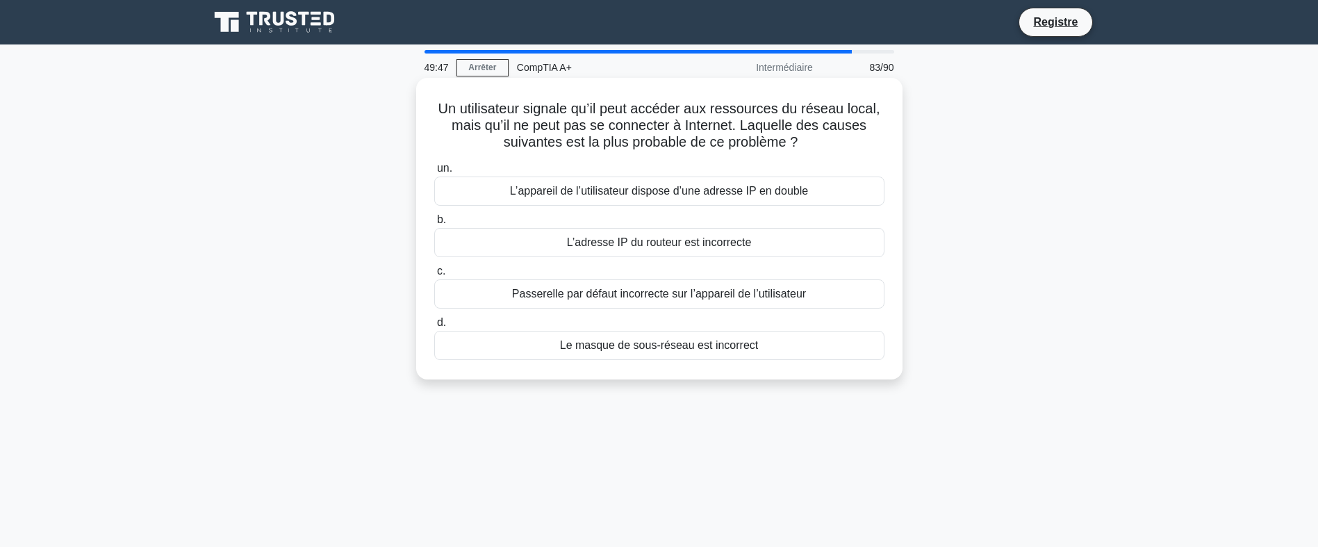
click at [732, 248] on div "L’adresse IP du routeur est incorrecte" at bounding box center [659, 242] width 450 height 29
click at [434, 224] on input "b. L’adresse IP du routeur est incorrecte" at bounding box center [434, 219] width 0 height 9
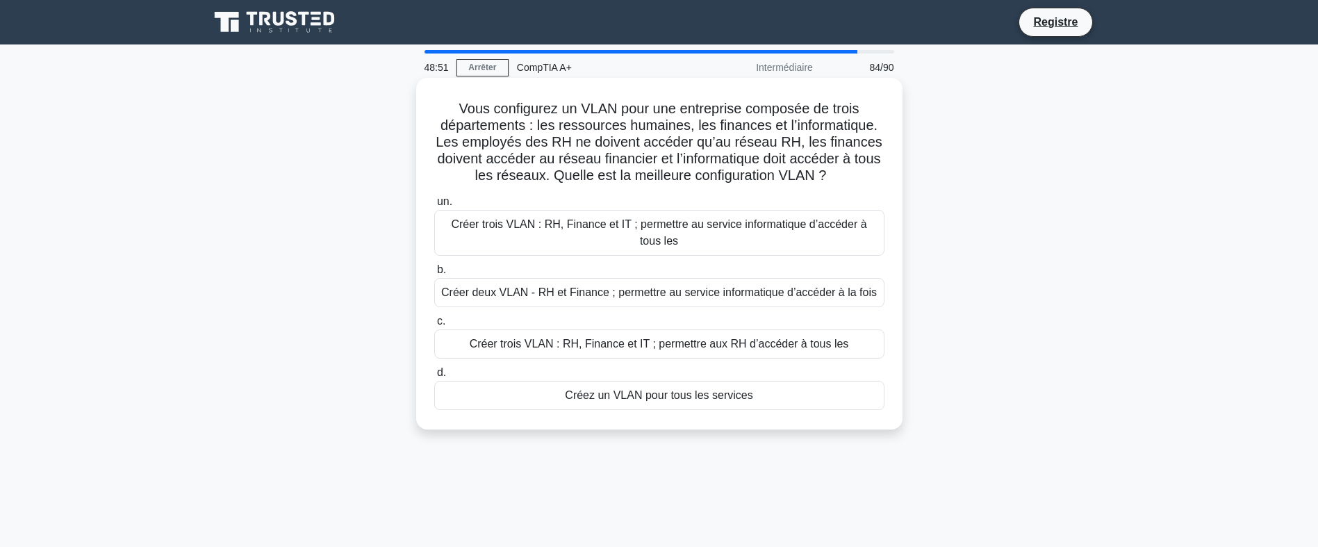
click at [717, 233] on div "Créer trois VLAN : RH, Finance et IT ; permettre au service informatique d’accé…" at bounding box center [659, 233] width 450 height 46
click at [434, 206] on input "un. Créer trois VLAN : RH, Finance et IT ; permettre au service informatique d’…" at bounding box center [434, 201] width 0 height 9
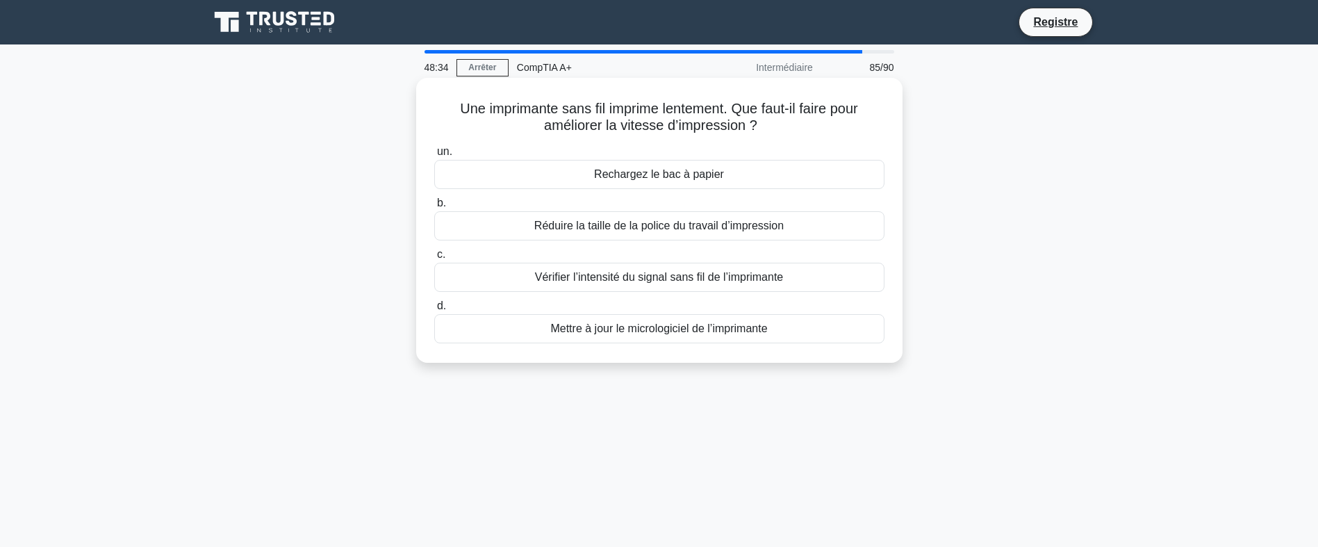
click at [808, 283] on div "Vérifier l’intensité du signal sans fil de l’imprimante" at bounding box center [659, 277] width 450 height 29
click at [434, 259] on input "c. Vérifier l’intensité du signal sans fil de l’imprimante" at bounding box center [434, 254] width 0 height 9
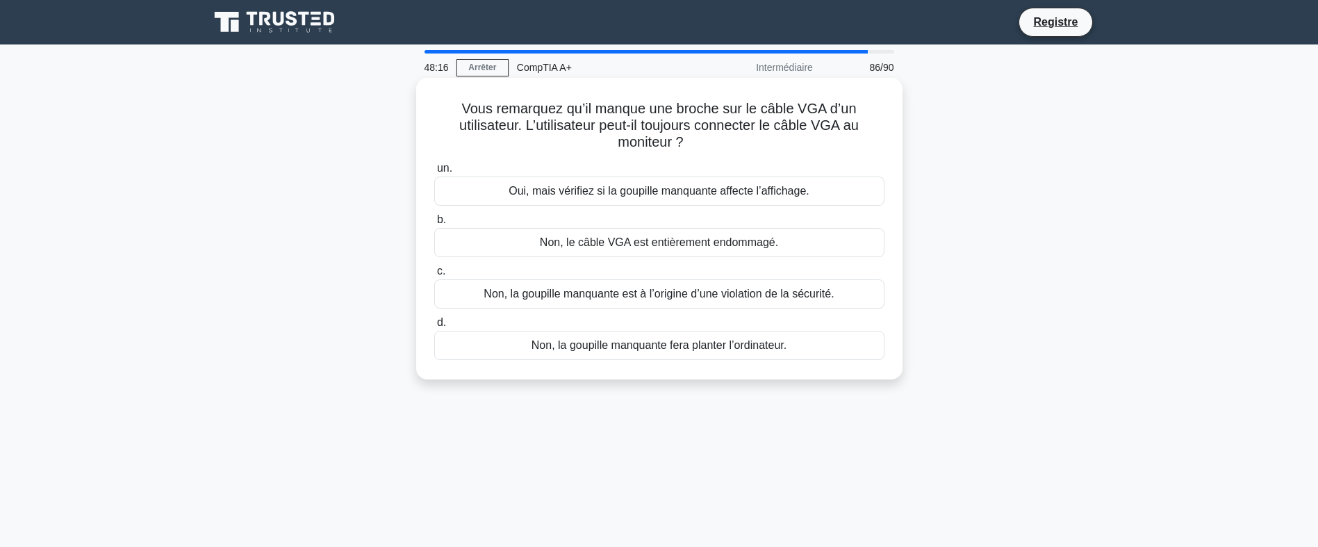
click at [776, 248] on div "Non, le câble VGA est entièrement endommagé." at bounding box center [659, 242] width 450 height 29
click at [434, 224] on input "b. Non, le câble VGA est entièrement endommagé." at bounding box center [434, 219] width 0 height 9
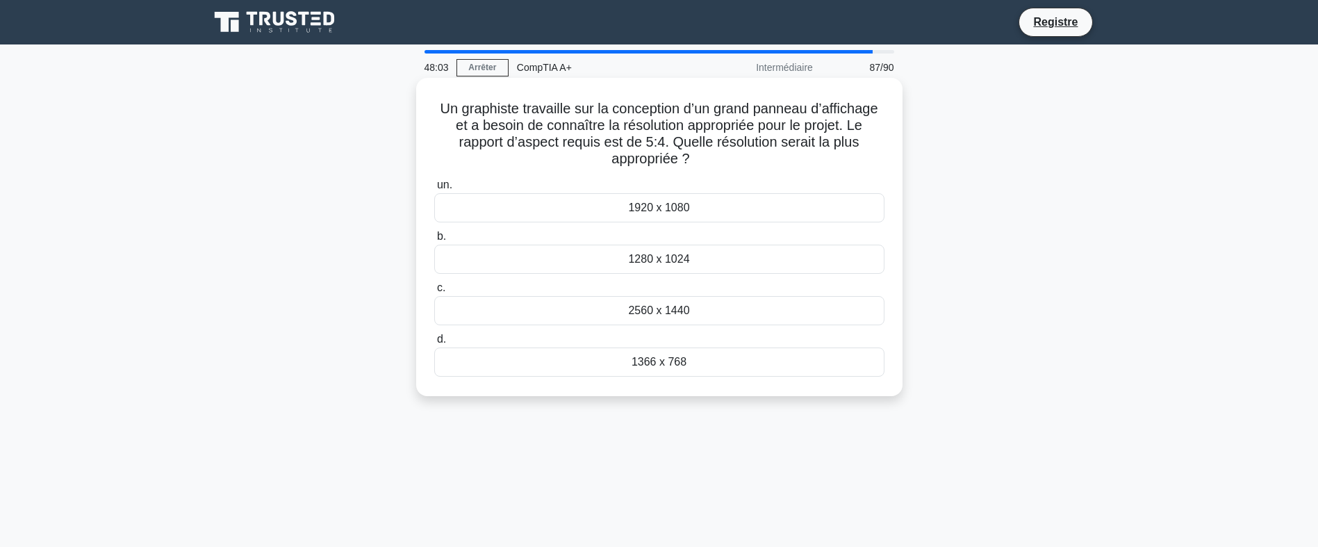
click at [691, 214] on div "1920 x 1080" at bounding box center [659, 207] width 450 height 29
click at [434, 190] on input "un. 1920 x 1080" at bounding box center [434, 185] width 0 height 9
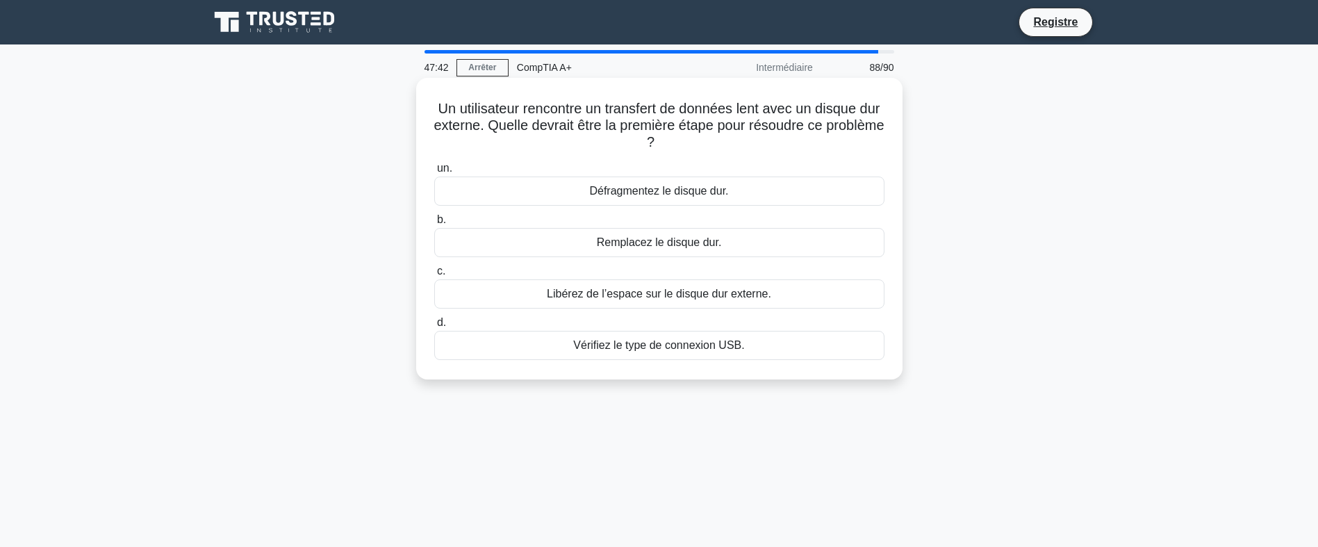
click at [750, 340] on div "Vérifiez le type de connexion USB." at bounding box center [659, 345] width 450 height 29
click at [434, 327] on input "d. Vérifiez le type de connexion USB." at bounding box center [434, 322] width 0 height 9
click at [780, 295] on div "Redistribuer la charge entre plusieurs PDU" at bounding box center [659, 293] width 450 height 29
click at [434, 276] on input "c. Redistribuer la charge entre plusieurs PDU" at bounding box center [434, 271] width 0 height 9
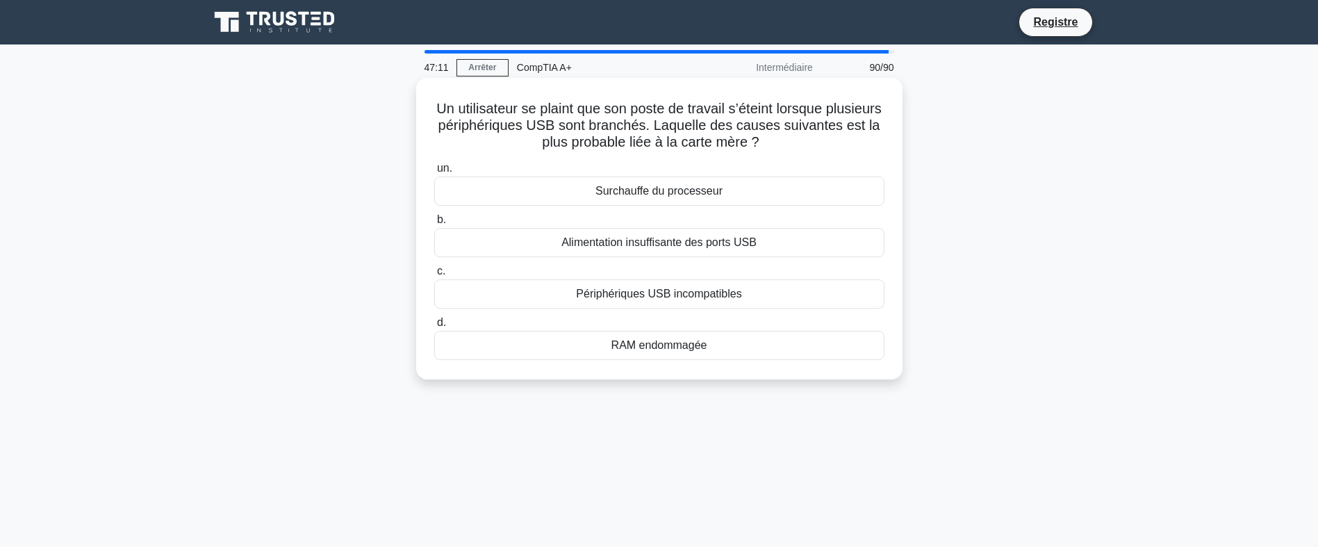
click at [773, 242] on div "Alimentation insuffisante des ports USB" at bounding box center [659, 242] width 450 height 29
click at [434, 224] on input "b. Alimentation insuffisante des ports USB" at bounding box center [434, 219] width 0 height 9
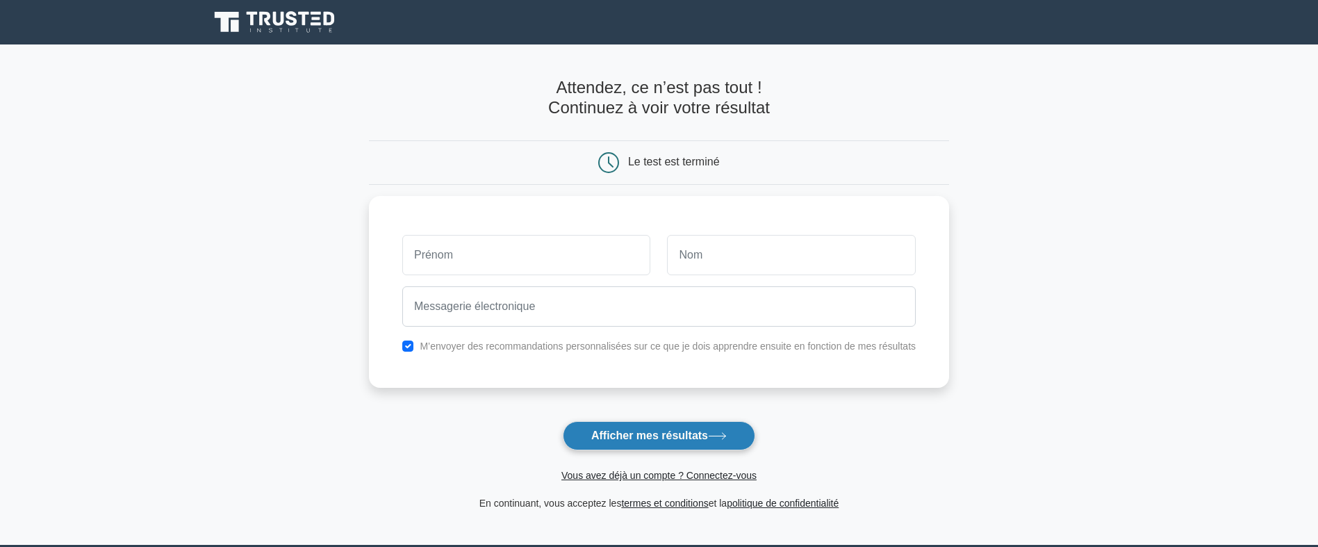
click at [722, 425] on button "Afficher mes résultats" at bounding box center [659, 435] width 192 height 29
type input "woekpo"
type input "jb"
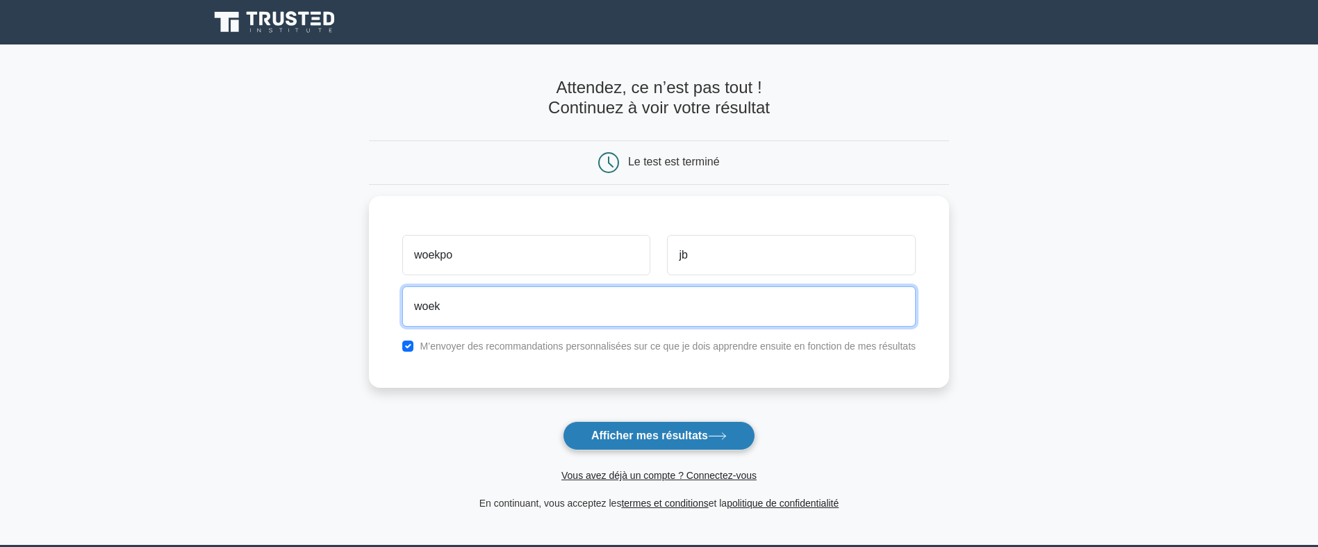
type input "woekpokjb02@gmail.com"
click at [563, 421] on button "Afficher mes résultats" at bounding box center [659, 435] width 192 height 29
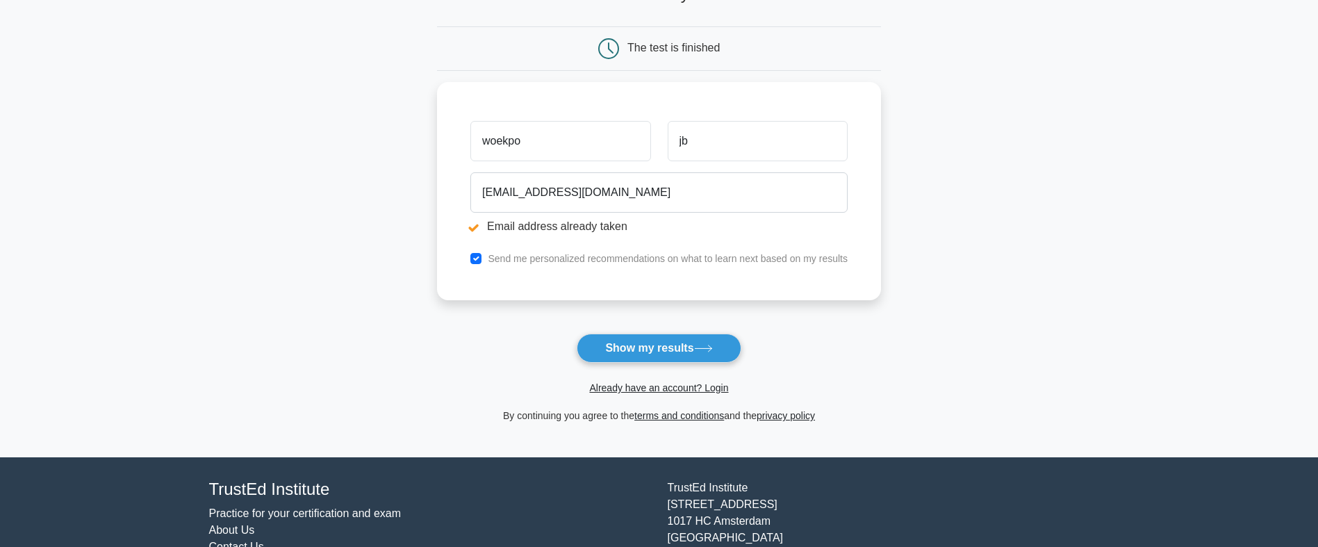
scroll to position [139, 0]
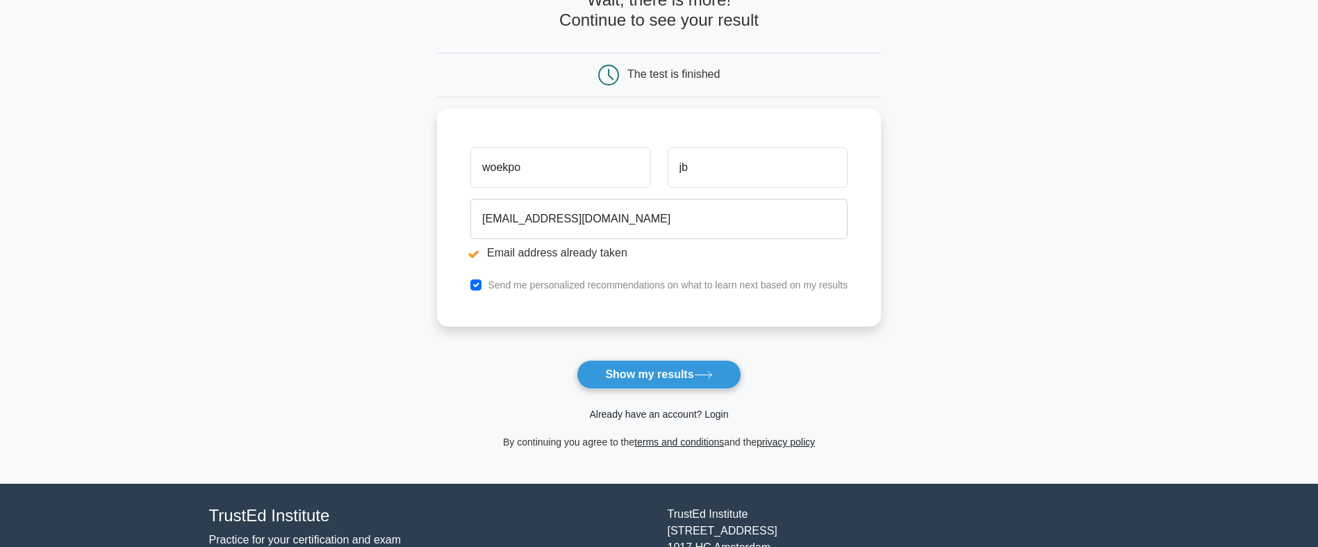
click at [695, 413] on link "Already have an account? Login" at bounding box center [658, 414] width 139 height 11
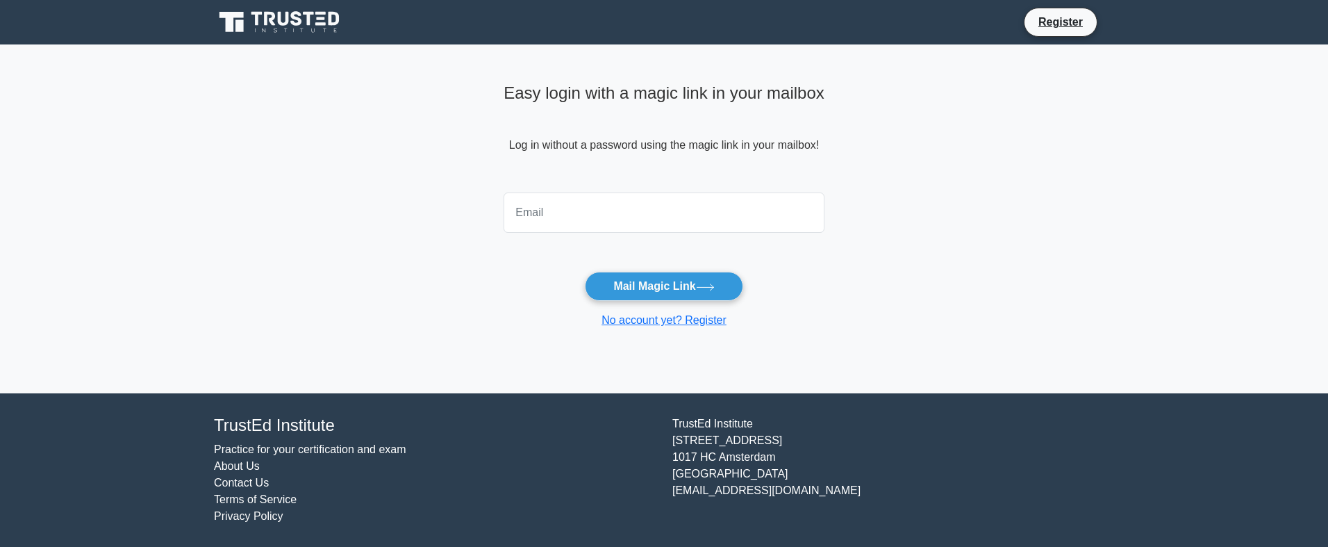
click at [985, 217] on main "Easy login with a magic link in your mailbox Log in without a password using th…" at bounding box center [664, 218] width 1328 height 349
click at [687, 220] on input "email" at bounding box center [664, 212] width 321 height 40
type input "[EMAIL_ADDRESS][DOMAIN_NAME]"
click at [705, 288] on icon at bounding box center [705, 287] width 19 height 8
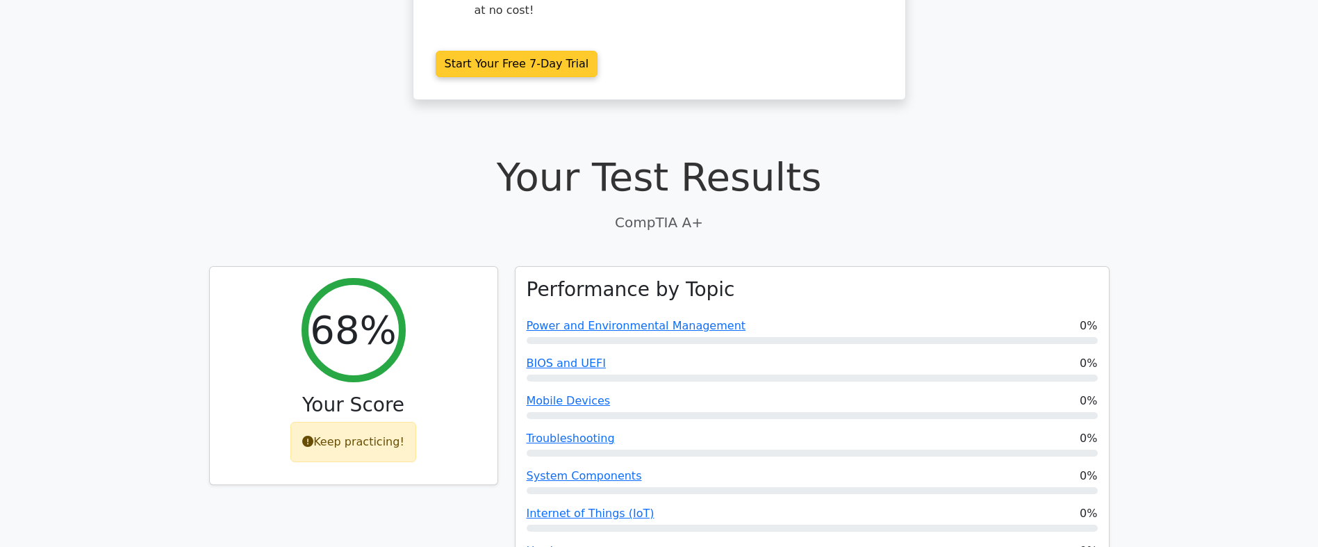
scroll to position [278, 0]
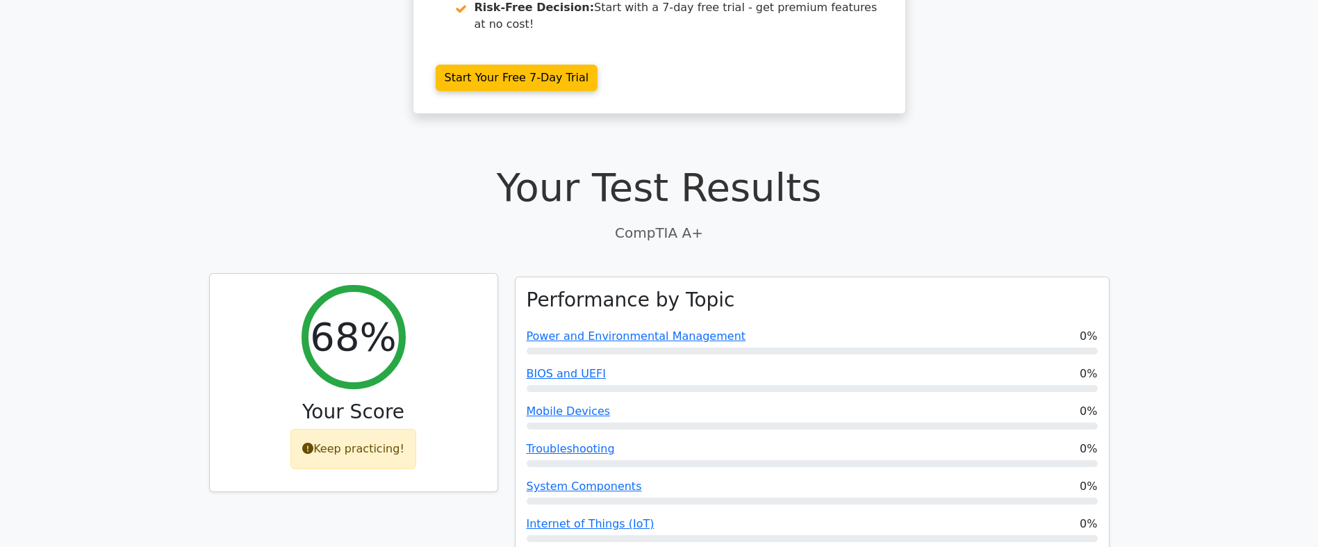
click at [367, 429] on div "Keep practicing!" at bounding box center [353, 449] width 126 height 40
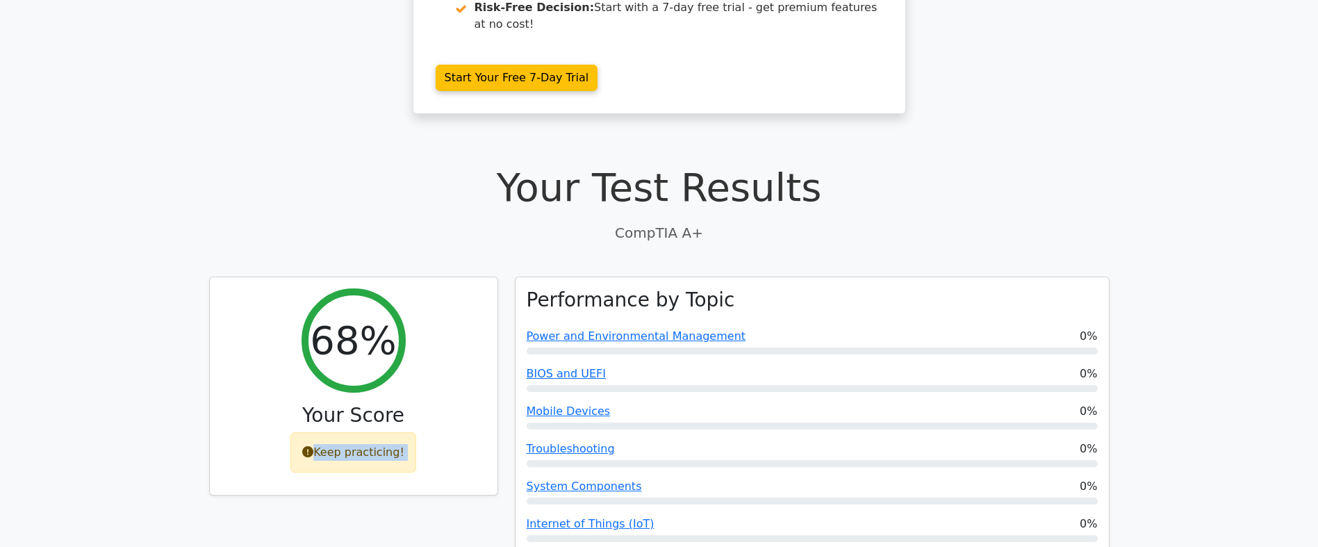
scroll to position [347, 0]
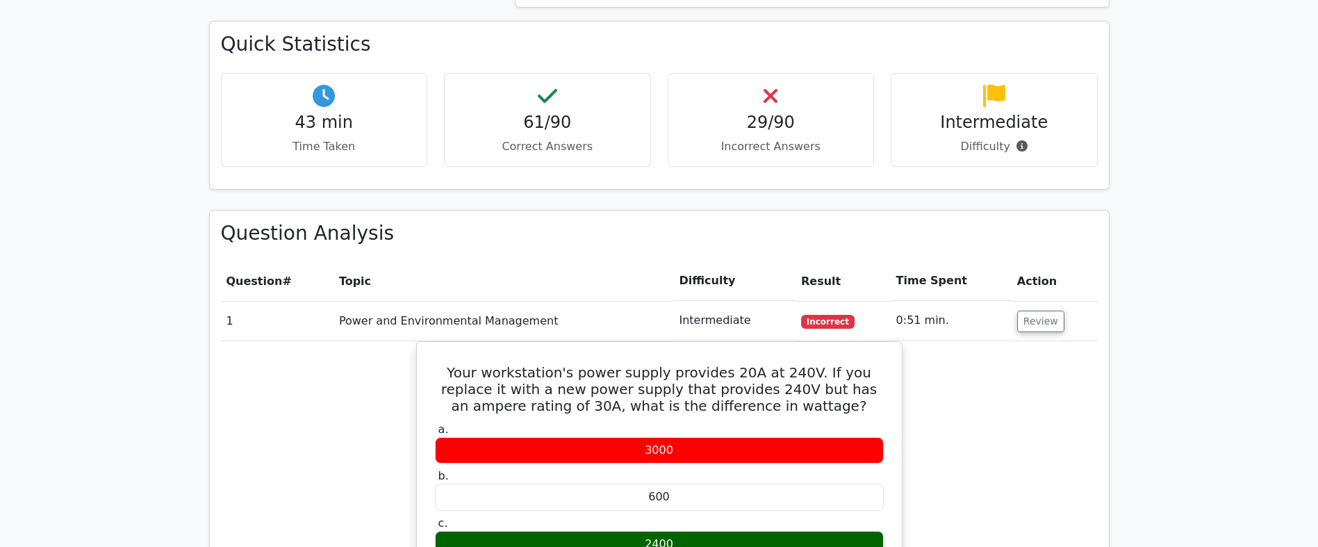
scroll to position [1320, 0]
